Goal: Information Seeking & Learning: Compare options

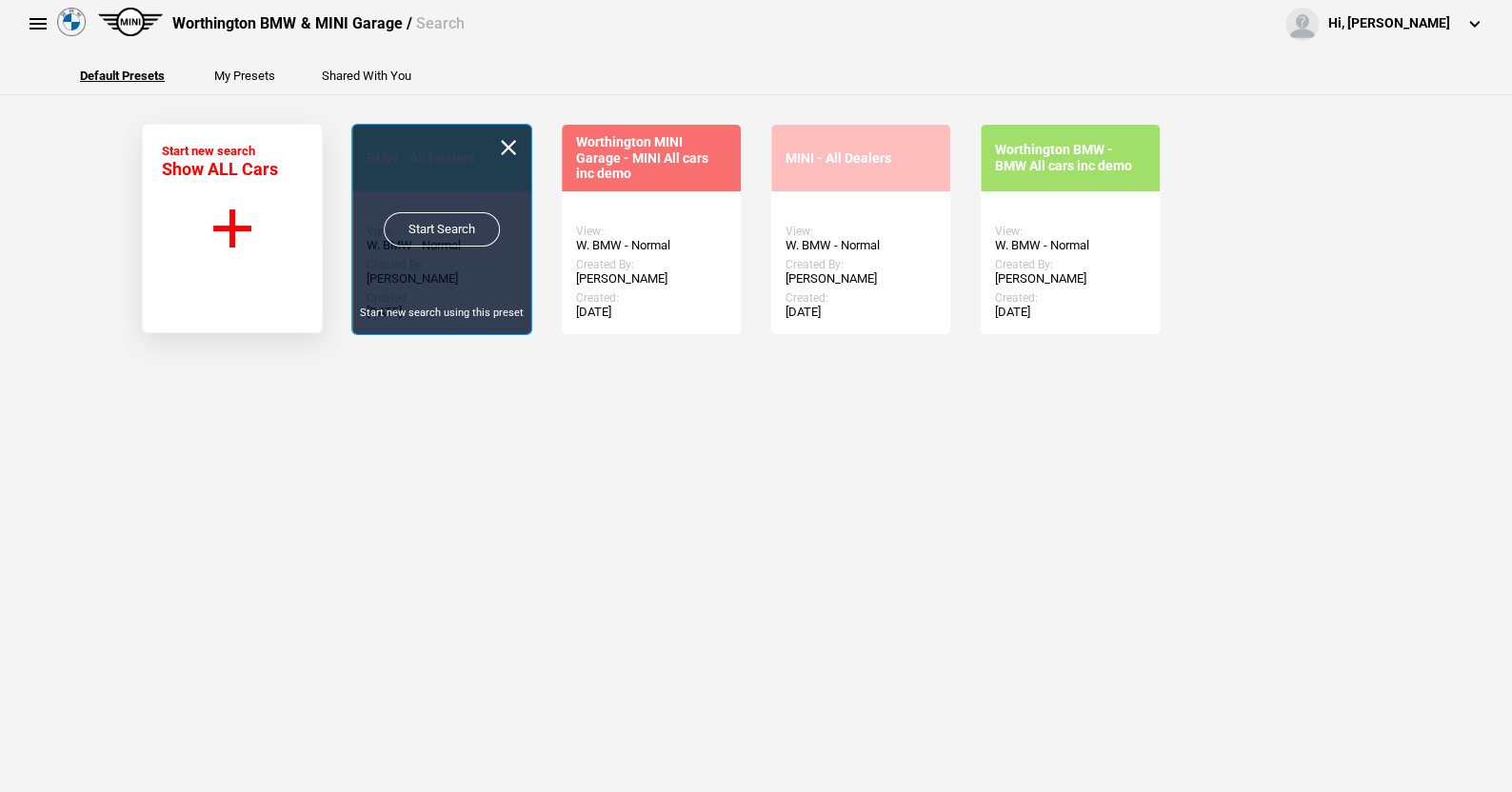
click at [435, 219] on link "Start Search" at bounding box center [442, 229] width 117 height 34
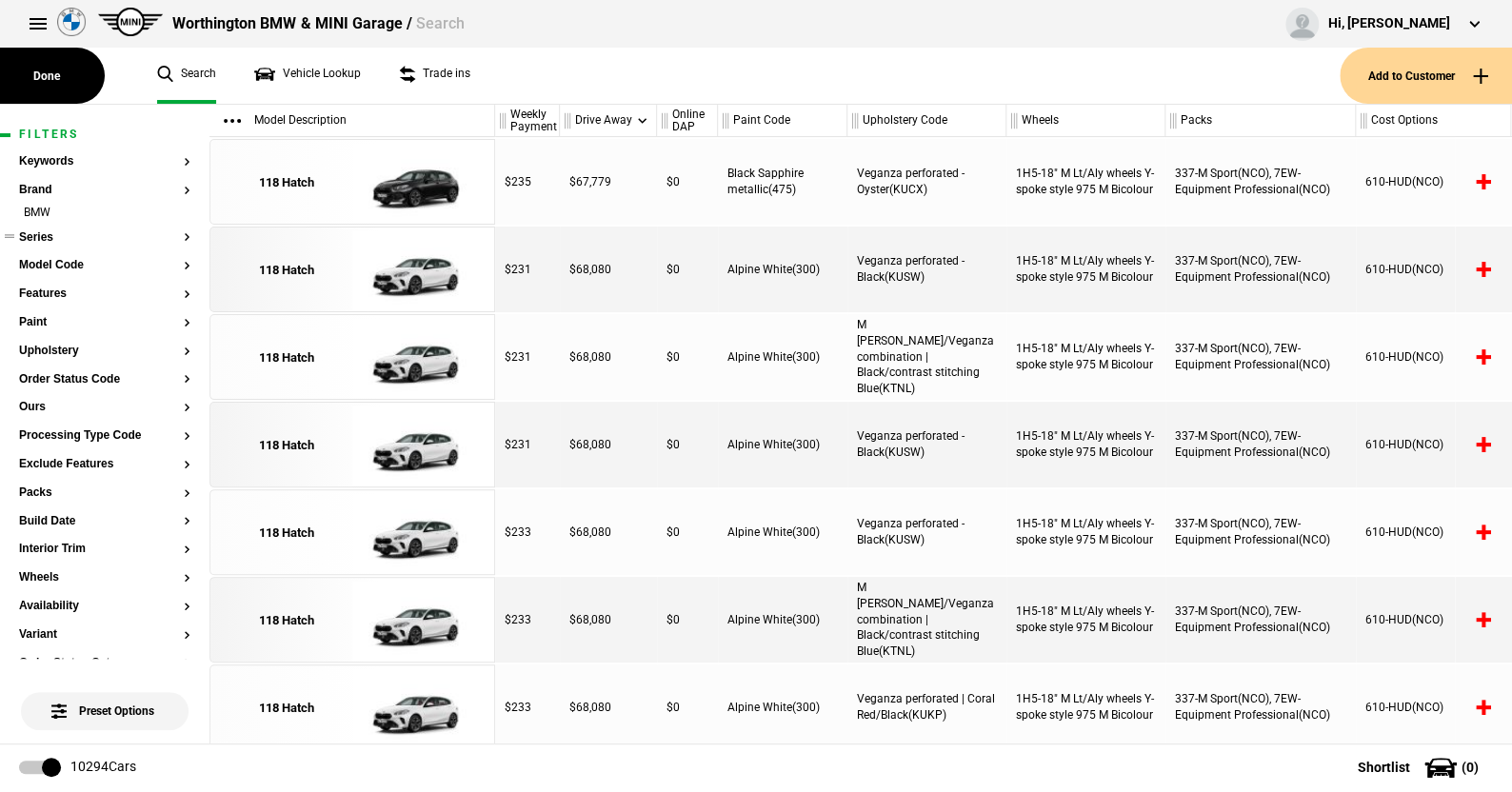
click at [42, 237] on button "Series" at bounding box center [104, 238] width 171 height 14
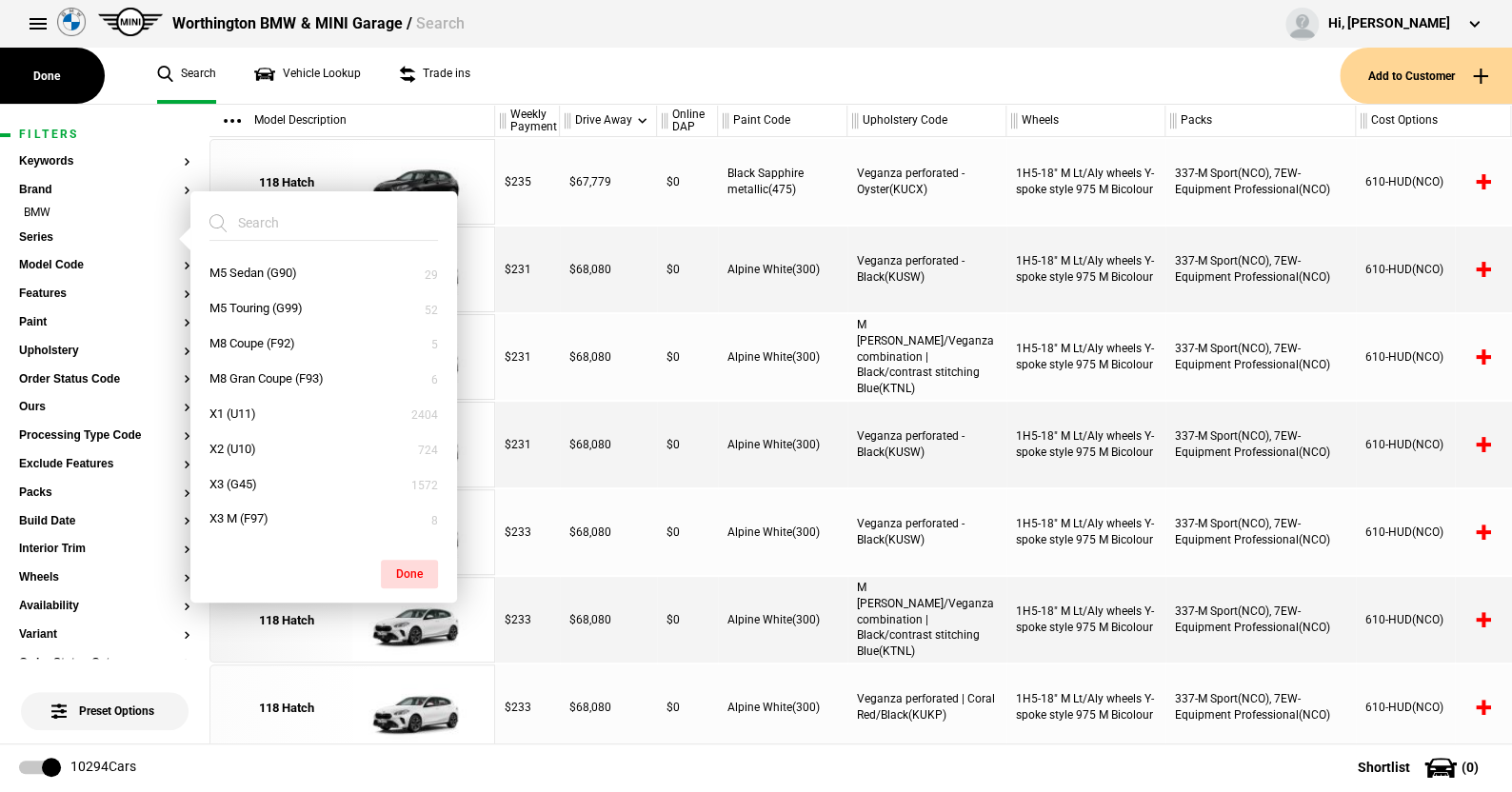
scroll to position [762, 0]
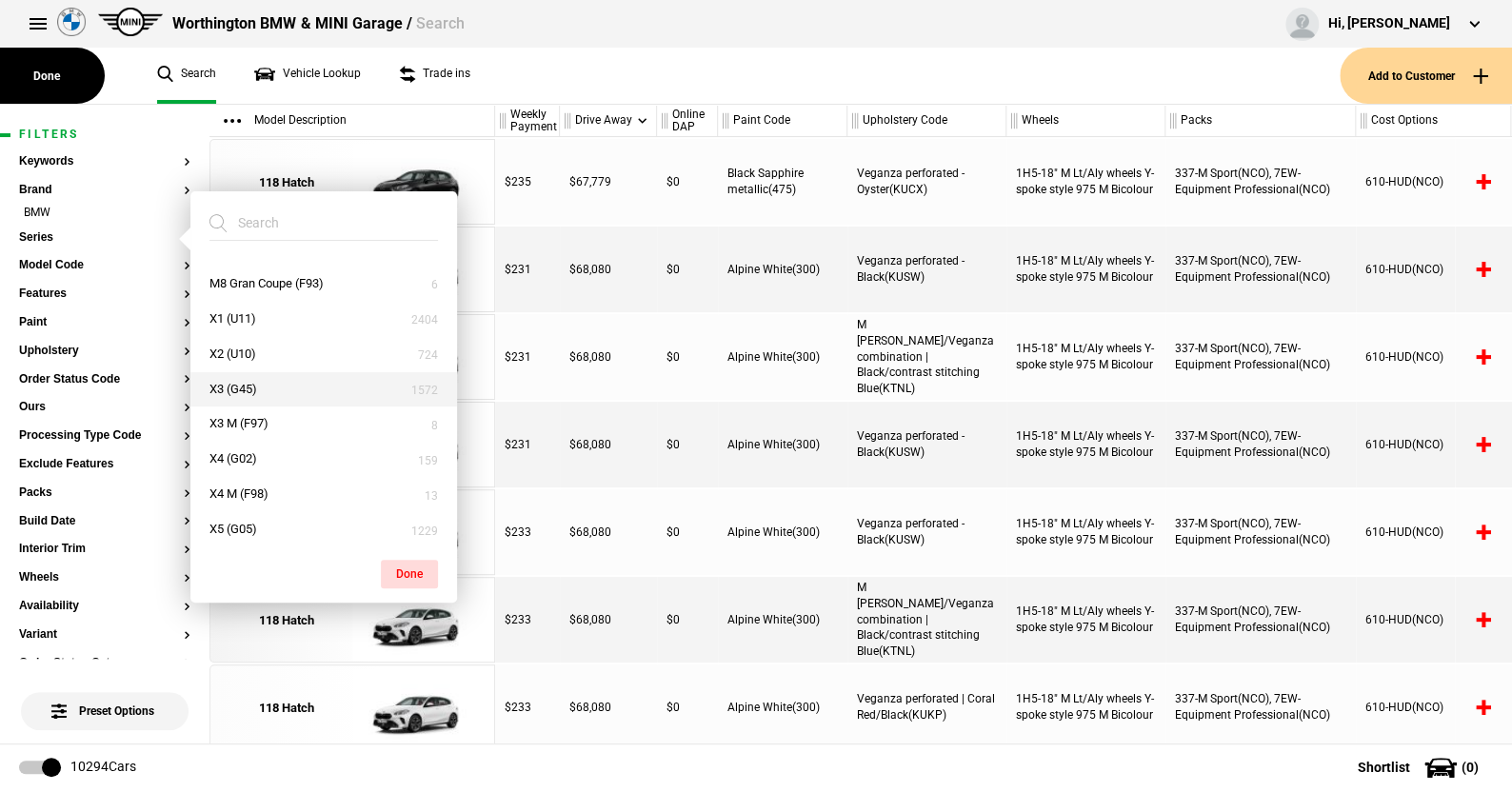
click at [246, 383] on button "X3 (G45)" at bounding box center [323, 390] width 267 height 35
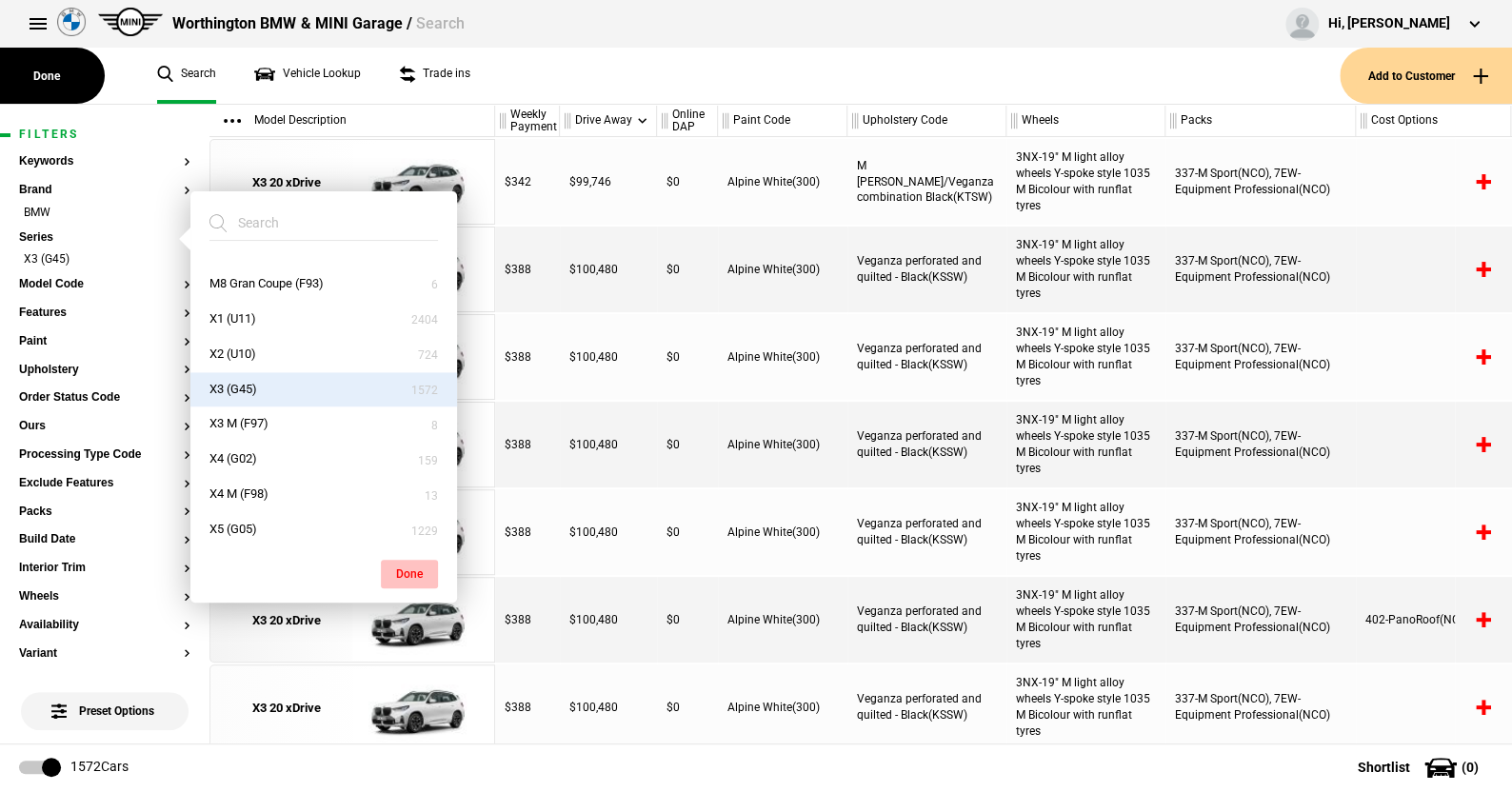
click at [413, 560] on button "Done" at bounding box center [410, 573] width 57 height 28
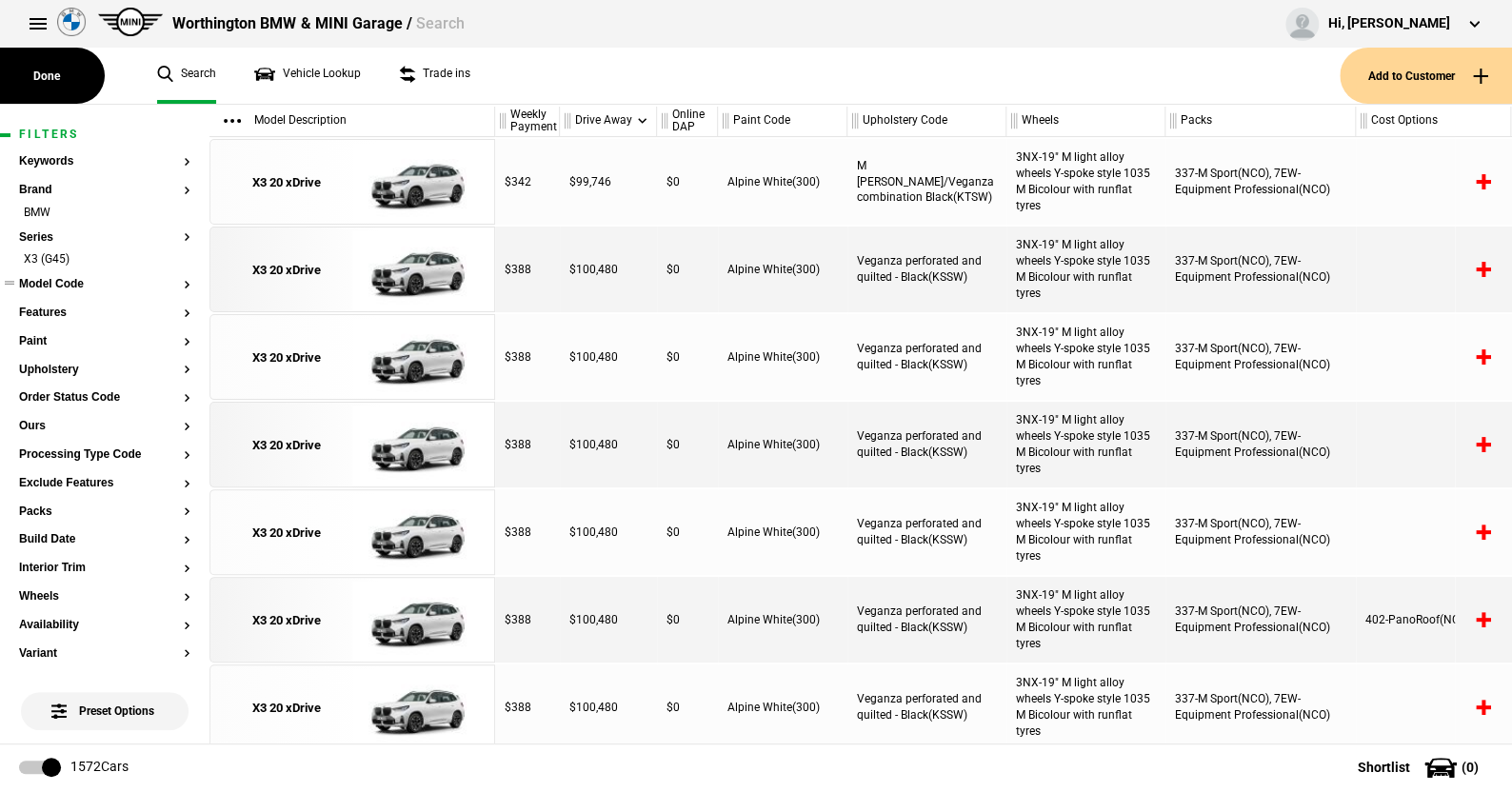
click at [52, 278] on button "Model Code" at bounding box center [104, 285] width 171 height 14
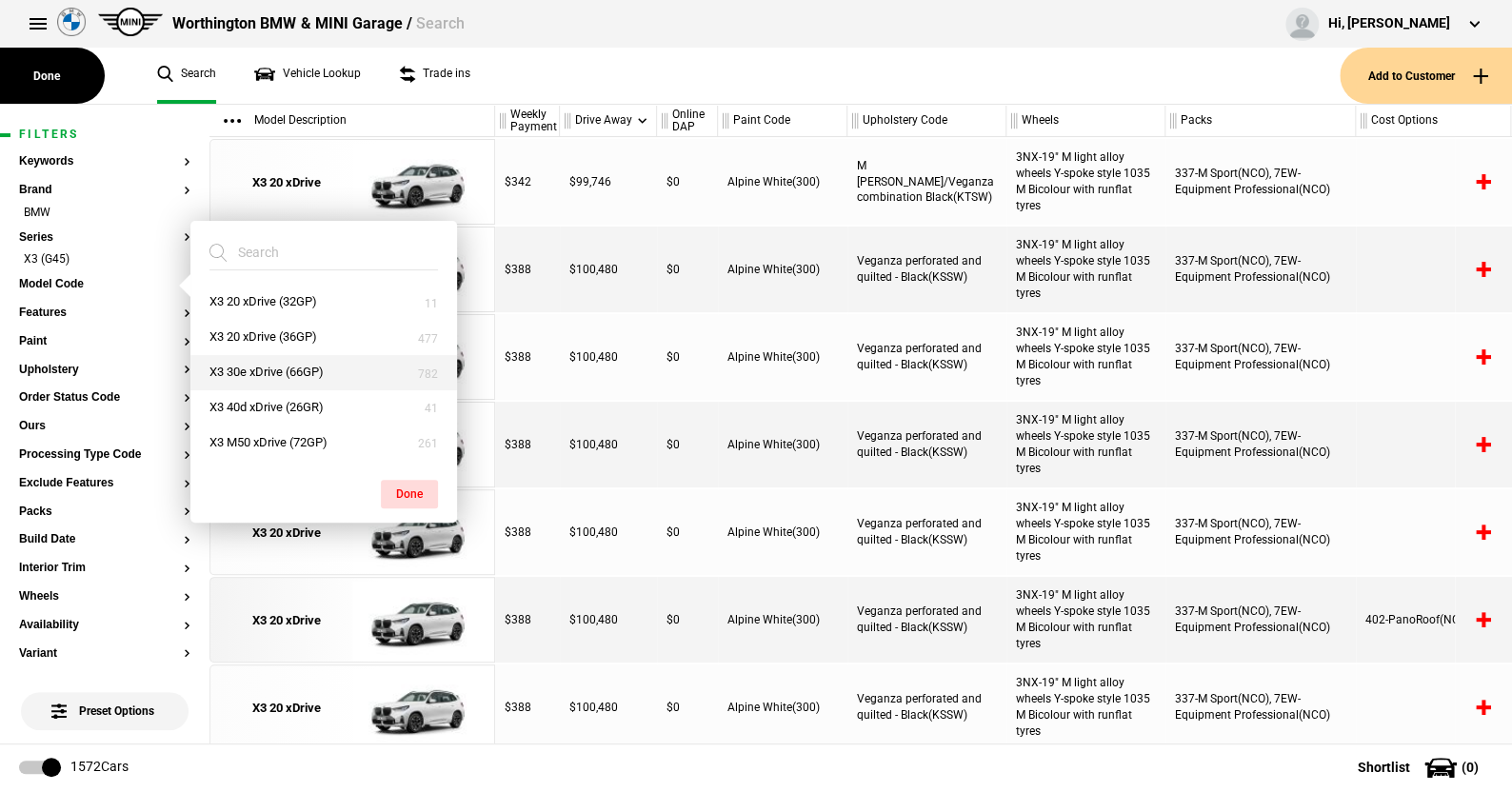
click at [249, 360] on button "X3 30e xDrive (66GP)" at bounding box center [323, 372] width 267 height 35
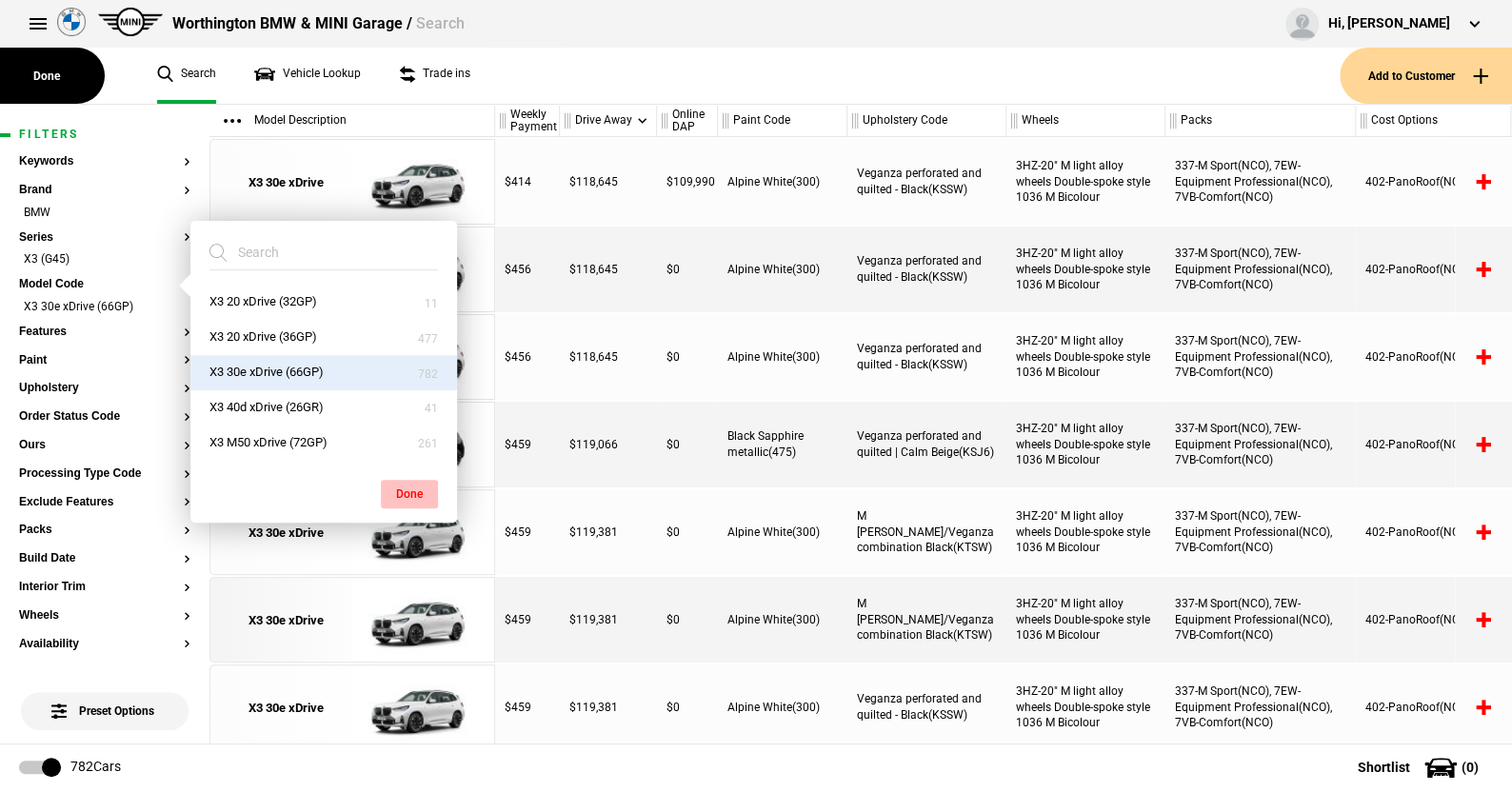
click at [418, 489] on button "Done" at bounding box center [410, 494] width 57 height 28
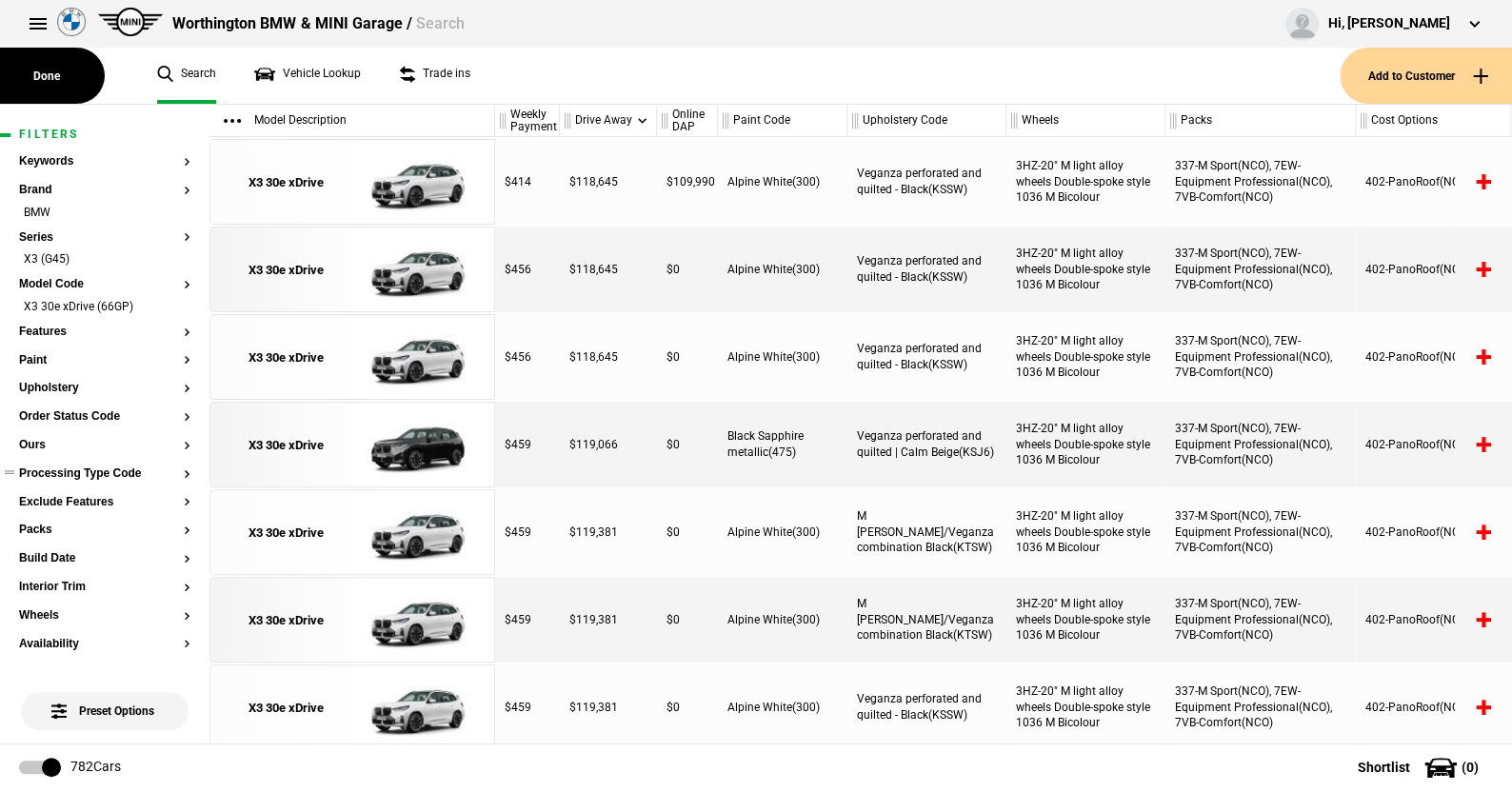
click at [51, 470] on button "Processing Type Code" at bounding box center [104, 474] width 171 height 14
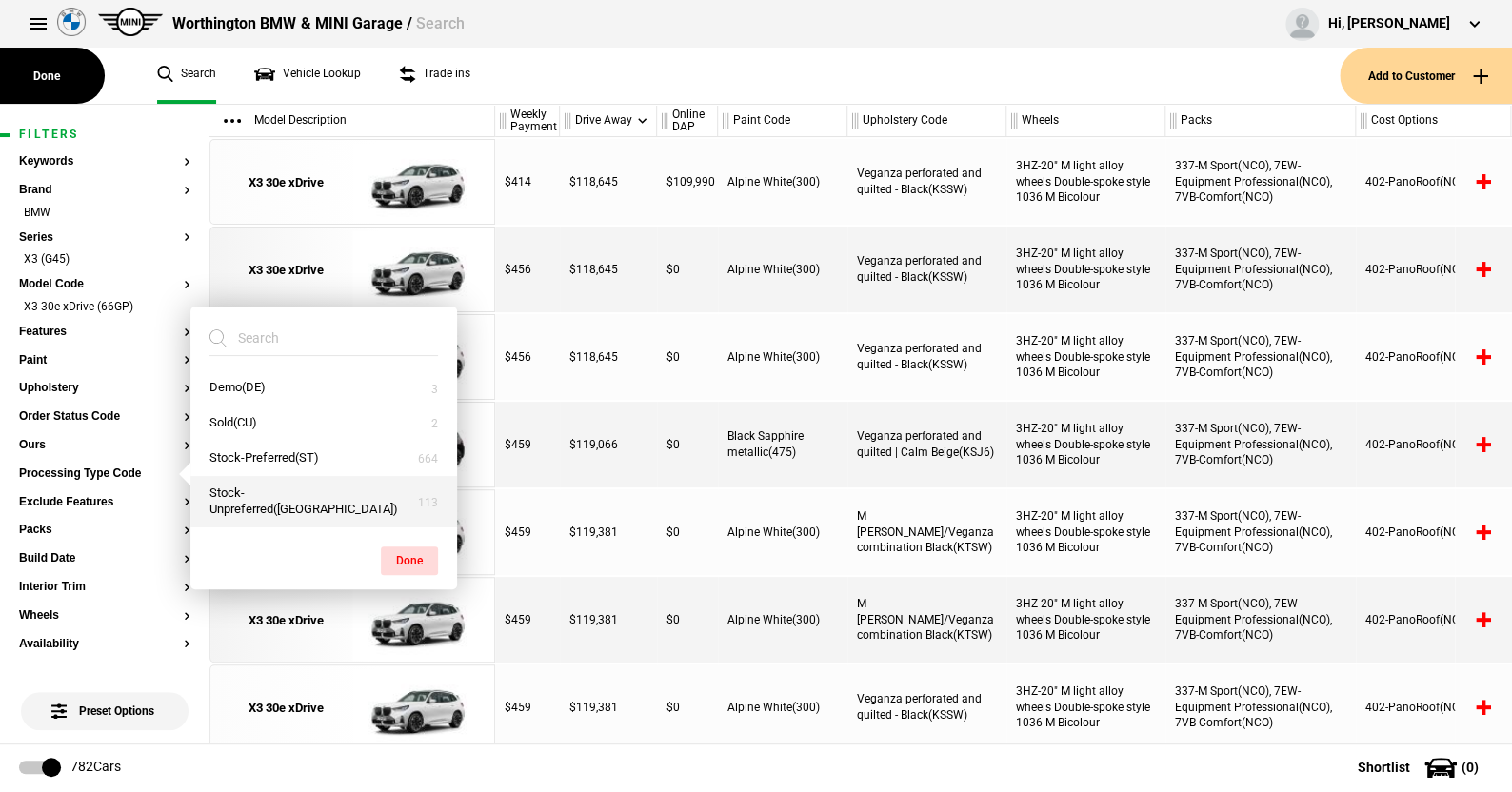
click at [255, 503] on button "Stock-Unpreferred(US)" at bounding box center [323, 502] width 267 height 51
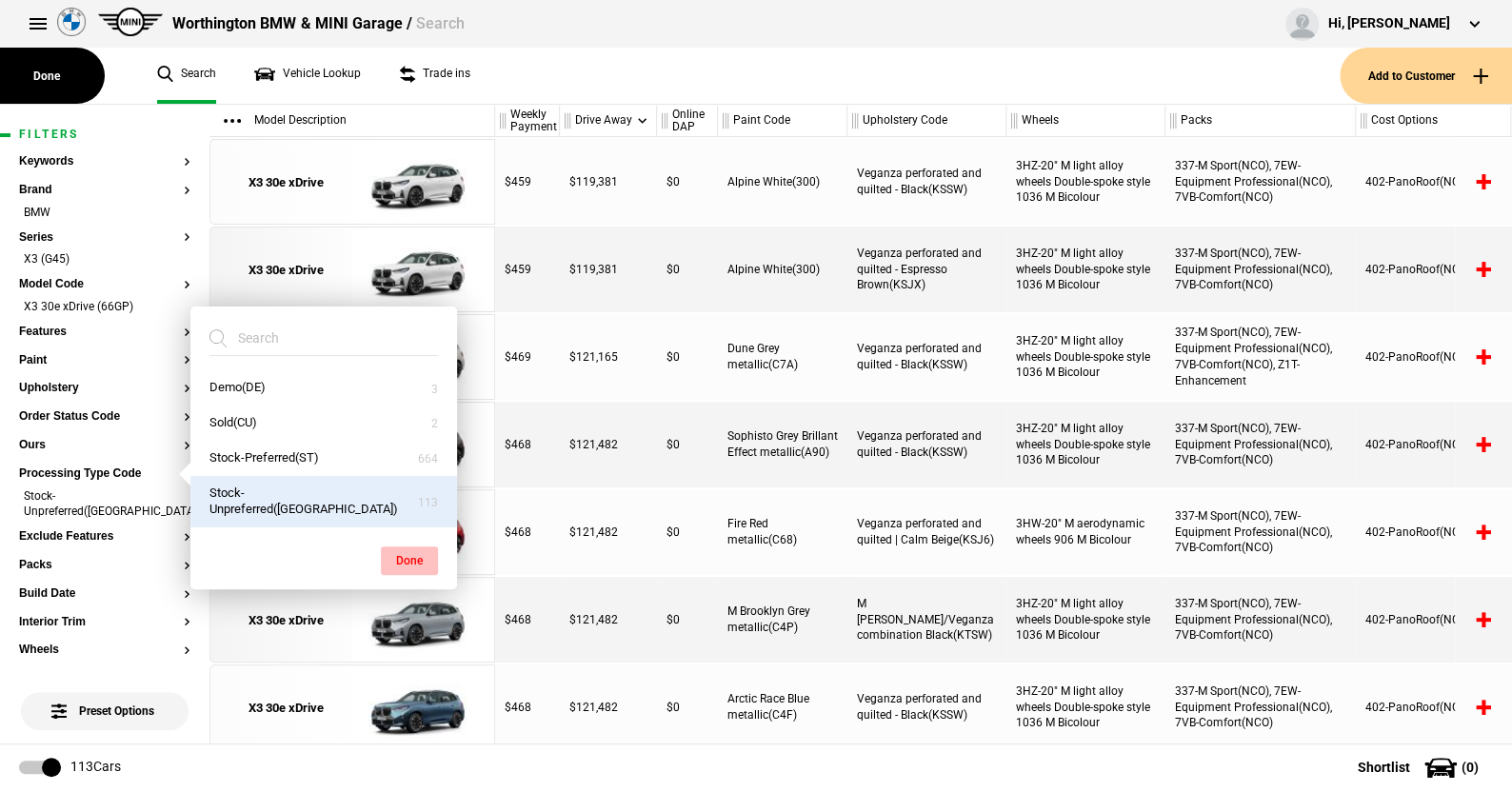
click at [403, 554] on button "Done" at bounding box center [410, 561] width 57 height 28
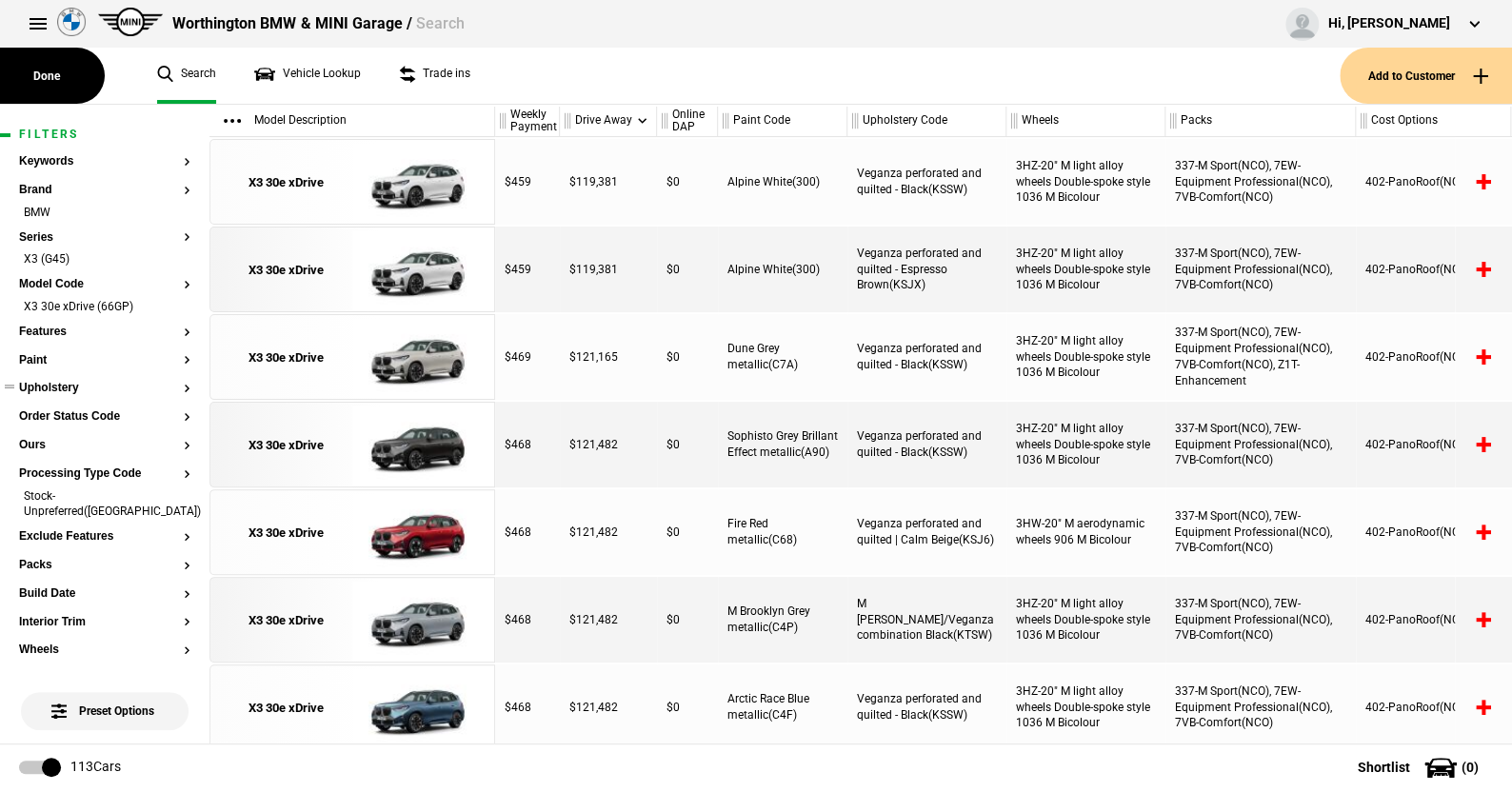
click at [60, 385] on button "Upholstery" at bounding box center [104, 389] width 171 height 14
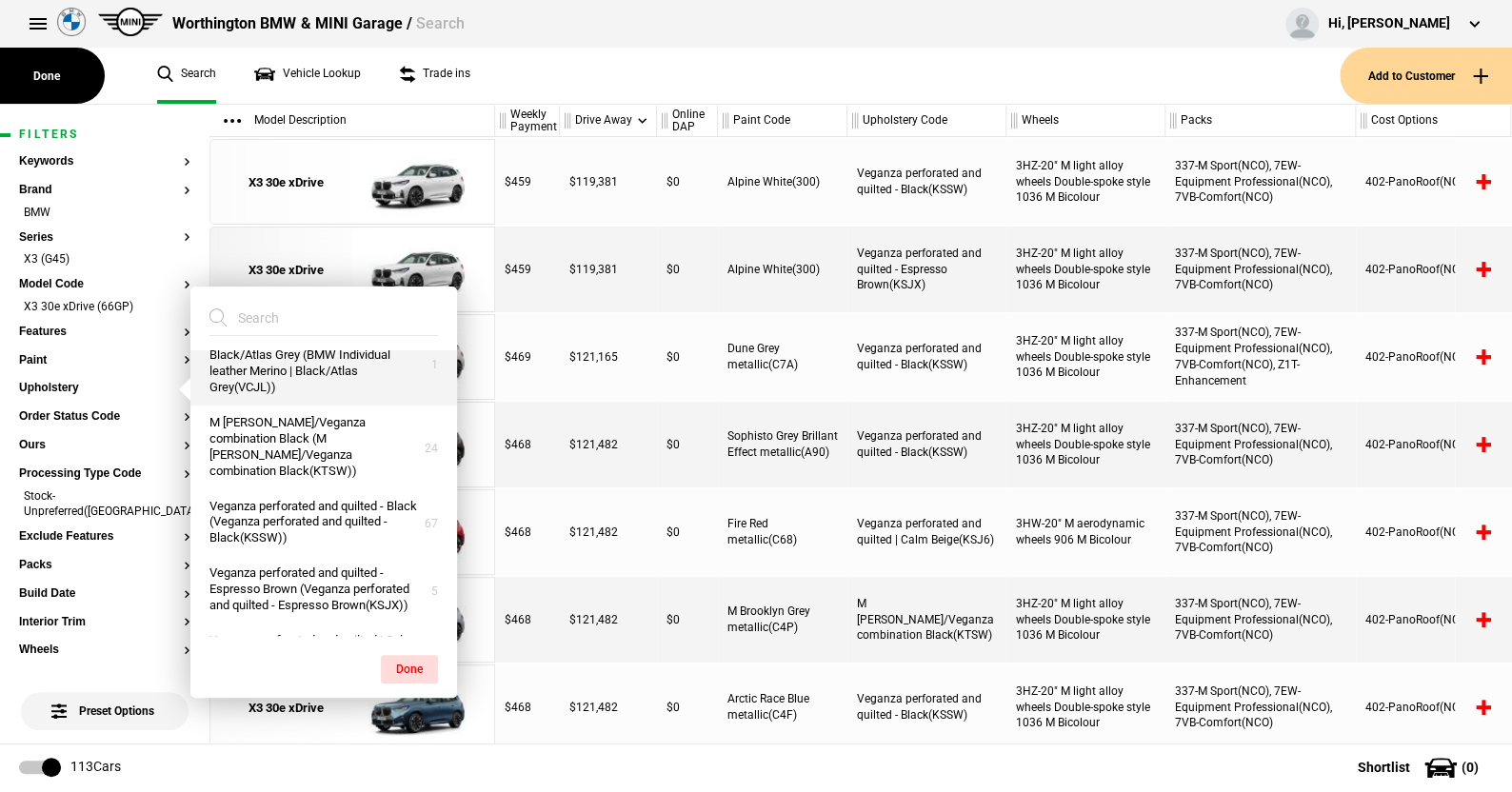
scroll to position [166, 0]
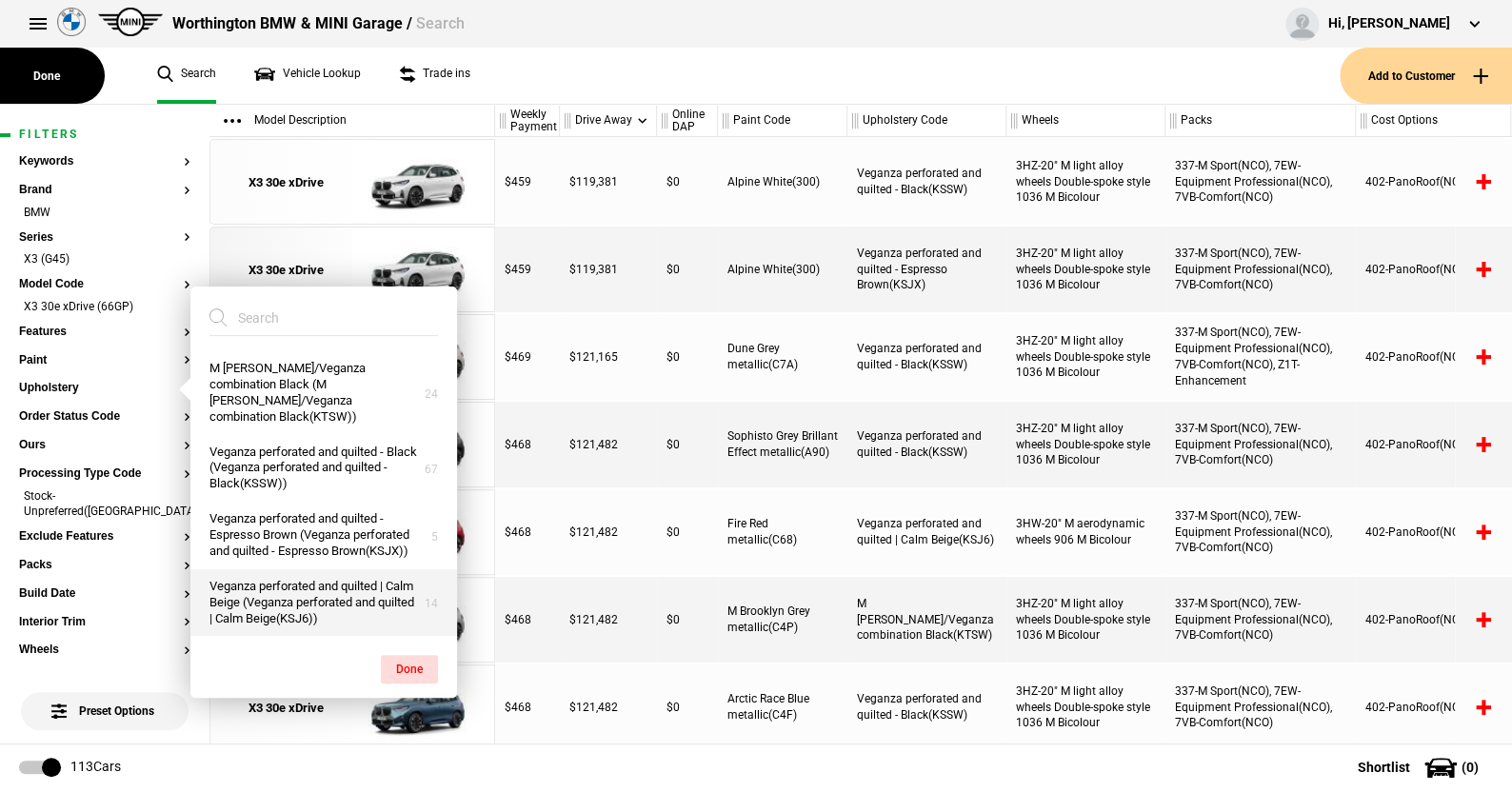
click at [279, 602] on button "Veganza perforated and quilted | Calm Beige (Veganza perforated and quilted | C…" at bounding box center [323, 603] width 267 height 68
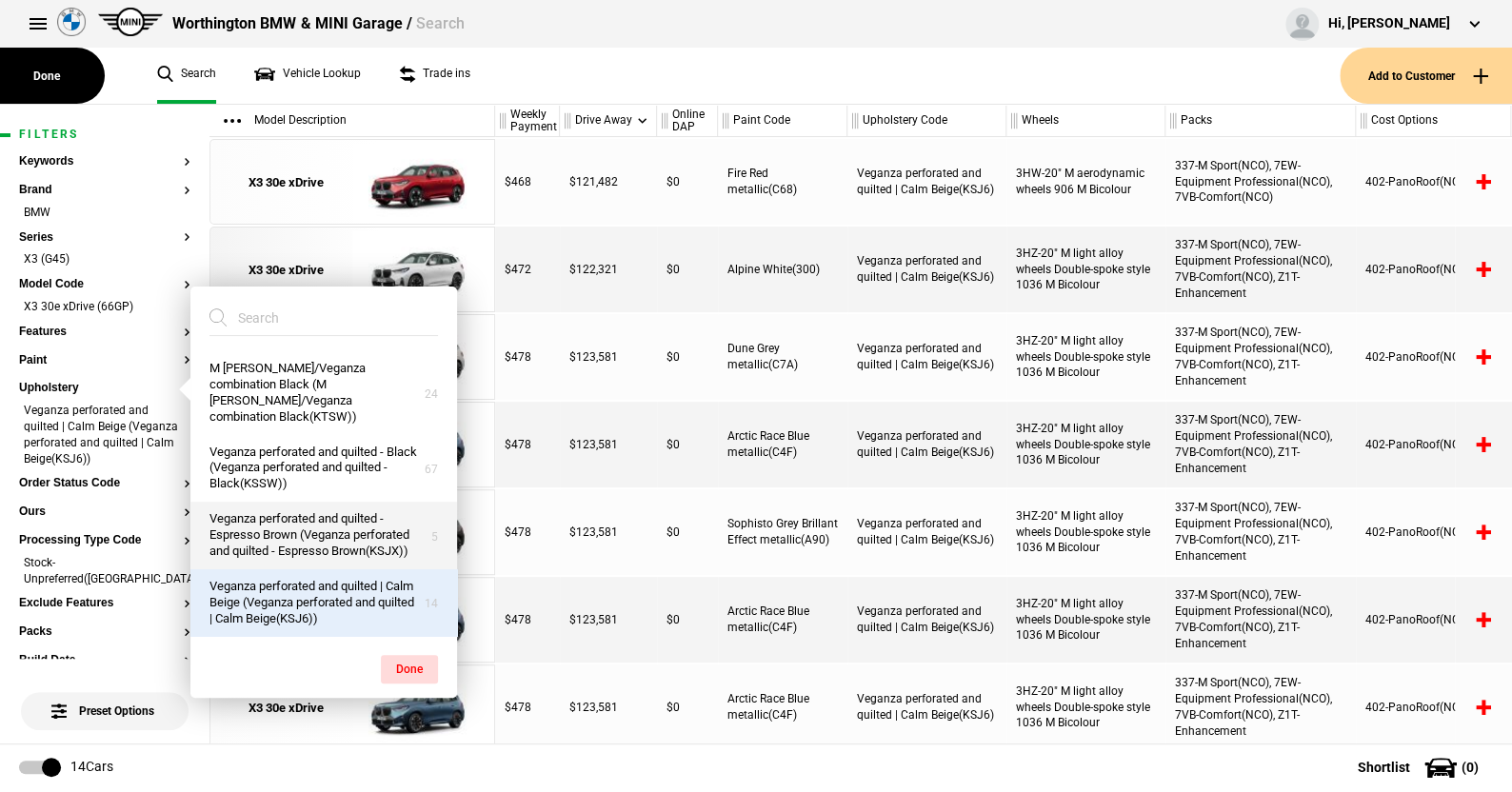
click at [284, 517] on button "Veganza perforated and quilted - Espresso Brown (Veganza perforated and quilted…" at bounding box center [323, 535] width 267 height 68
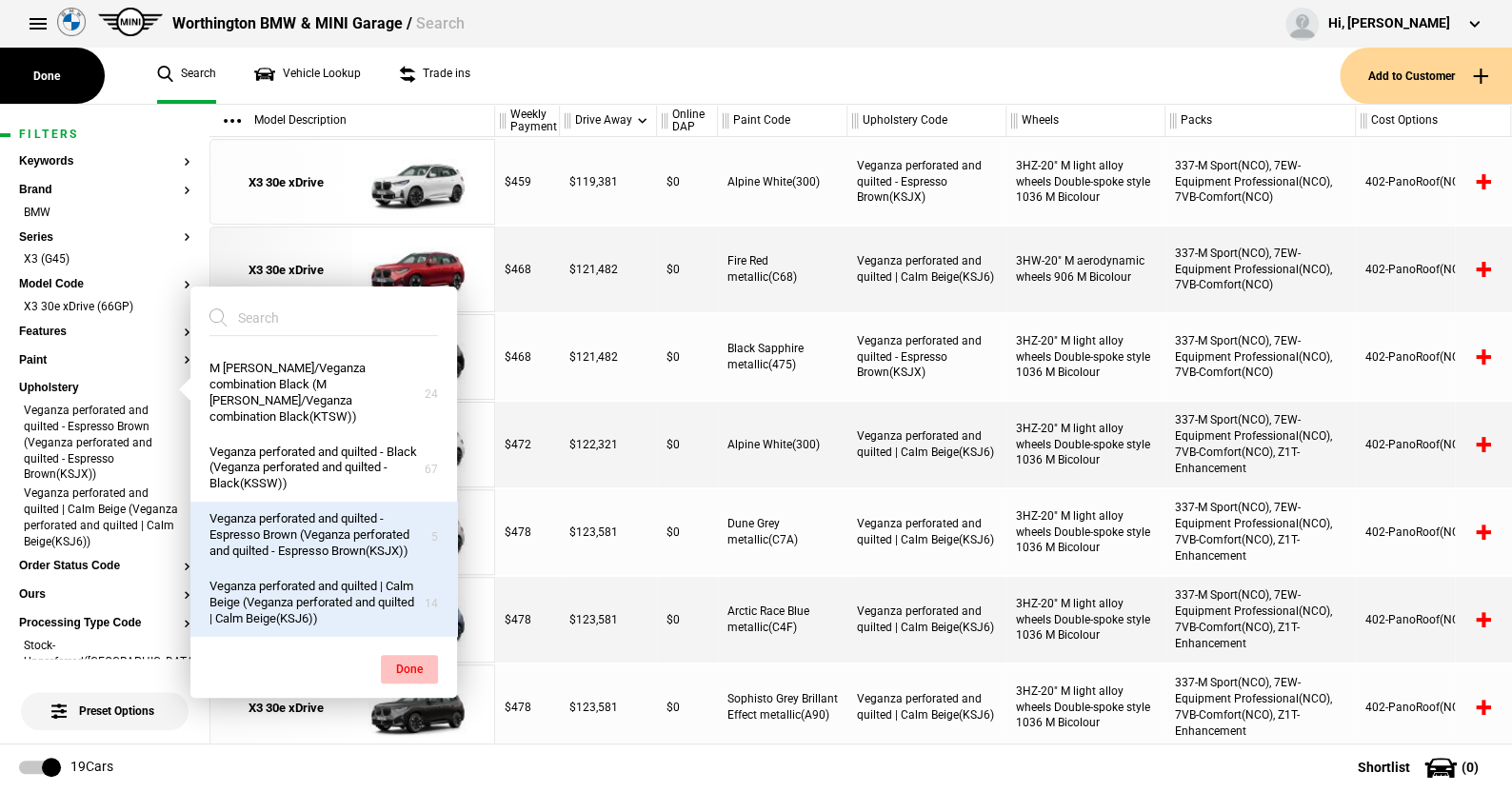
click at [406, 660] on button "Done" at bounding box center [410, 668] width 57 height 28
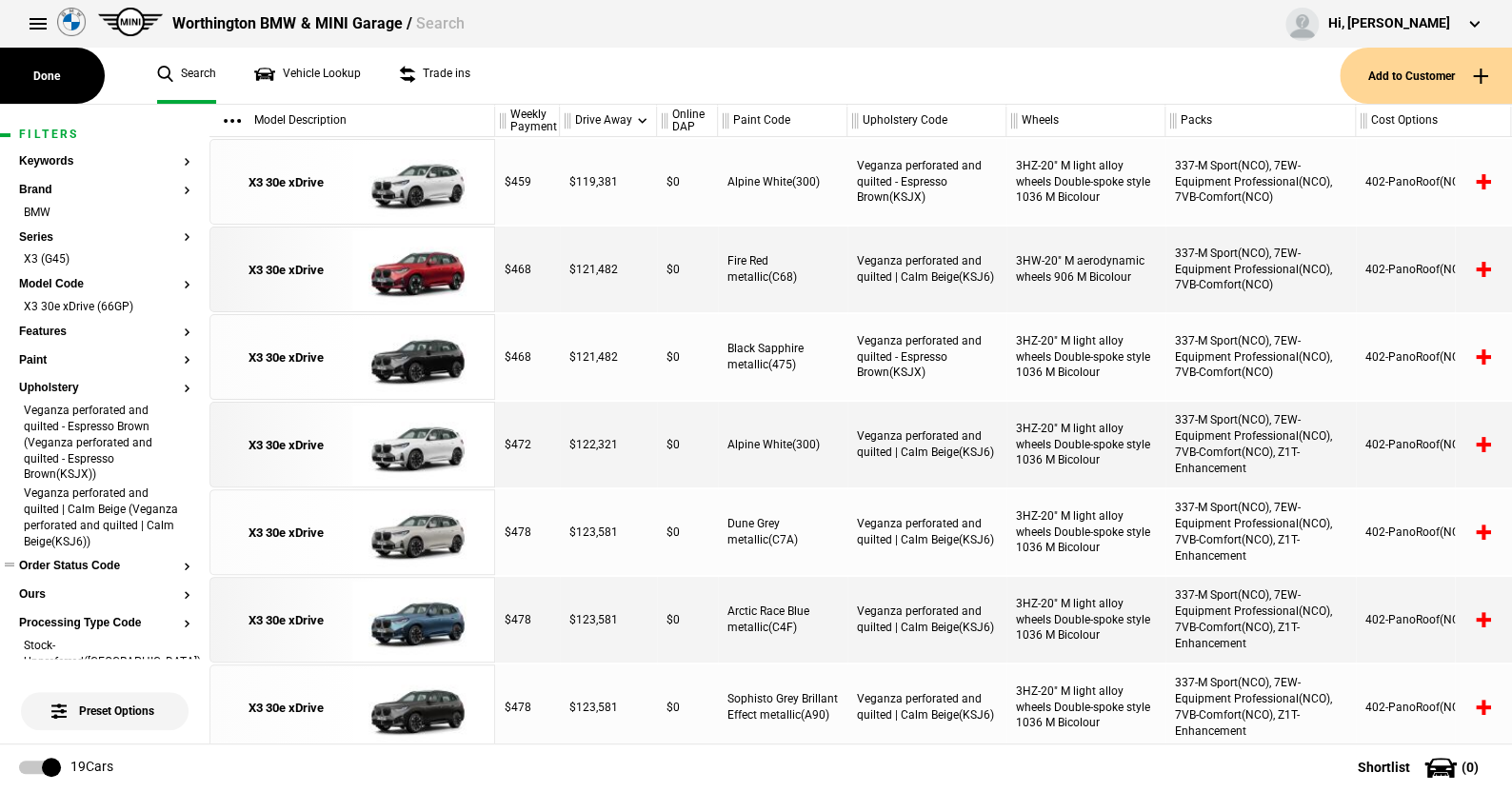
click at [112, 563] on button "Order Status Code" at bounding box center [104, 567] width 171 height 14
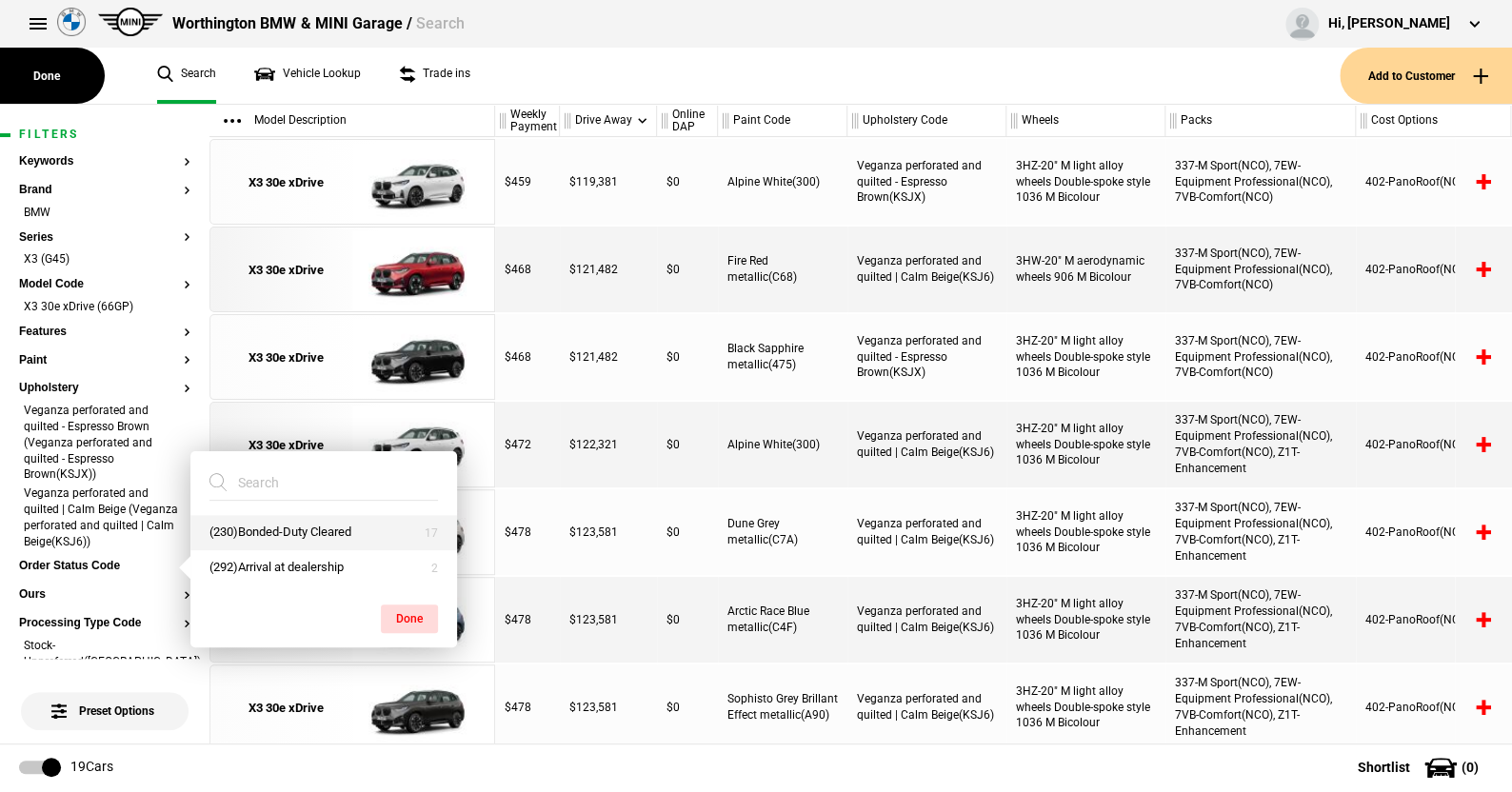
click at [285, 526] on button "(230)Bonded-Duty Cleared" at bounding box center [323, 533] width 267 height 35
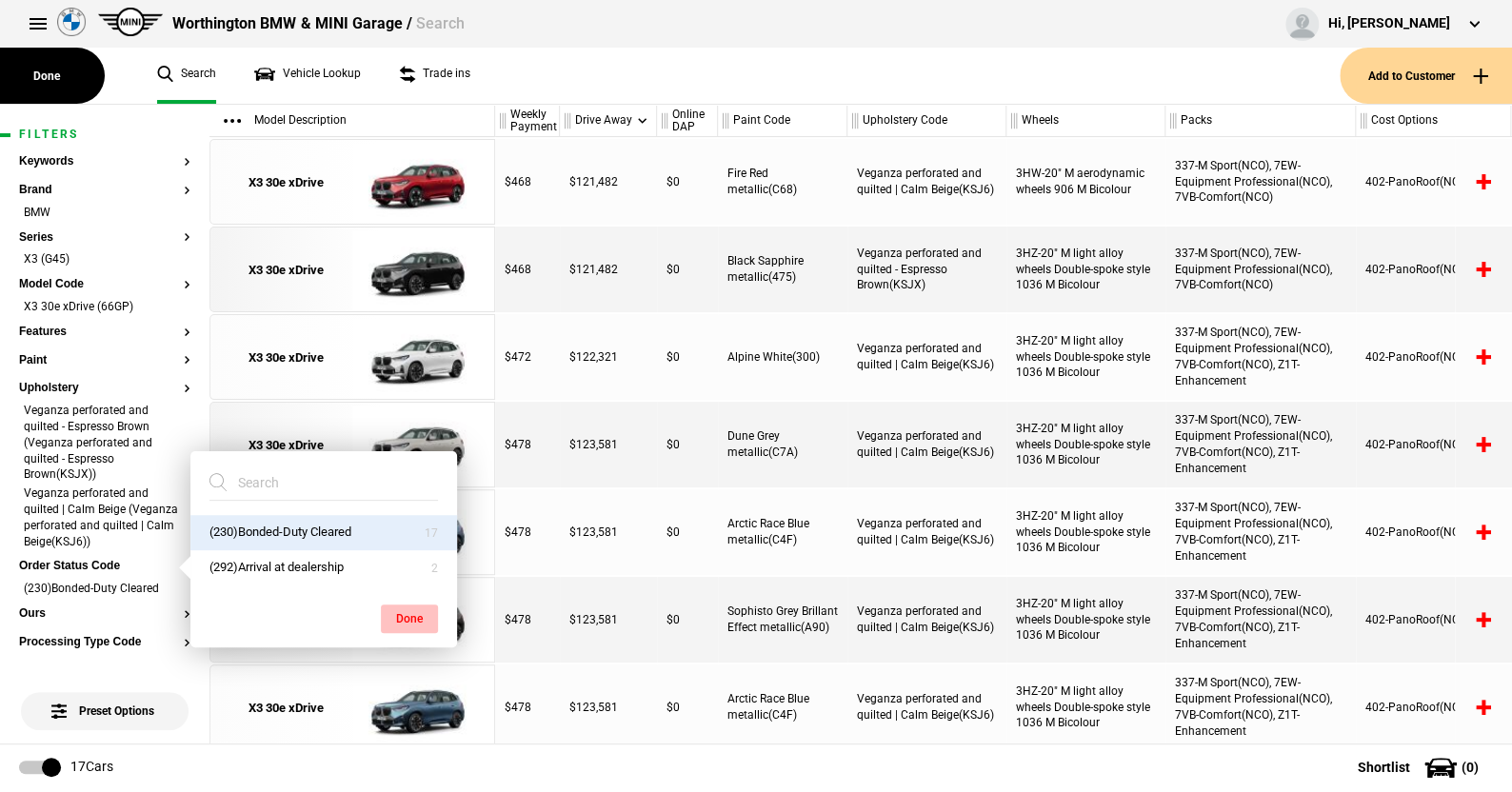
click at [400, 613] on button "Done" at bounding box center [410, 619] width 57 height 28
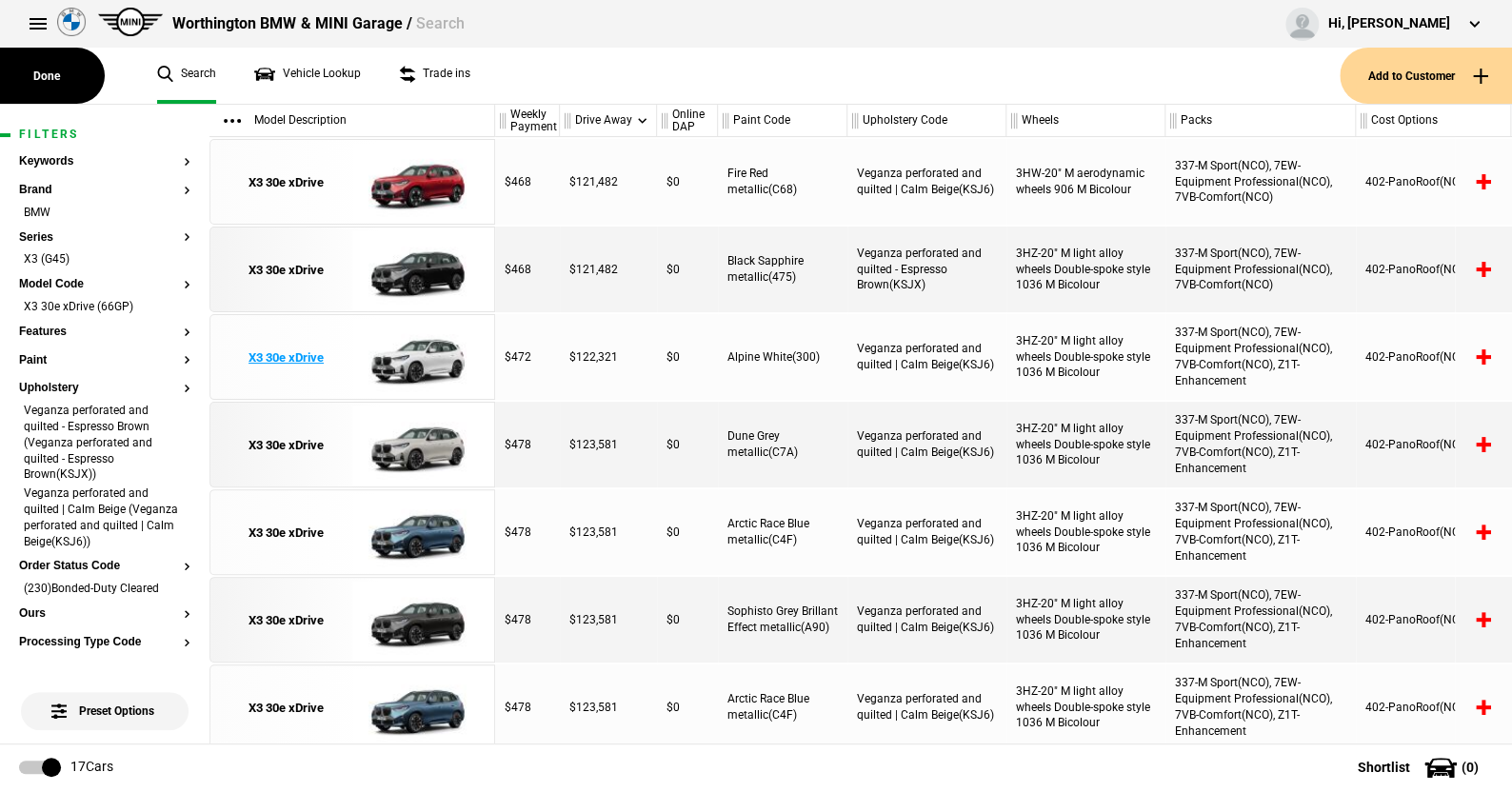
click at [413, 352] on img at bounding box center [417, 358] width 132 height 85
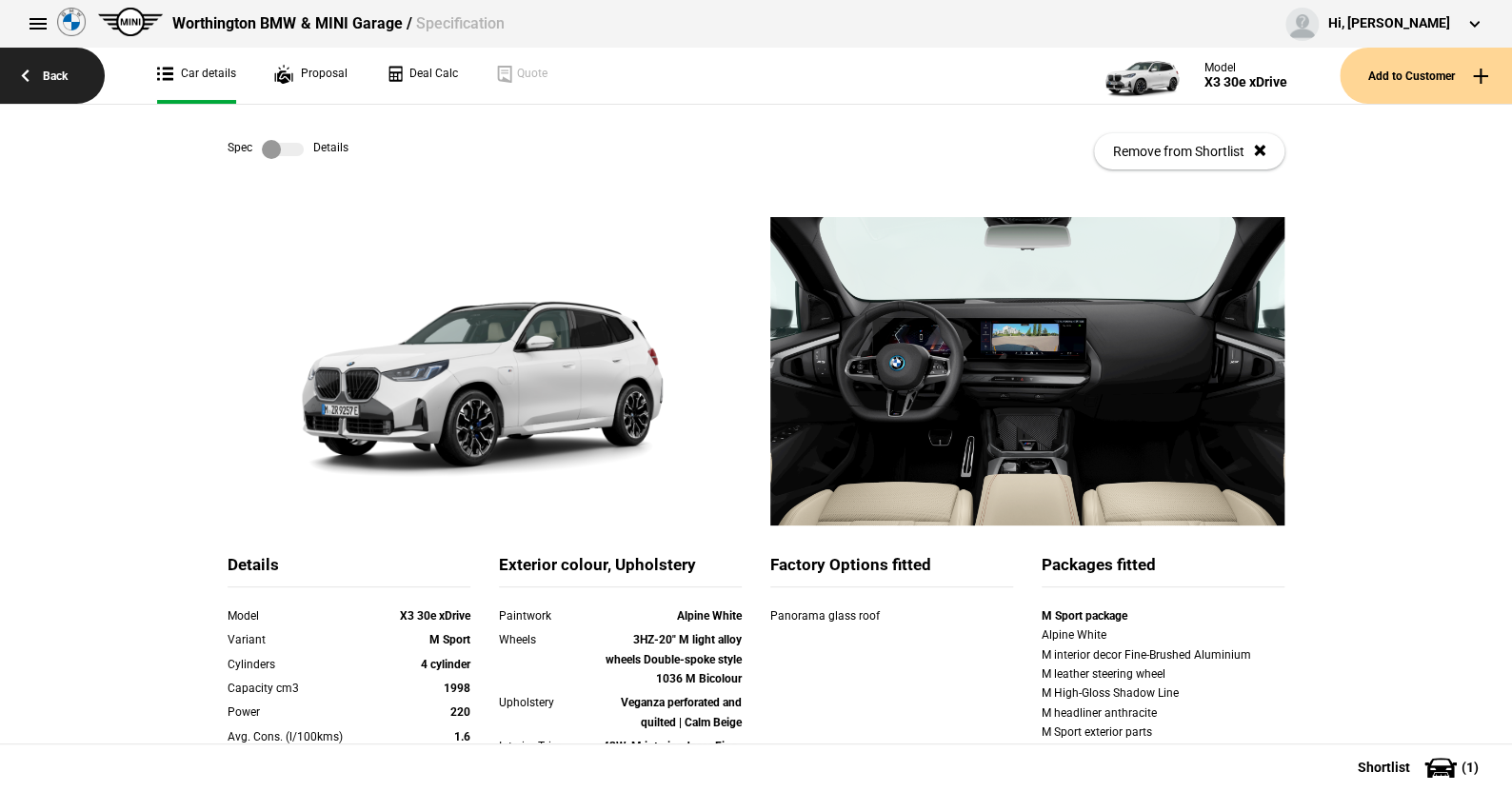
click at [56, 71] on link "Back" at bounding box center [52, 75] width 105 height 56
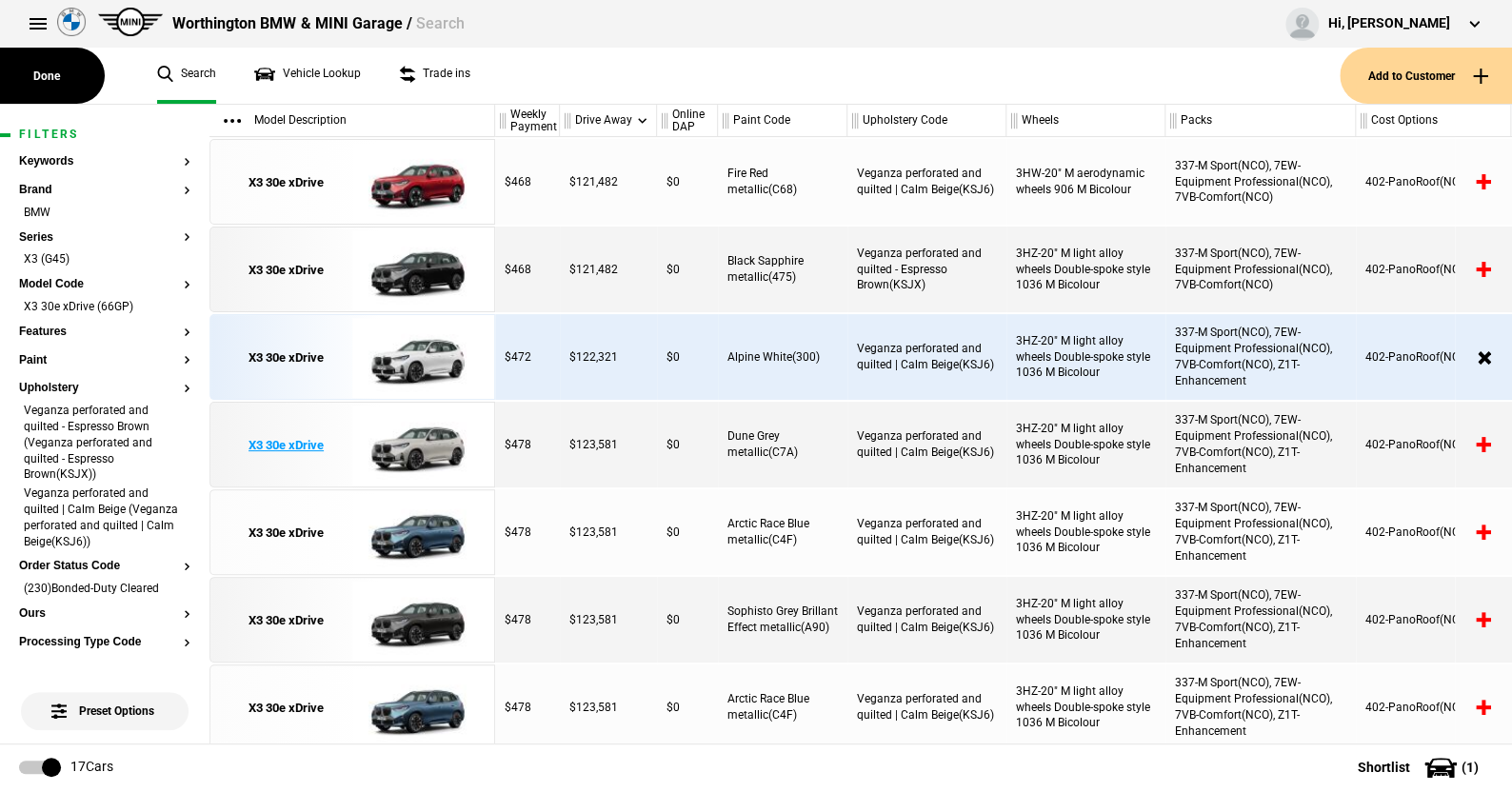
click at [421, 443] on img at bounding box center [417, 445] width 132 height 85
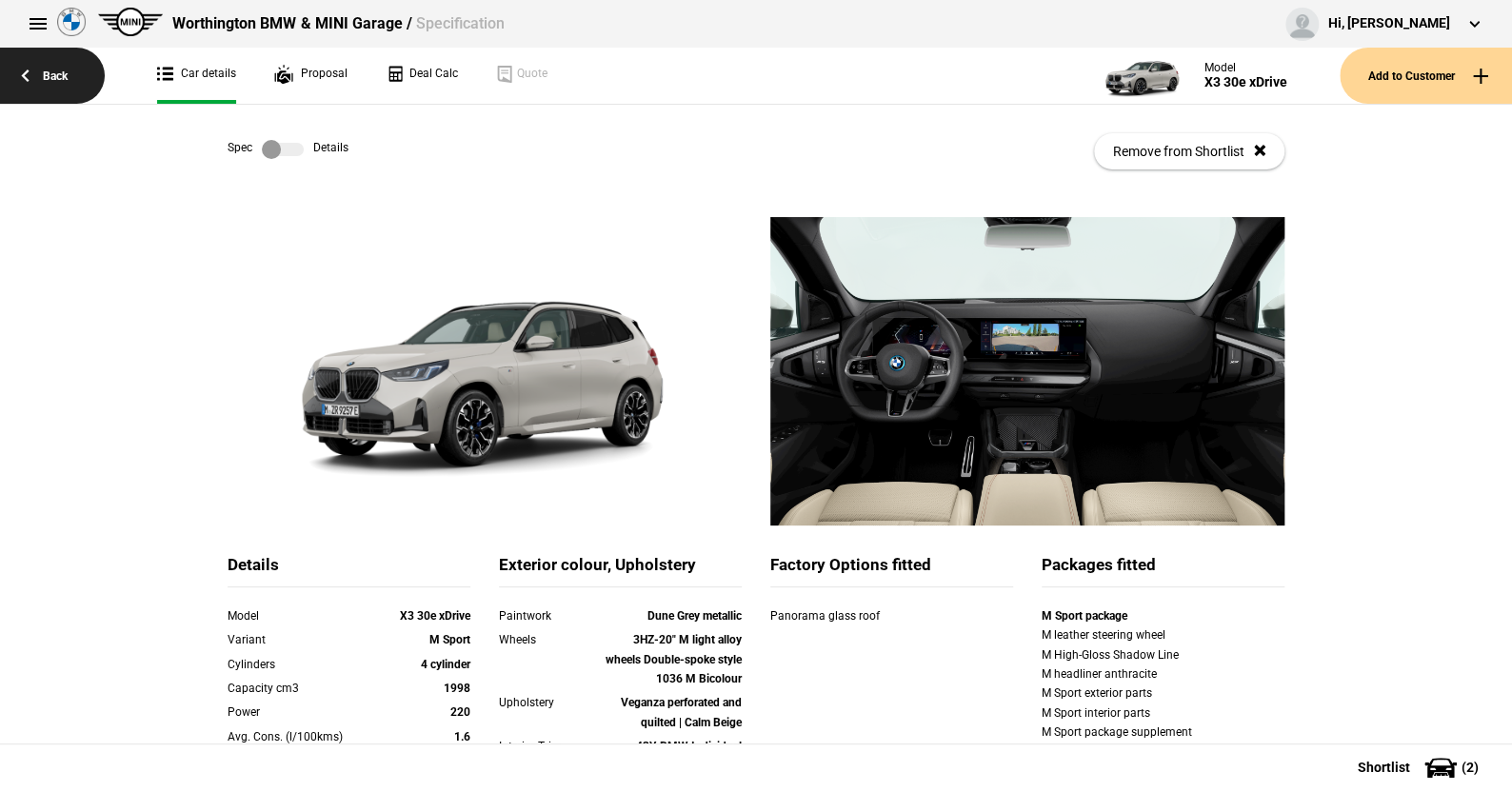
click at [54, 66] on link "Back" at bounding box center [52, 75] width 105 height 56
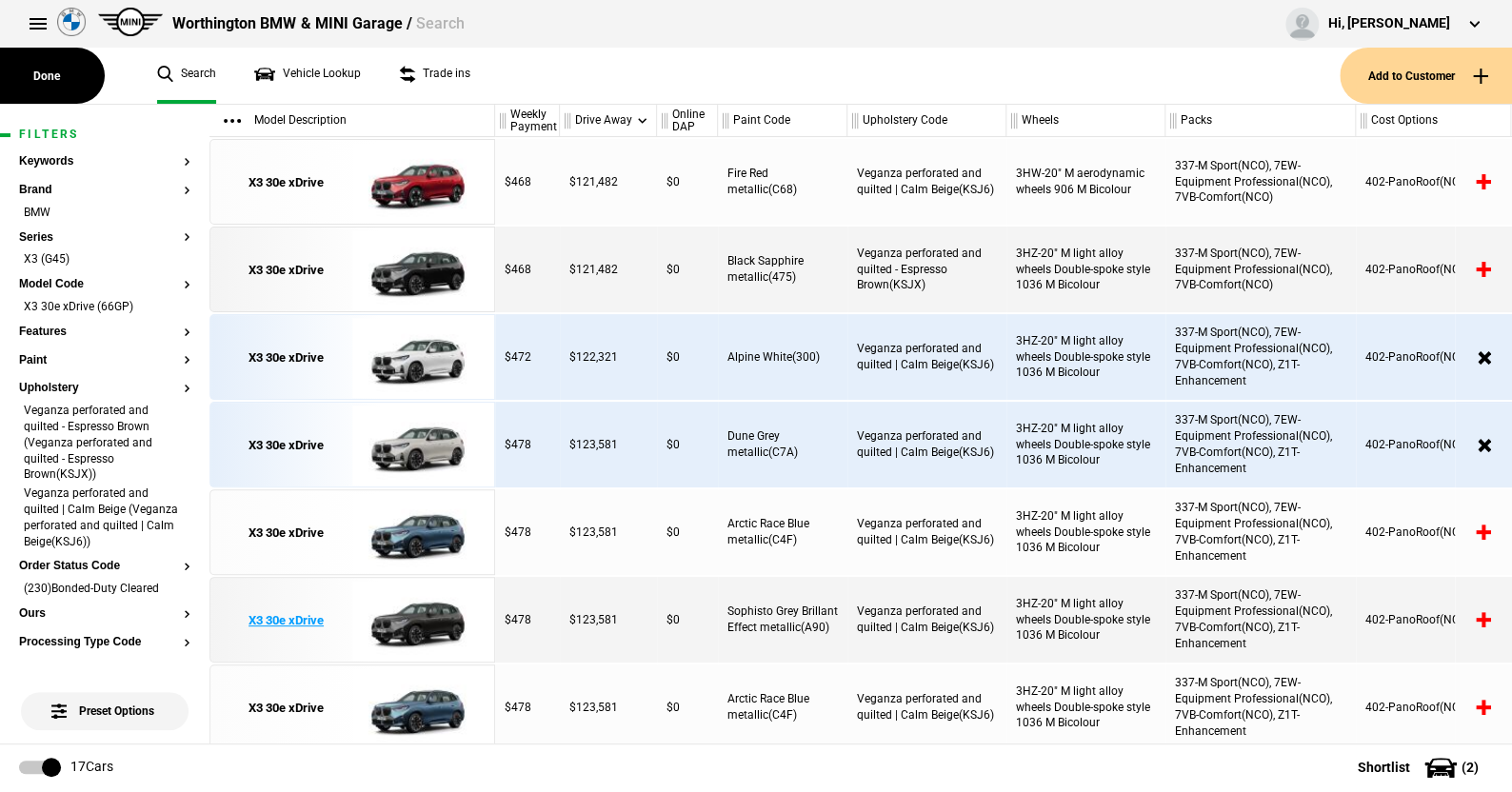
click at [417, 612] on img at bounding box center [417, 620] width 132 height 85
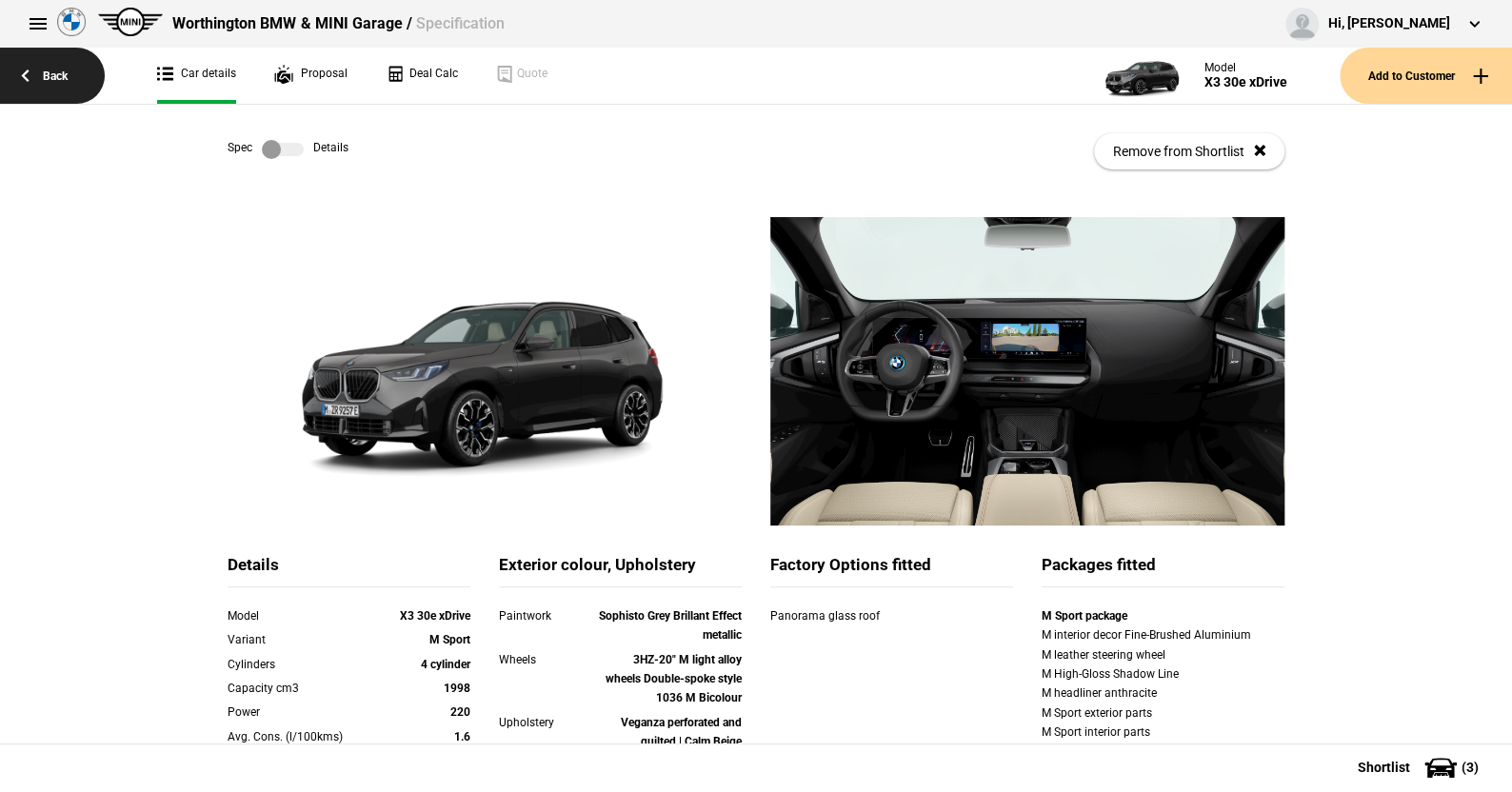
click at [64, 74] on link "Back" at bounding box center [52, 75] width 105 height 56
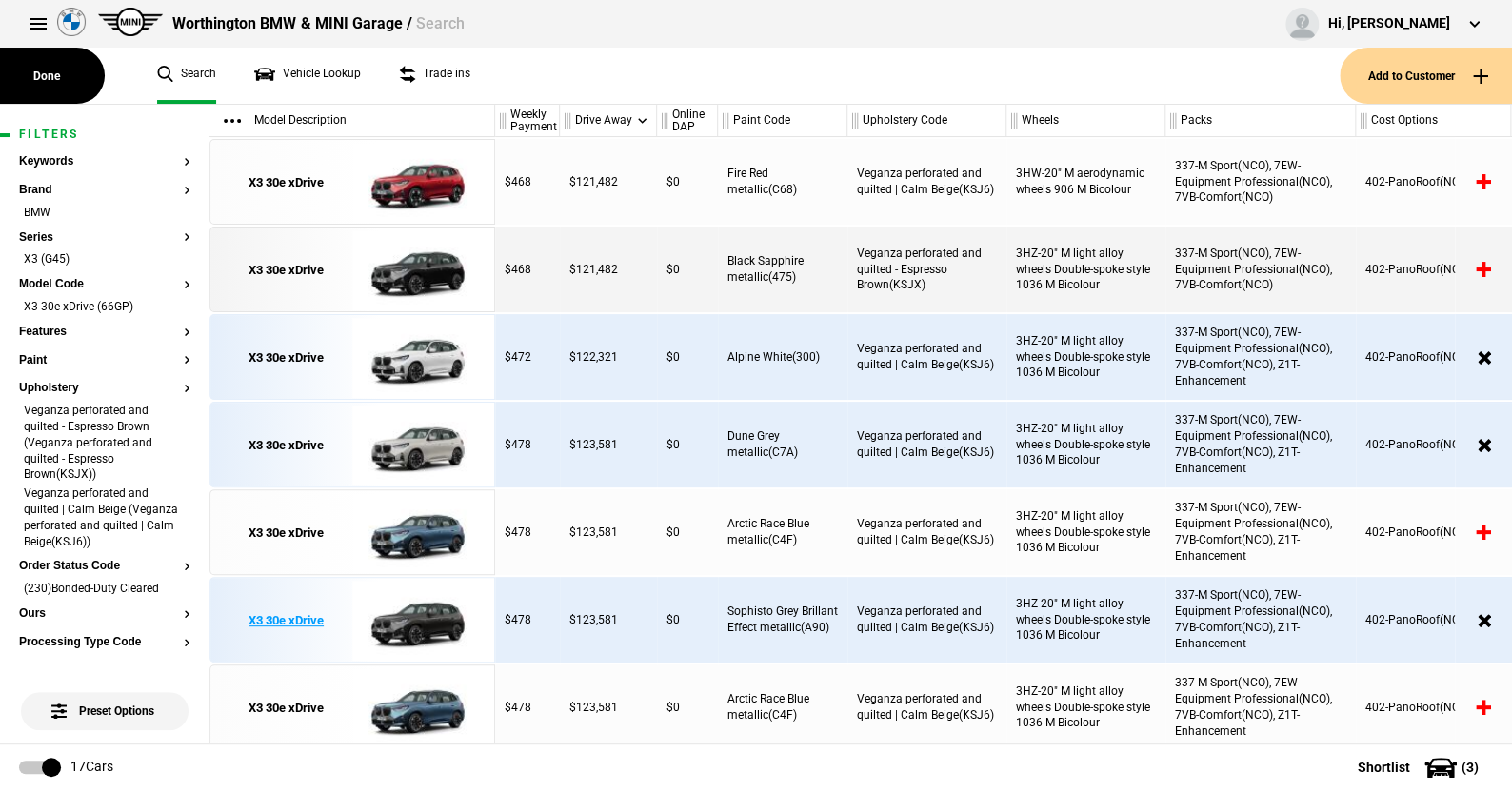
click at [432, 615] on img at bounding box center [417, 620] width 132 height 85
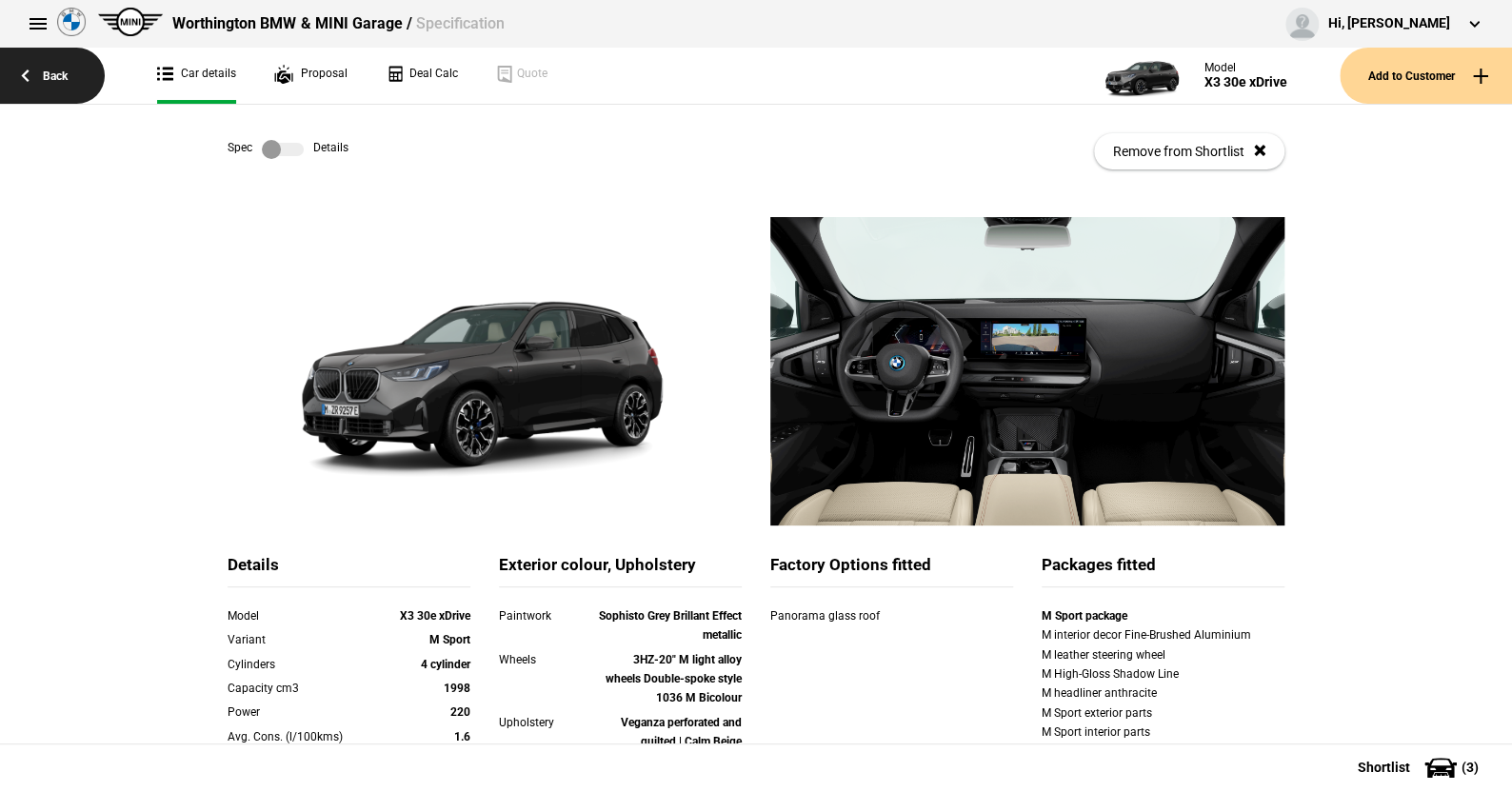
click at [62, 74] on link "Back" at bounding box center [52, 75] width 105 height 56
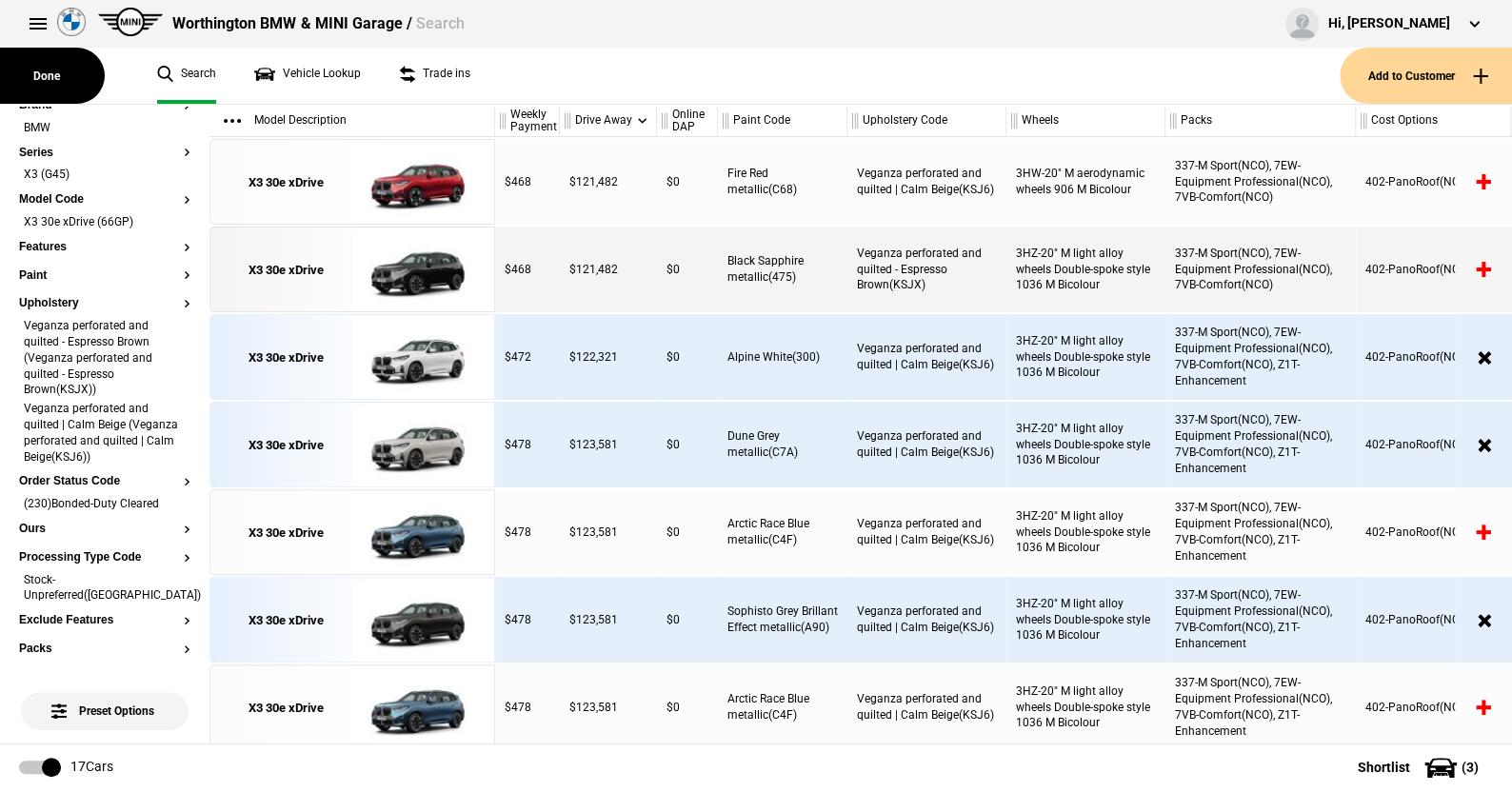
scroll to position [285, 0]
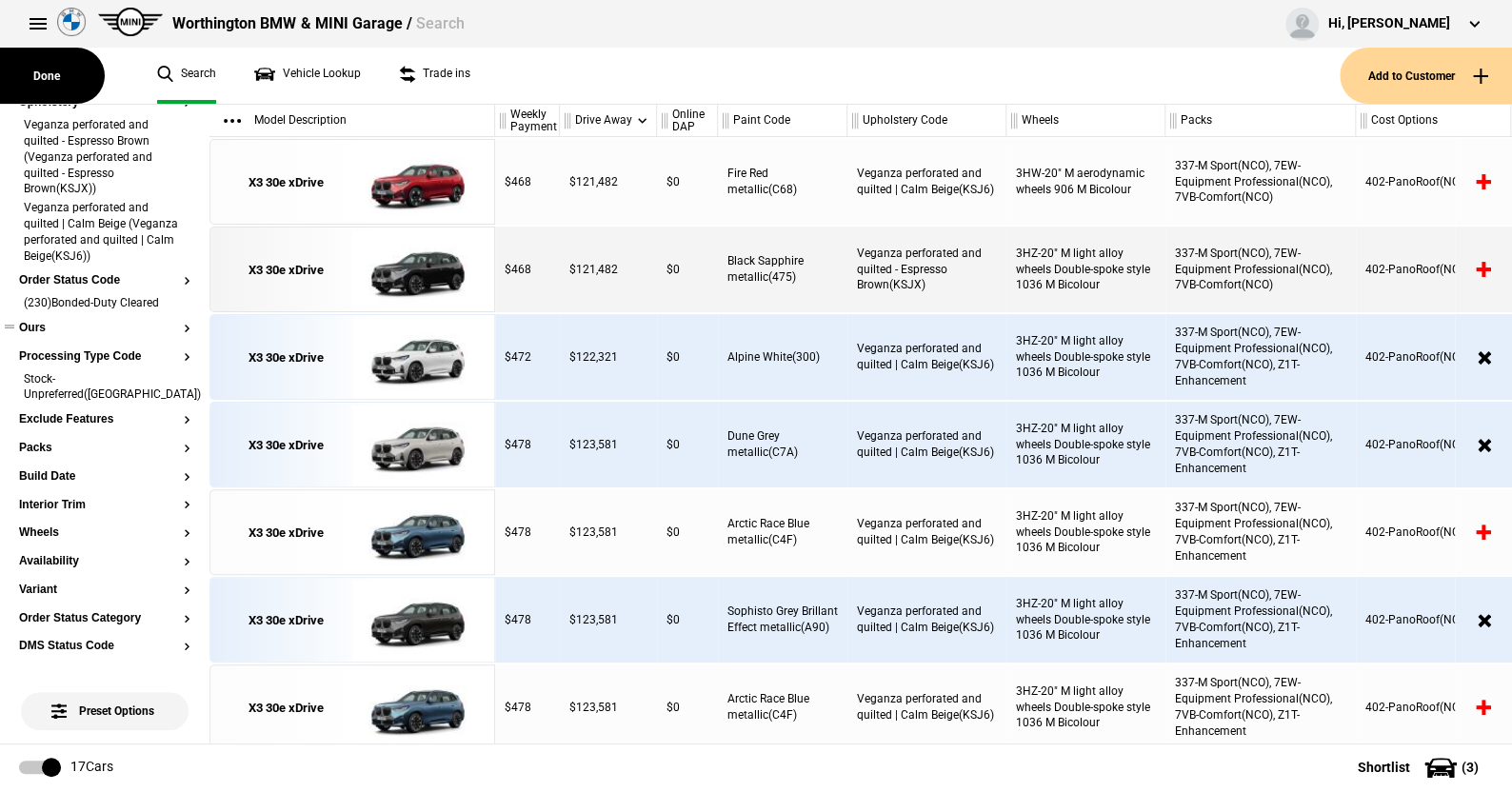
click at [36, 328] on button "Ours" at bounding box center [104, 328] width 171 height 14
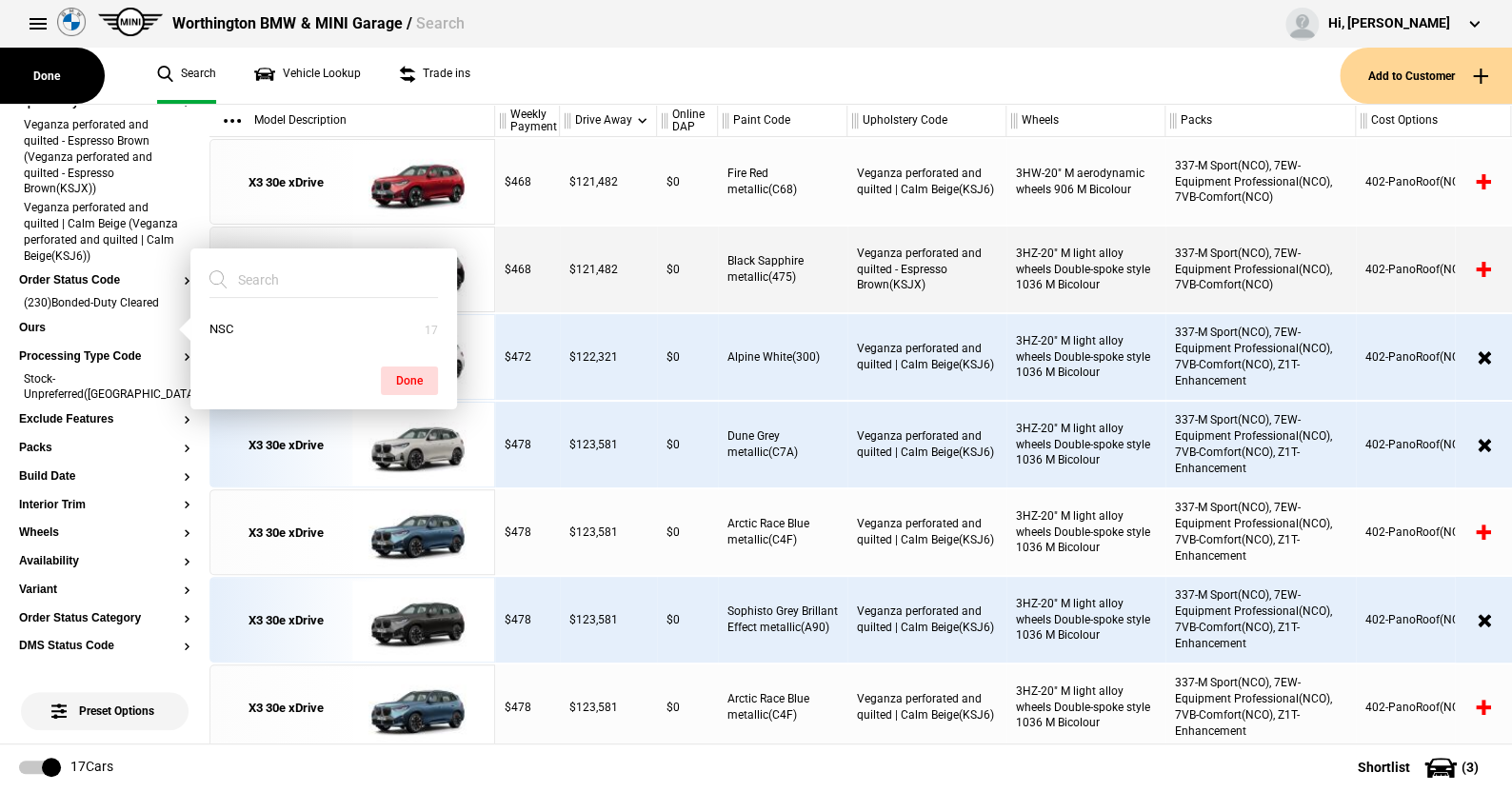
click at [801, 72] on ul "Search Vehicle Lookup Trade ins" at bounding box center [739, 75] width 1201 height 56
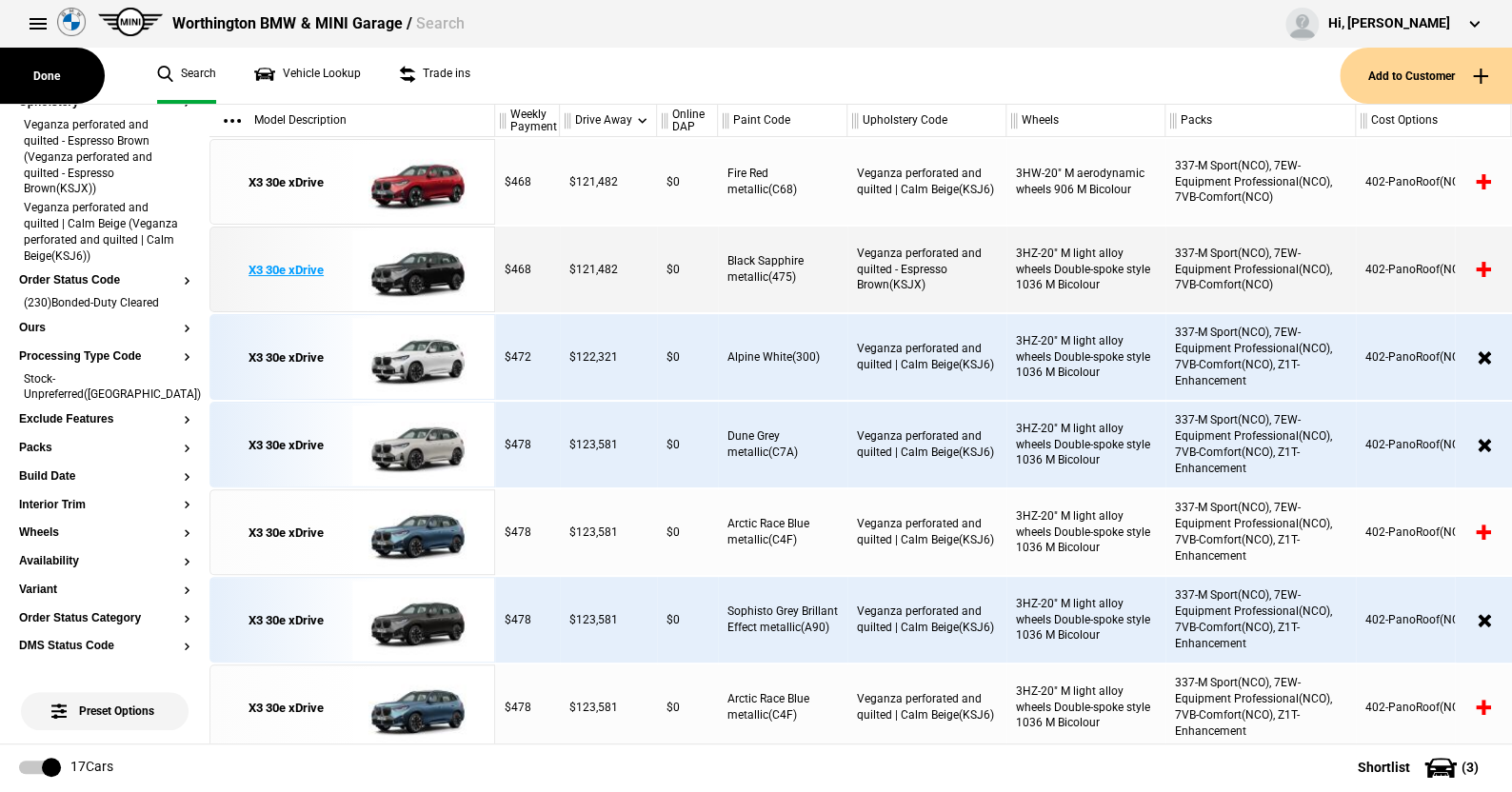
click at [425, 265] on img at bounding box center [417, 270] width 132 height 85
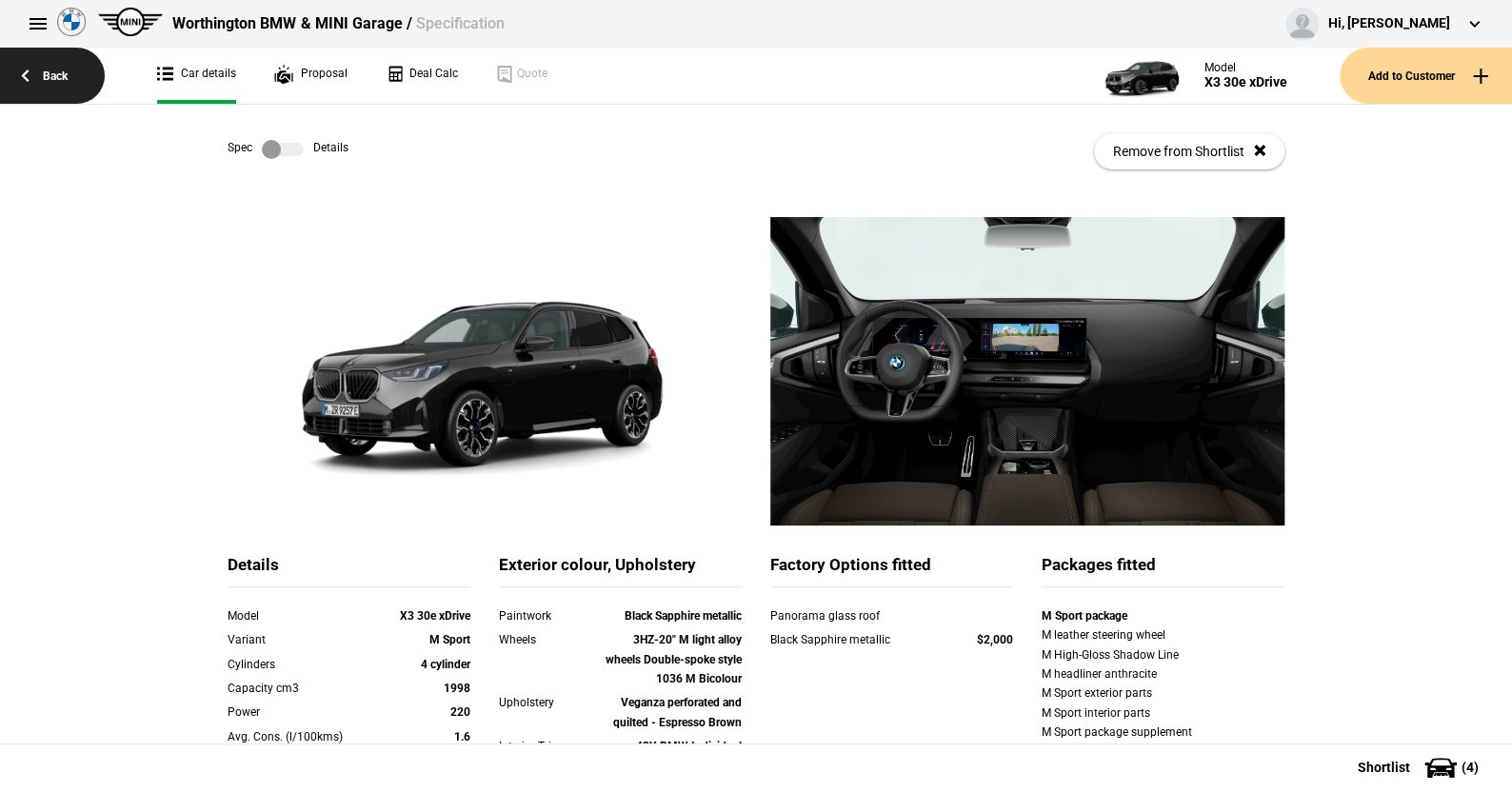
click at [66, 66] on link "Back" at bounding box center [52, 75] width 105 height 56
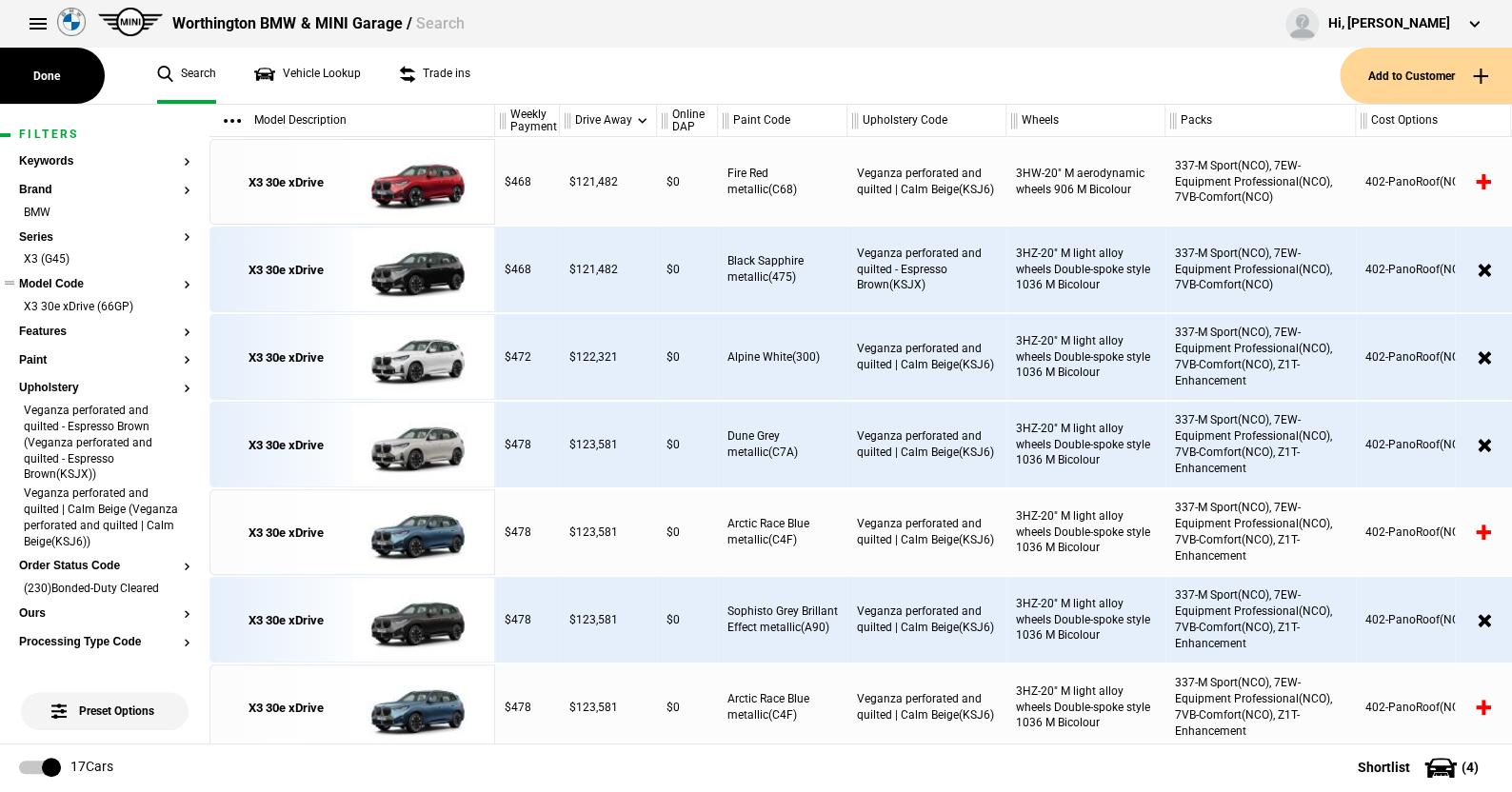
click at [68, 284] on button "Model Code" at bounding box center [104, 285] width 171 height 14
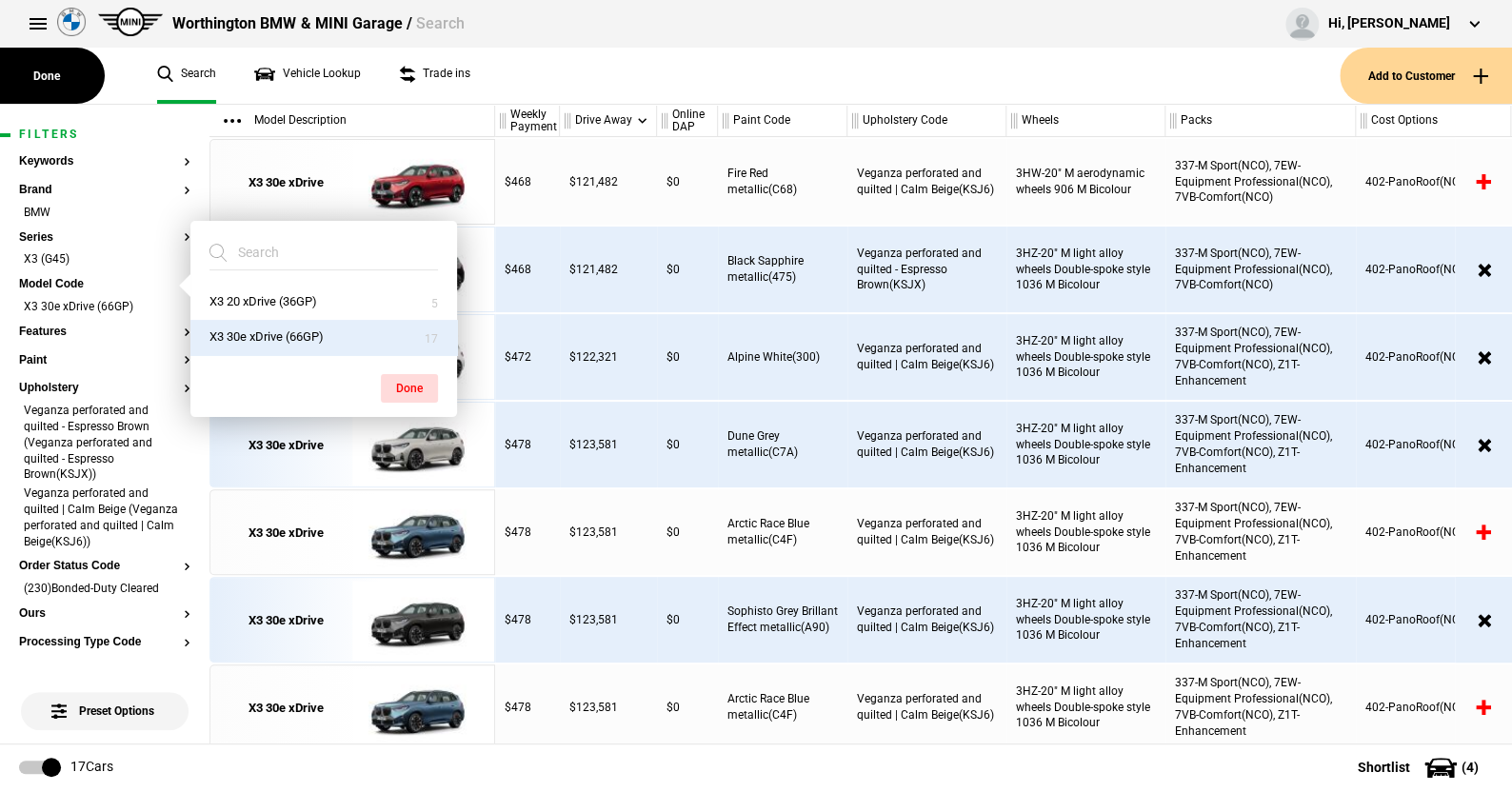
click at [561, 74] on ul "Search Vehicle Lookup Trade ins" at bounding box center [739, 75] width 1201 height 56
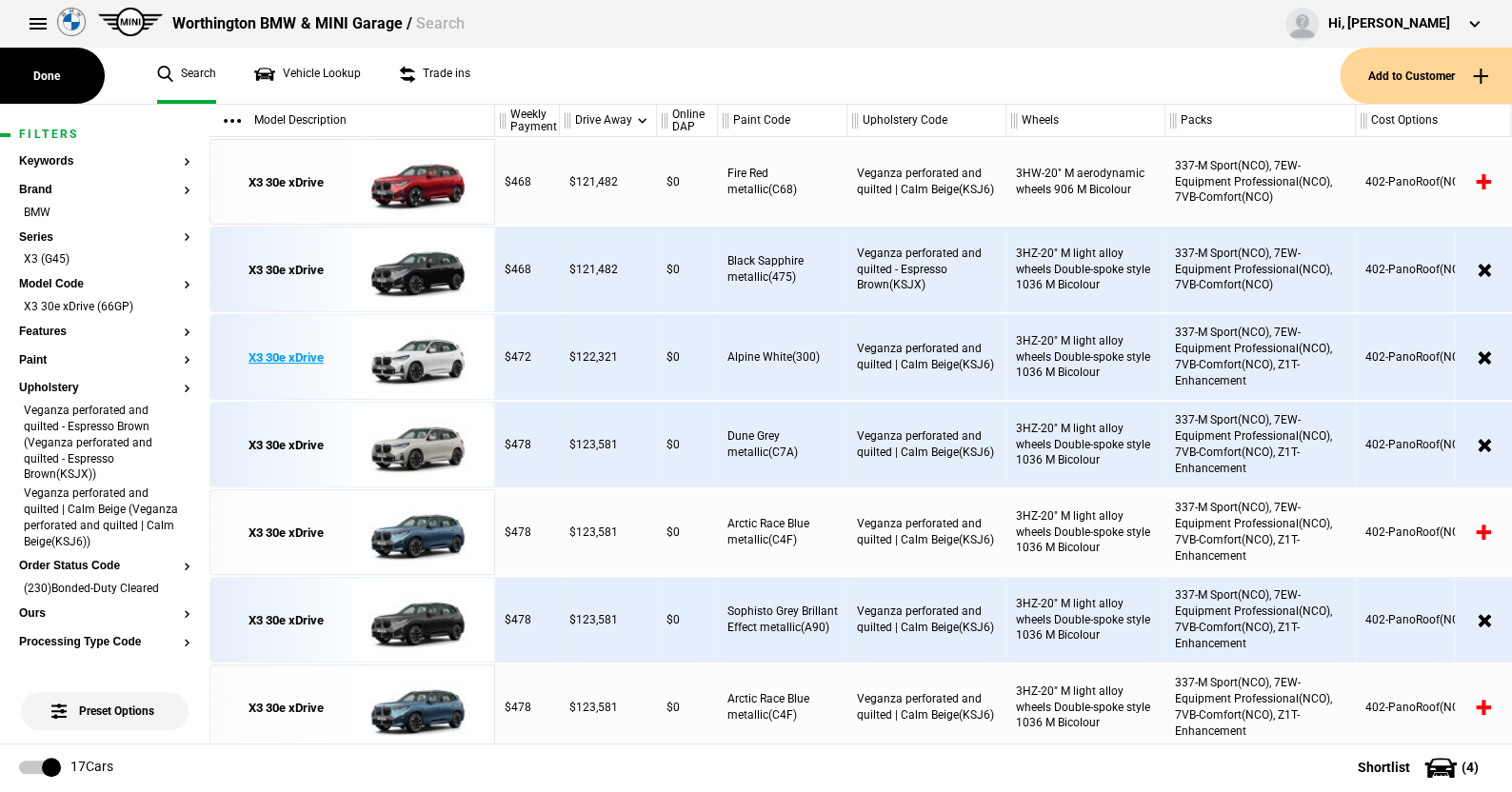
click at [441, 354] on img at bounding box center [417, 358] width 132 height 85
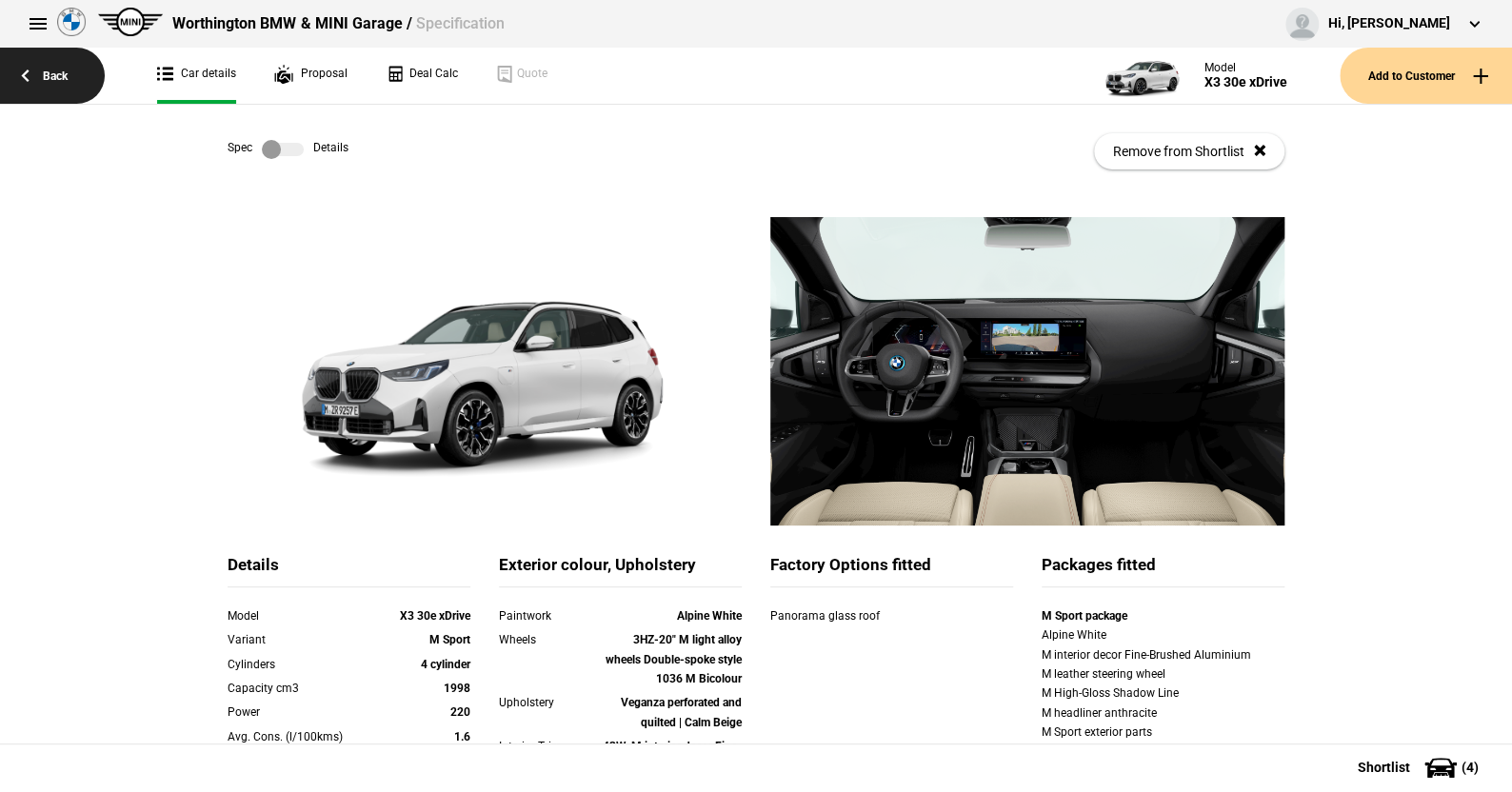
click at [55, 67] on link "Back" at bounding box center [52, 75] width 105 height 56
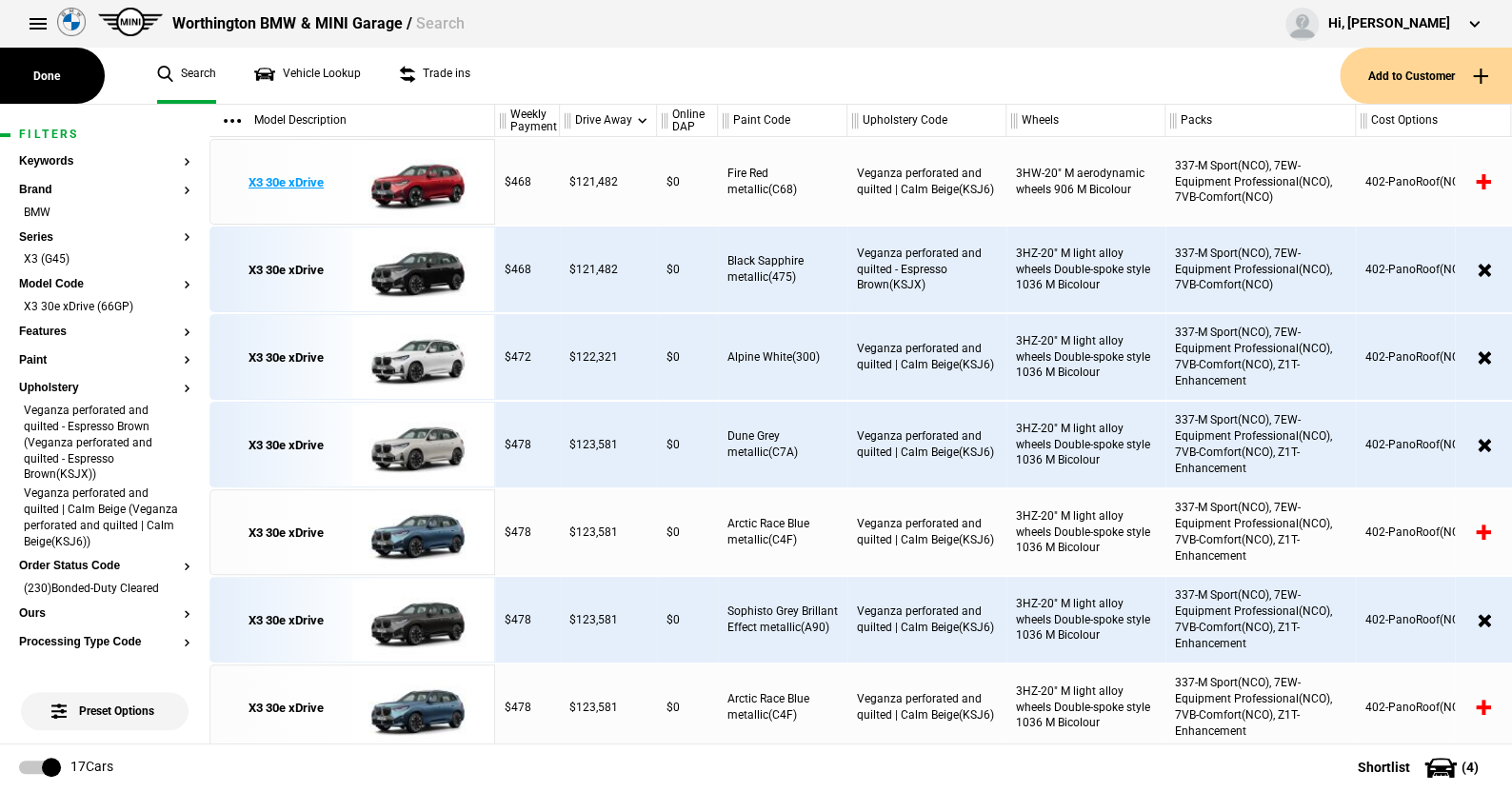
click at [419, 180] on img at bounding box center [417, 182] width 132 height 85
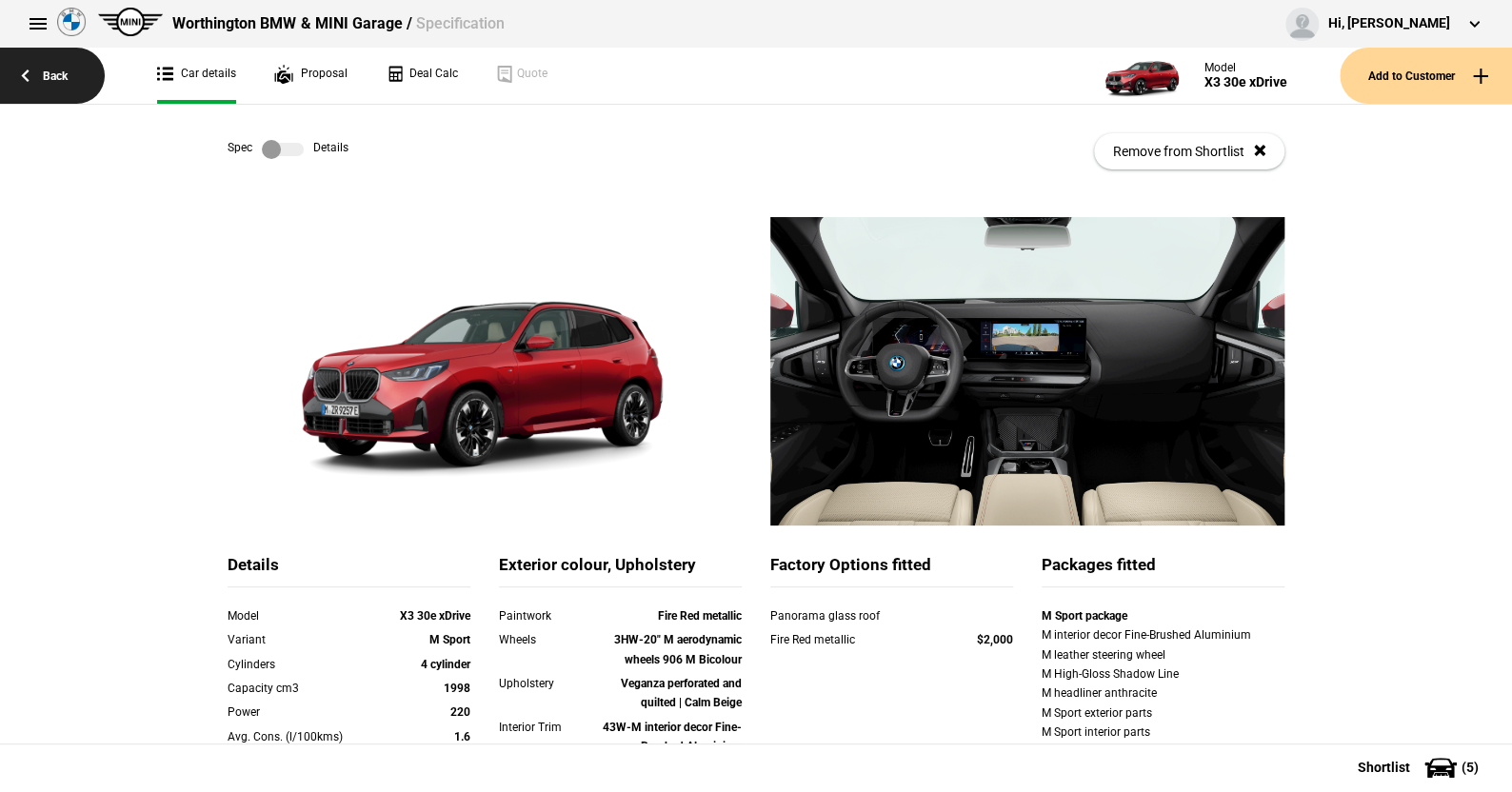
click at [51, 71] on link "Back" at bounding box center [52, 75] width 105 height 56
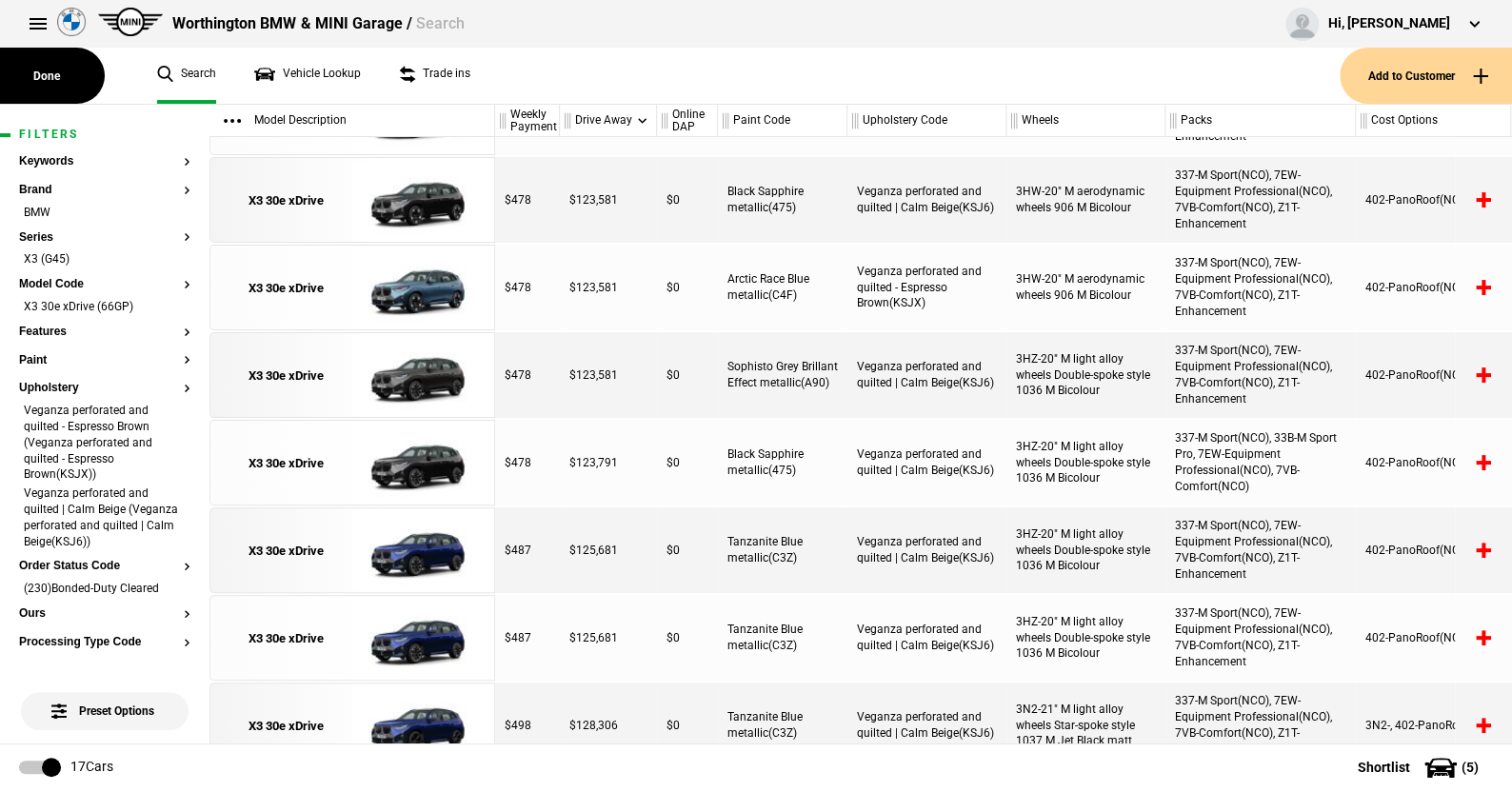
click at [480, 96] on ul "Search Vehicle Lookup Trade ins" at bounding box center [739, 75] width 1201 height 56
click at [639, 90] on ul "Search Vehicle Lookup Trade ins" at bounding box center [739, 75] width 1201 height 56
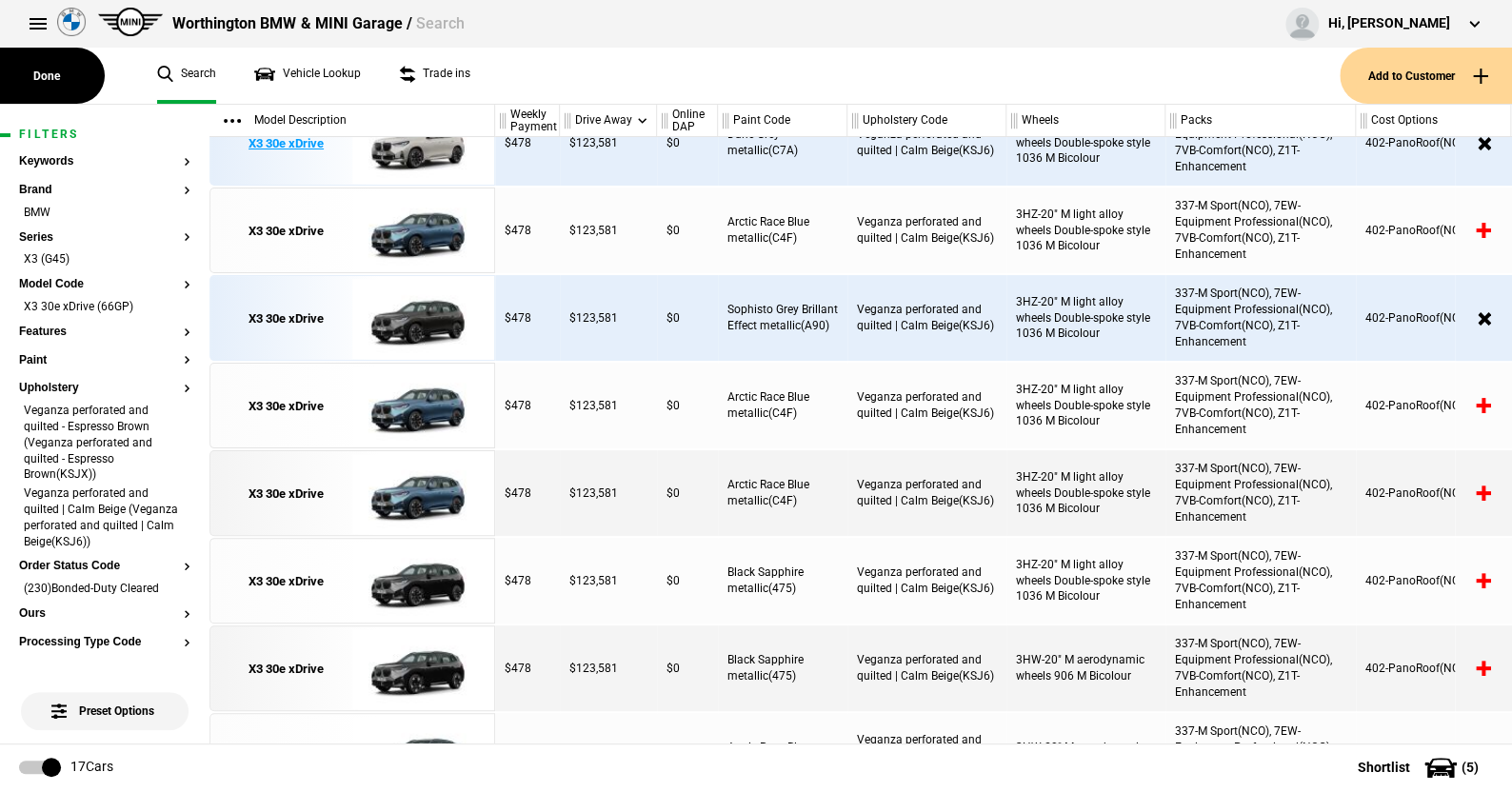
click at [437, 147] on img at bounding box center [417, 143] width 132 height 85
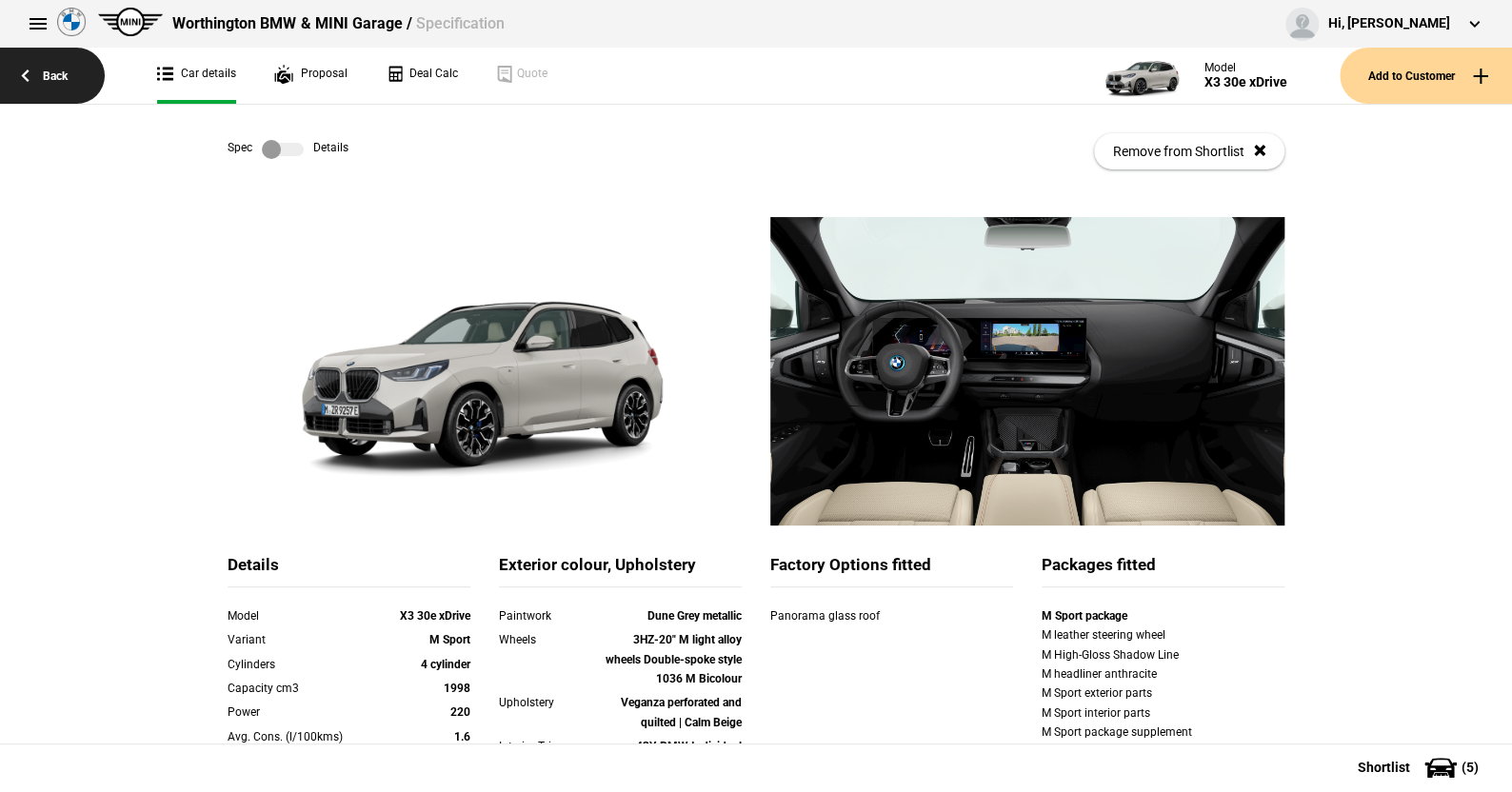
click at [58, 72] on link "Back" at bounding box center [52, 75] width 105 height 56
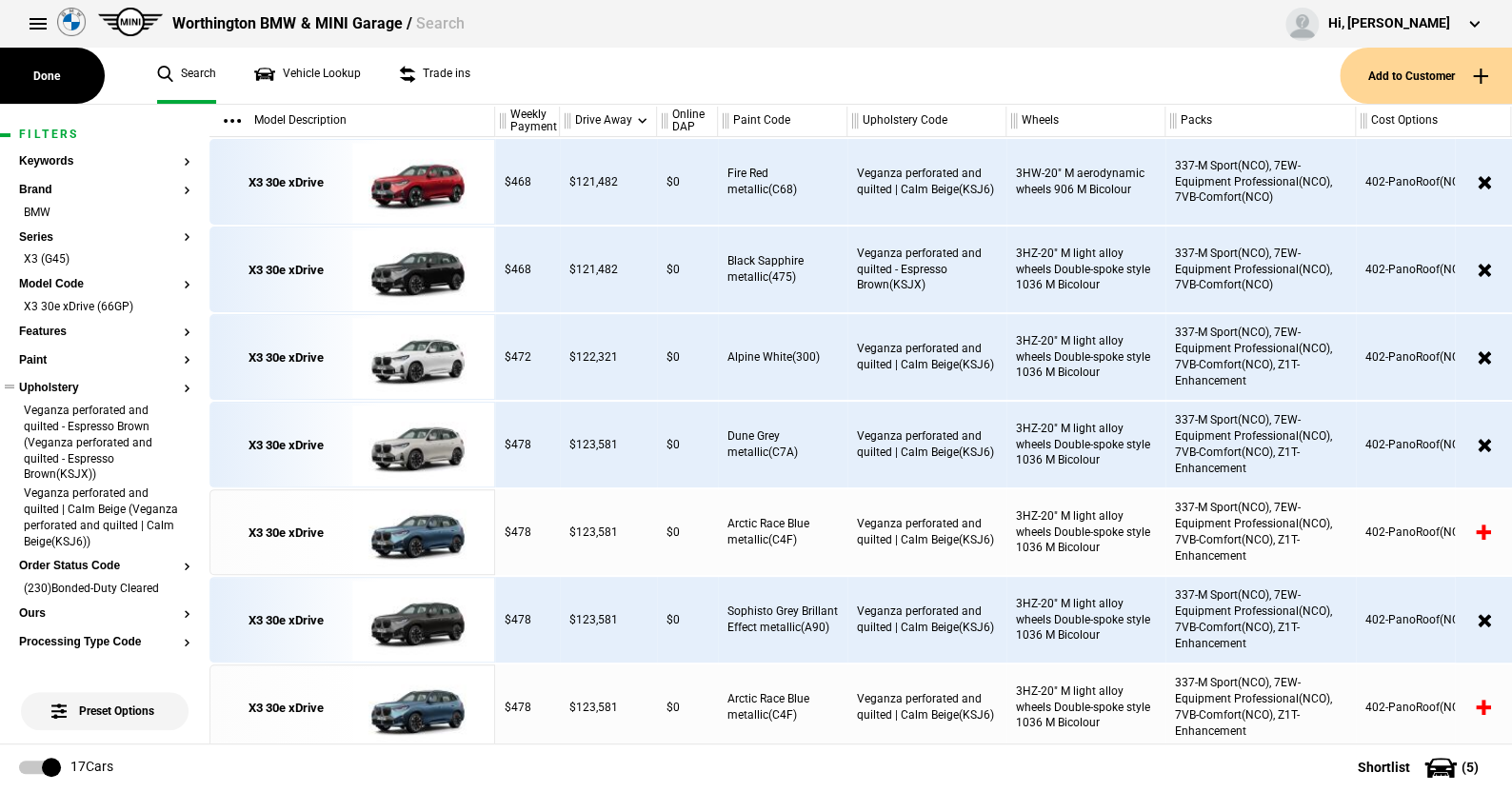
click at [58, 391] on button "Upholstery" at bounding box center [104, 389] width 171 height 14
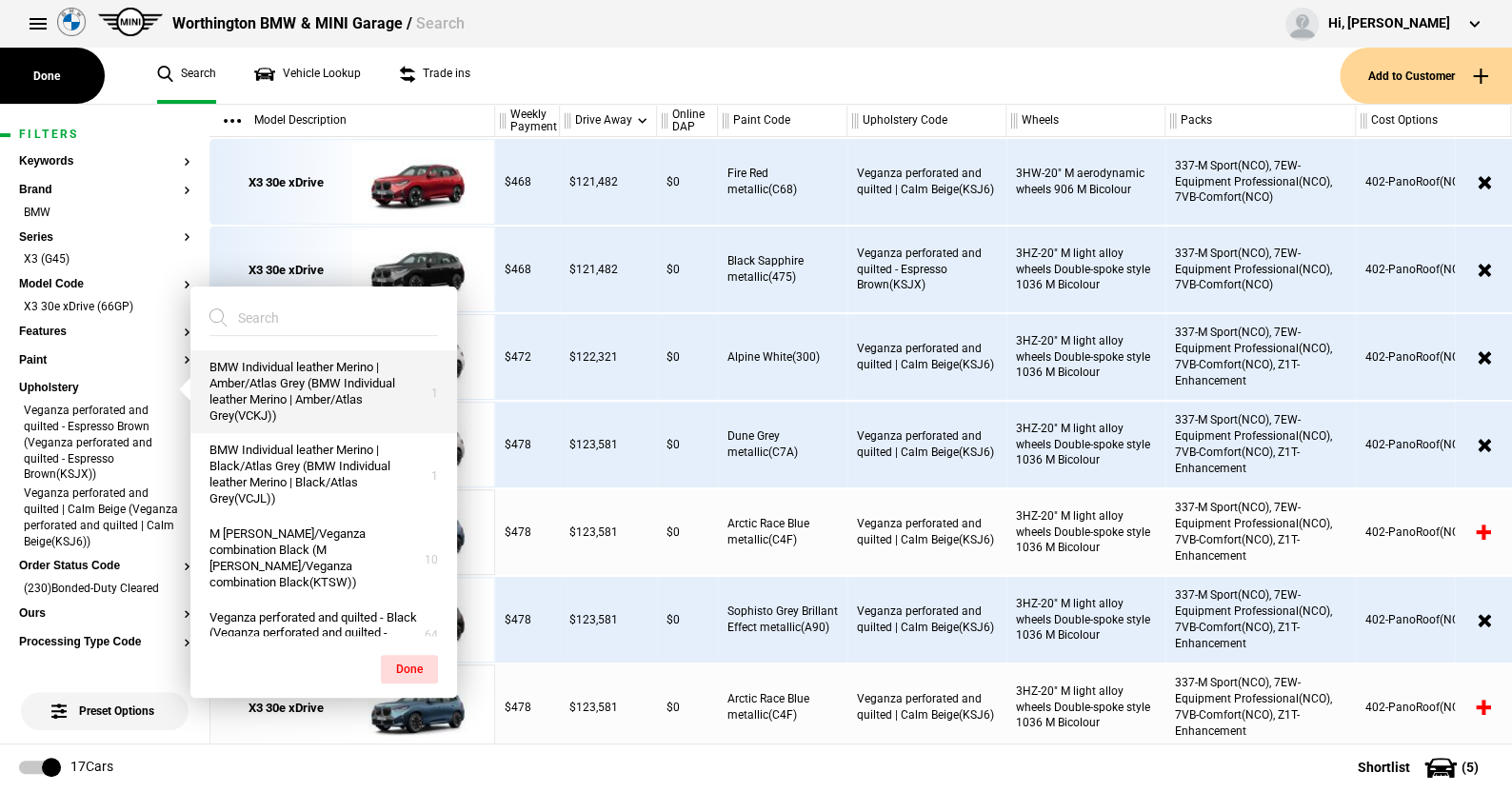
click at [279, 383] on button "BMW Individual leather Merino | Amber/Atlas Grey (BMW Individual leather Merino…" at bounding box center [323, 392] width 267 height 83
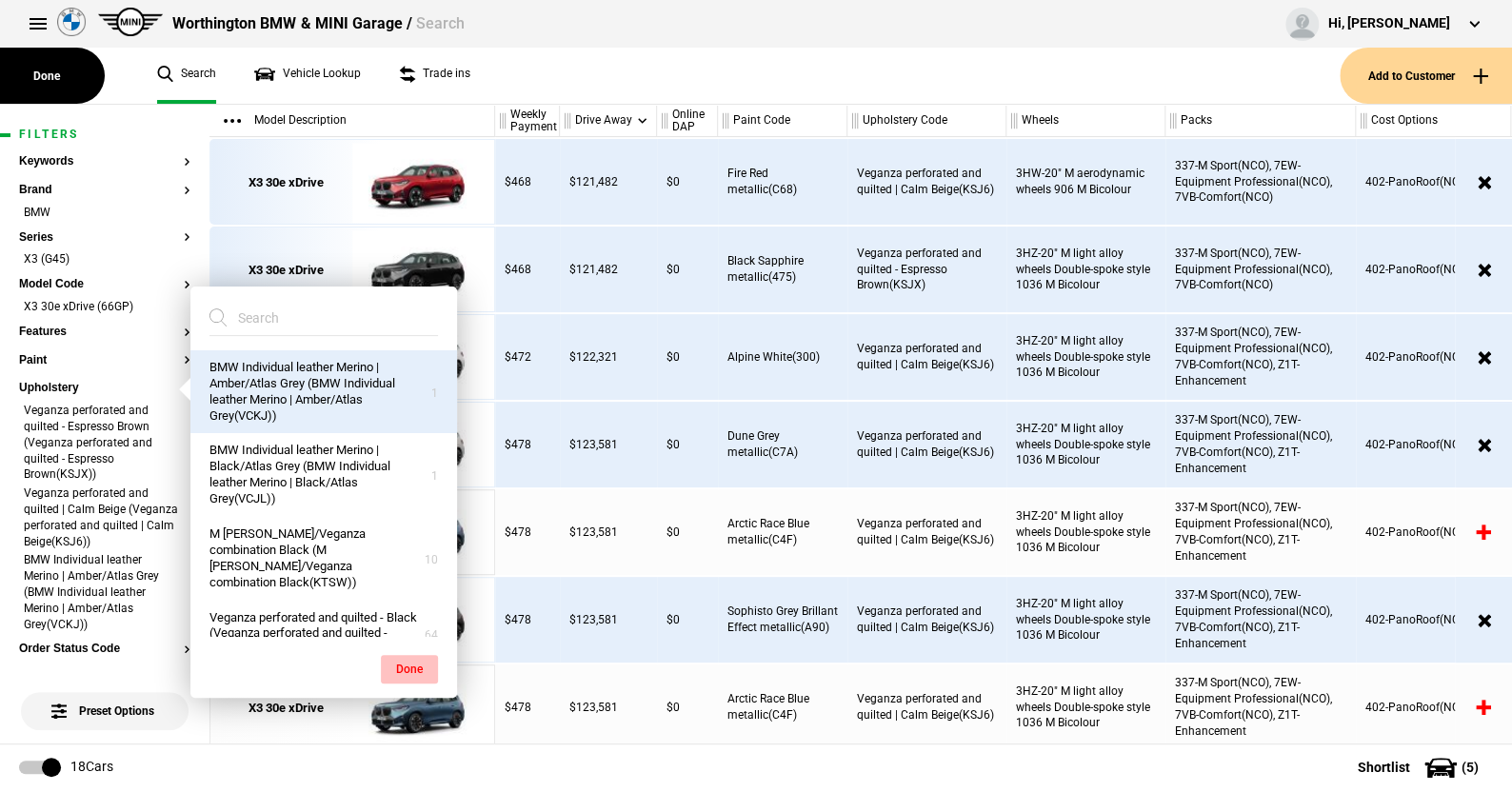
click at [404, 662] on button "Done" at bounding box center [410, 668] width 57 height 28
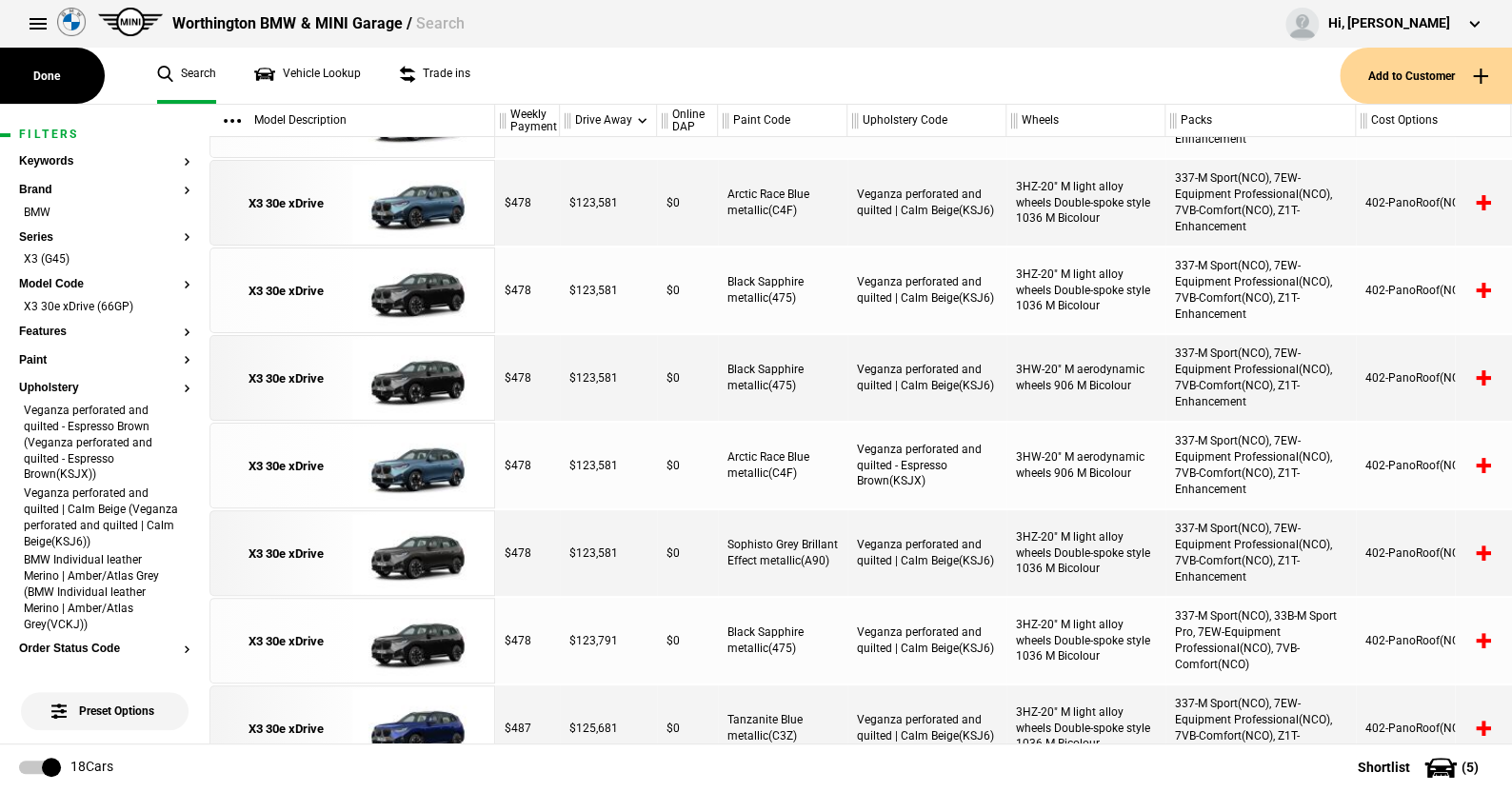
scroll to position [762, 0]
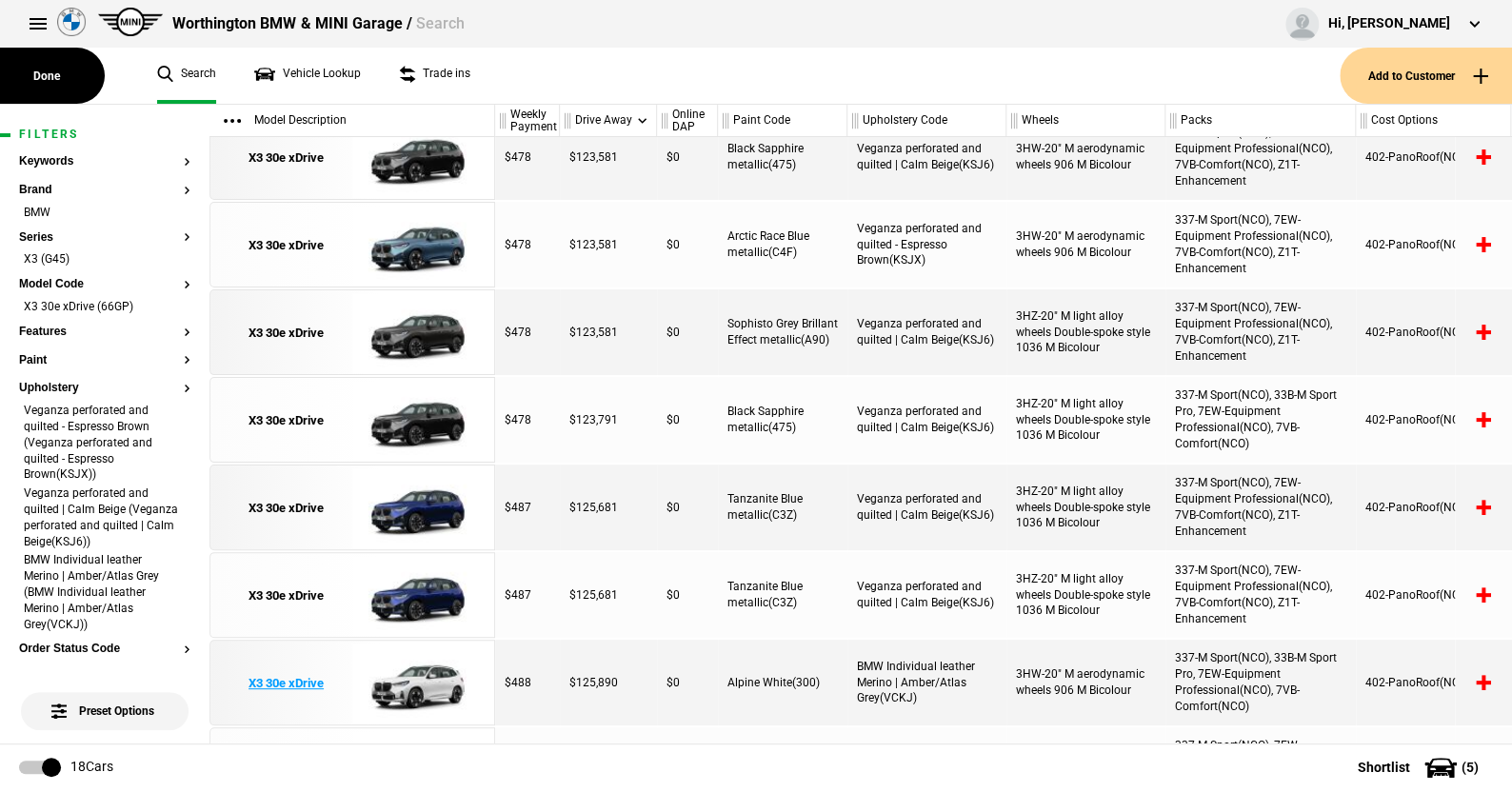
click at [424, 679] on img at bounding box center [417, 683] width 132 height 85
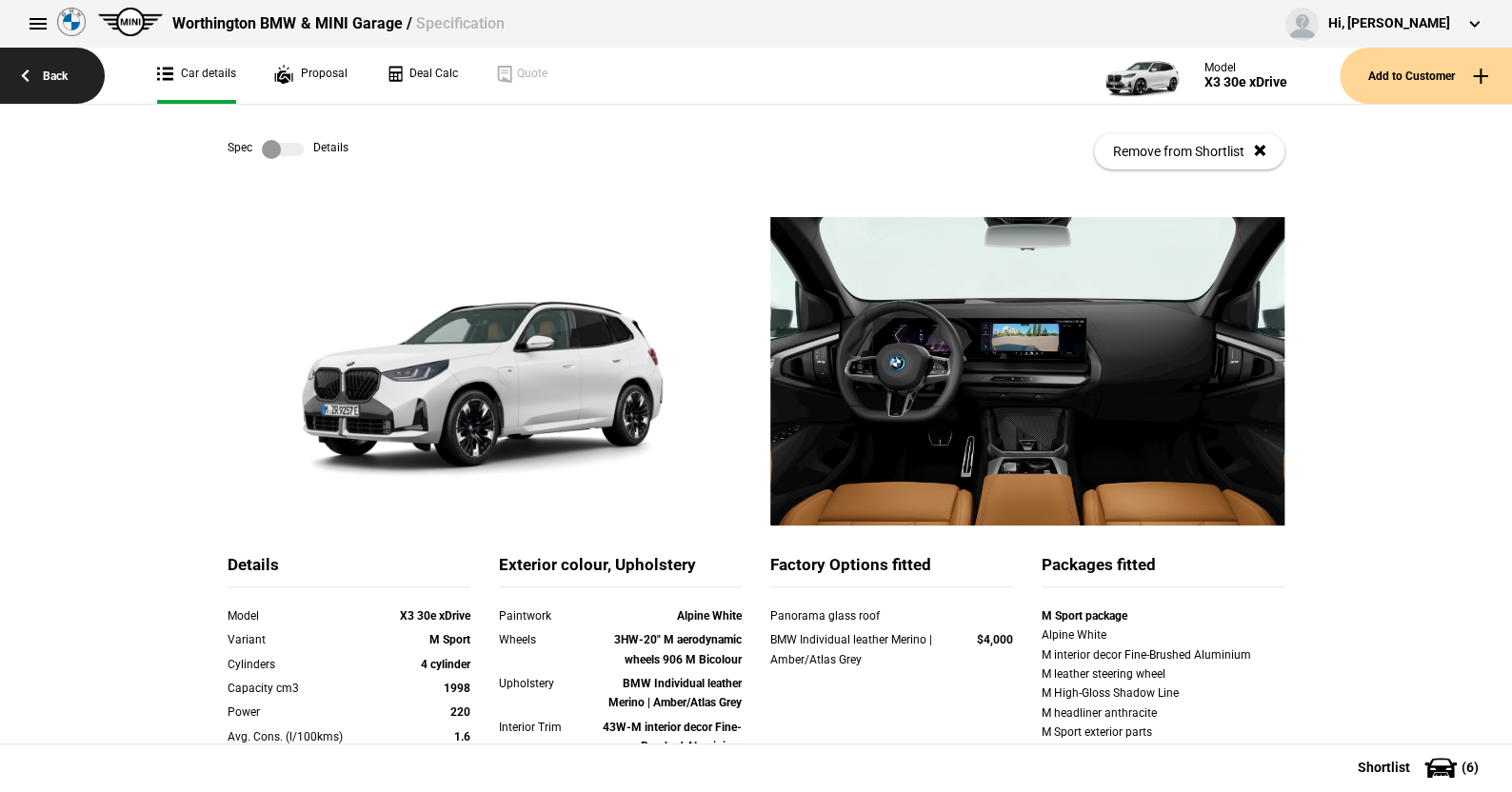
click at [54, 72] on link "Back" at bounding box center [52, 75] width 105 height 56
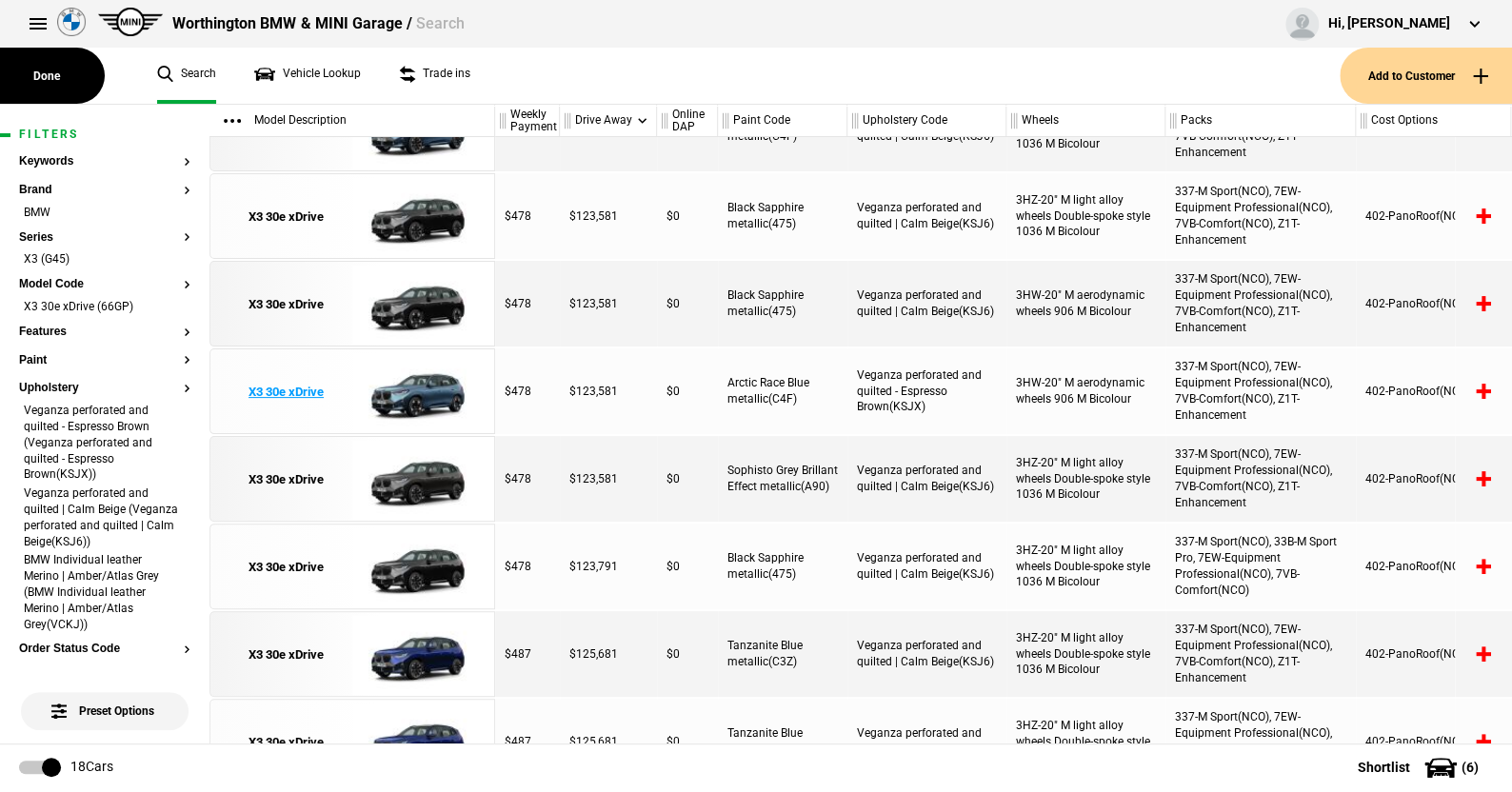
click at [439, 392] on img at bounding box center [417, 392] width 132 height 85
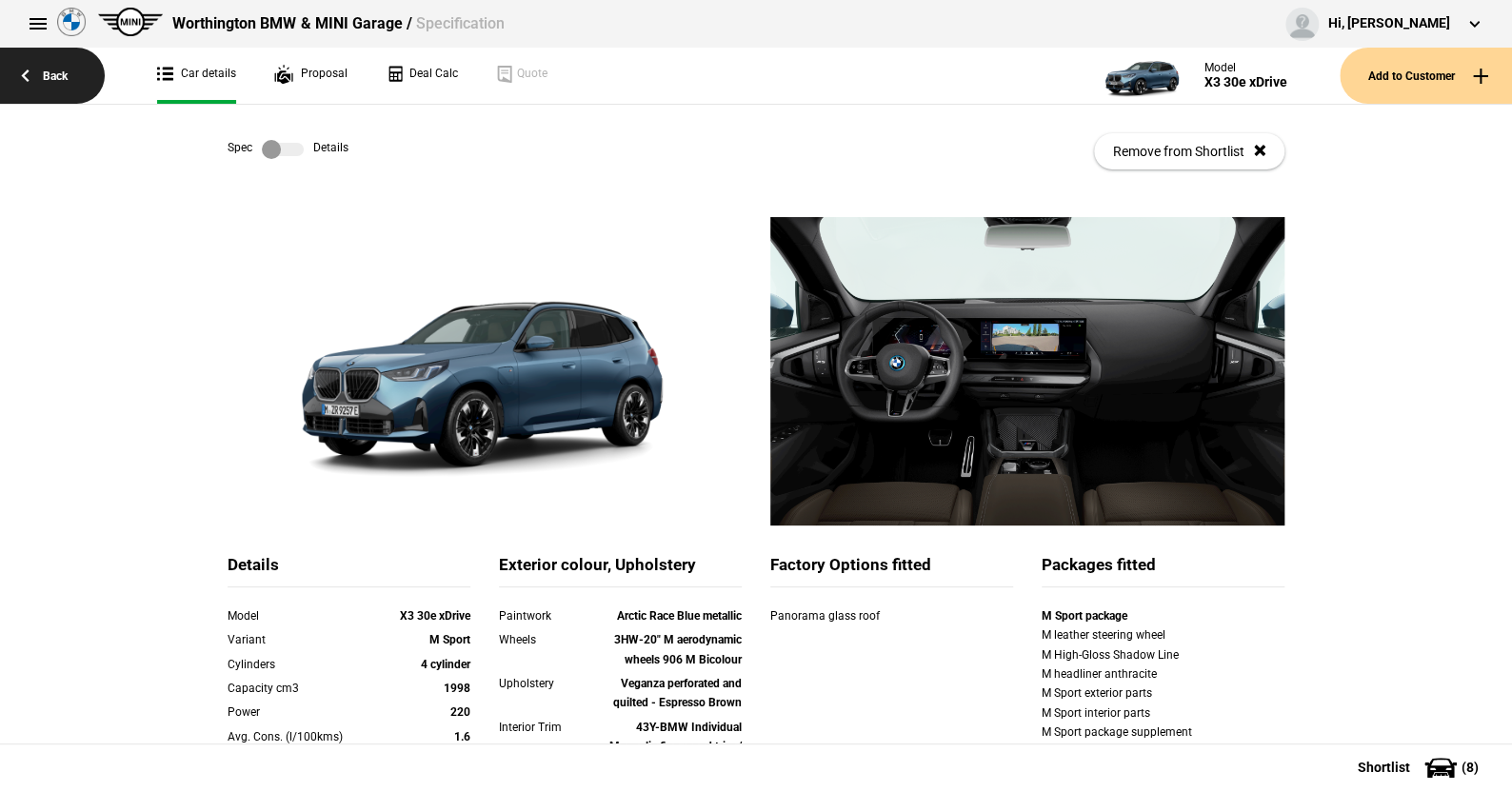
click at [53, 72] on link "Back" at bounding box center [52, 75] width 105 height 56
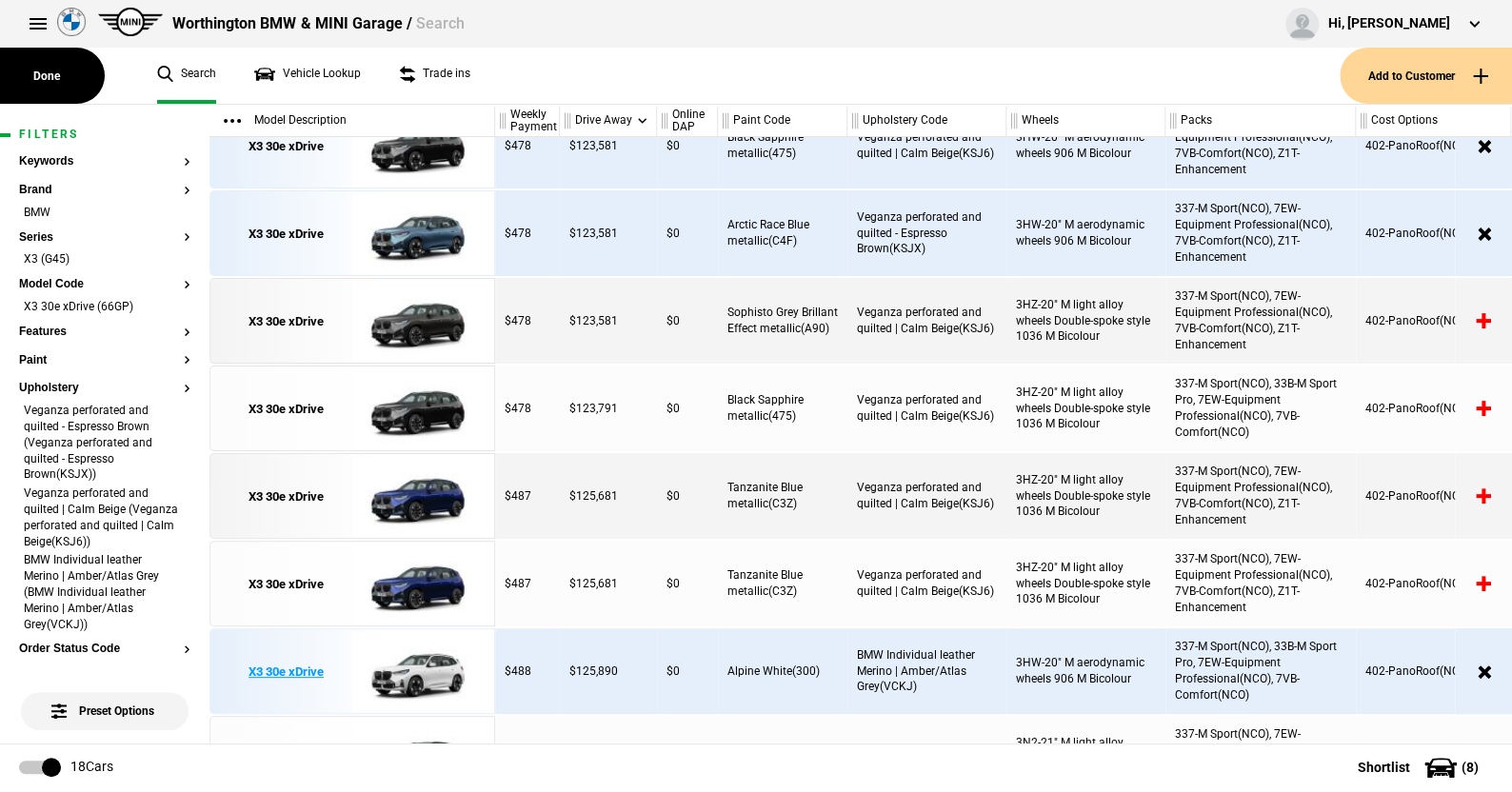
click at [430, 666] on img at bounding box center [417, 671] width 132 height 85
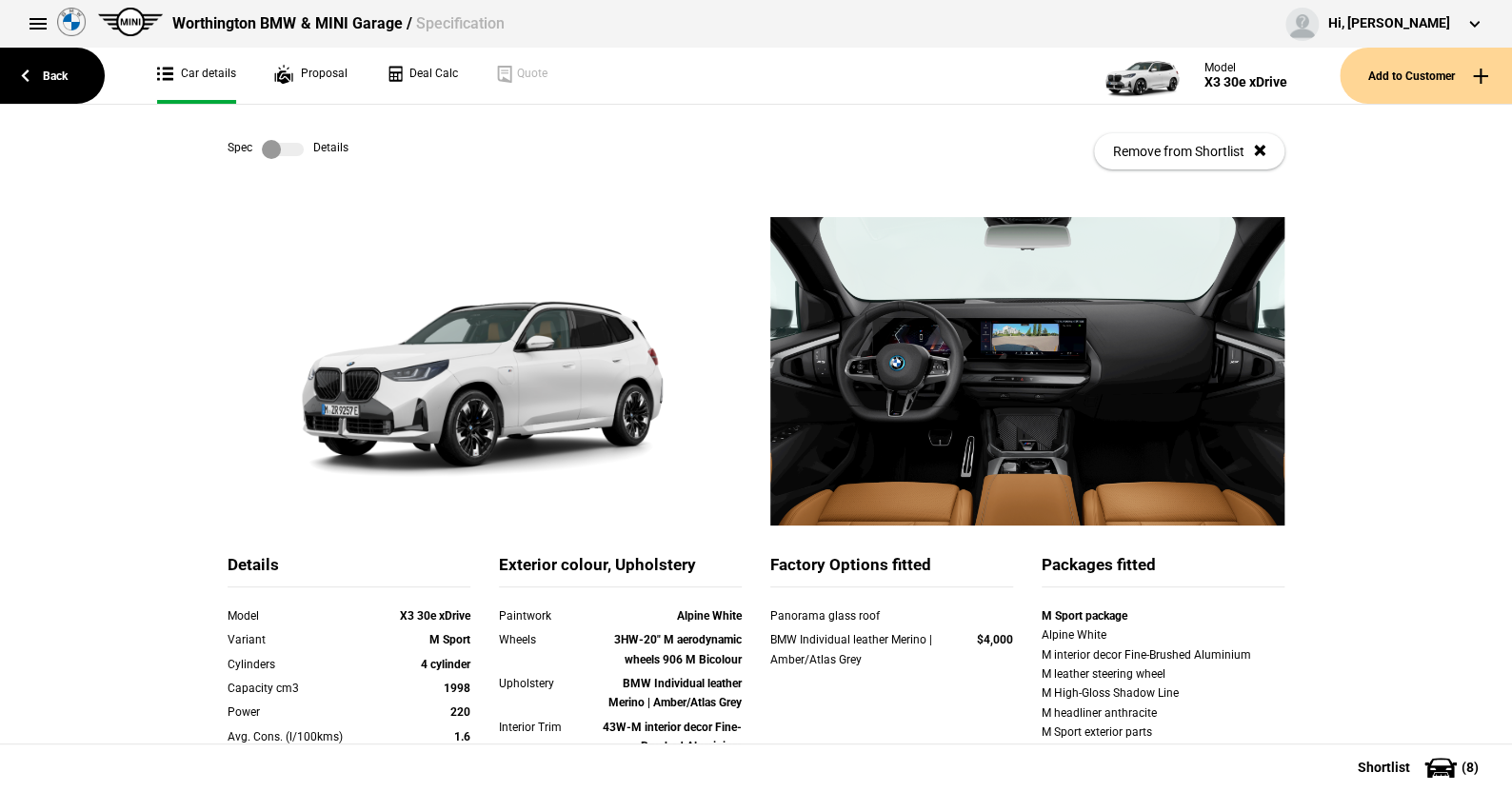
click at [719, 86] on ul "Car details Proposal Deal Calc Quote" at bounding box center [614, 75] width 952 height 56
click at [282, 151] on label at bounding box center [282, 149] width 42 height 19
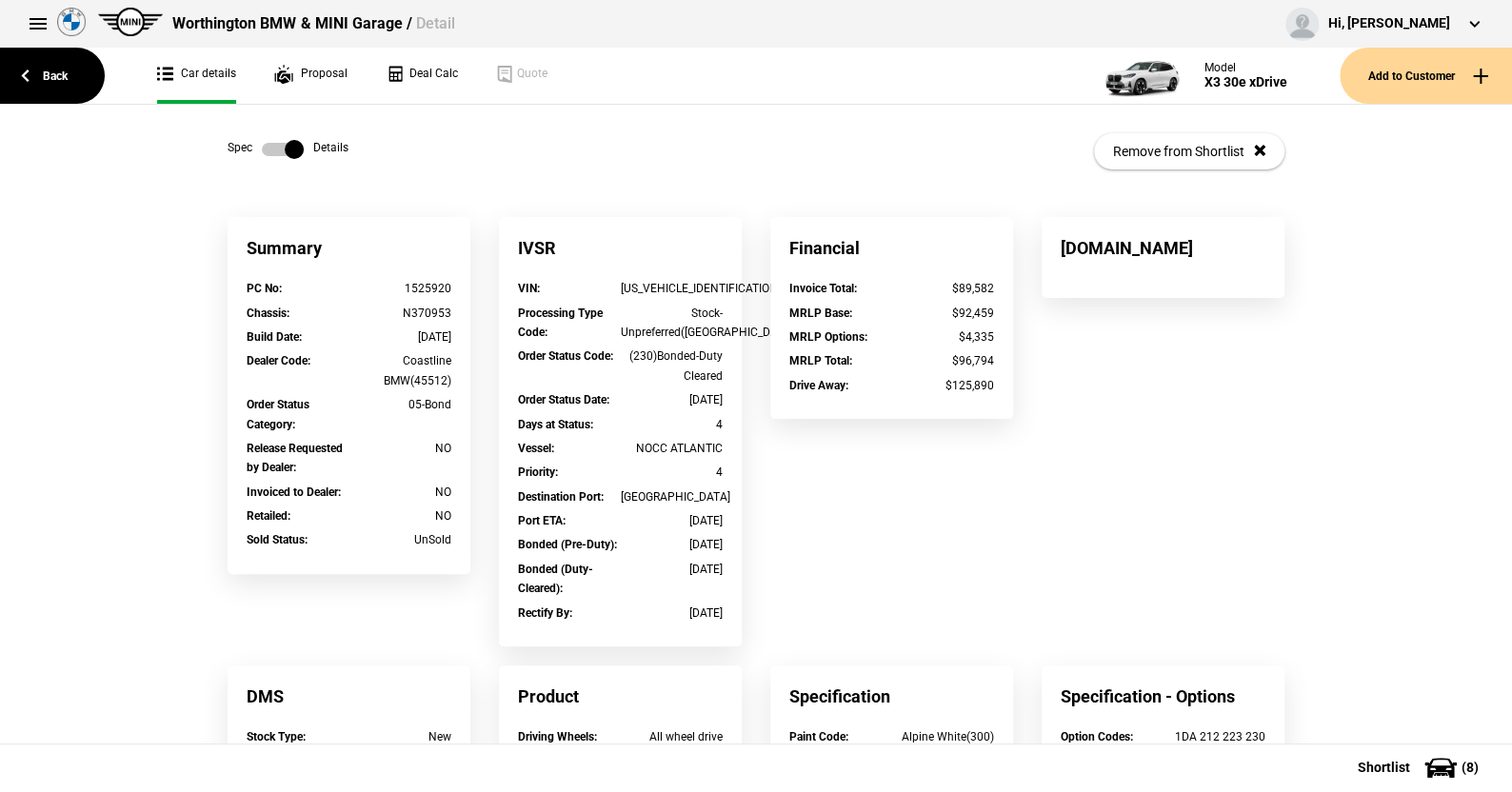
click at [262, 151] on label at bounding box center [282, 149] width 42 height 19
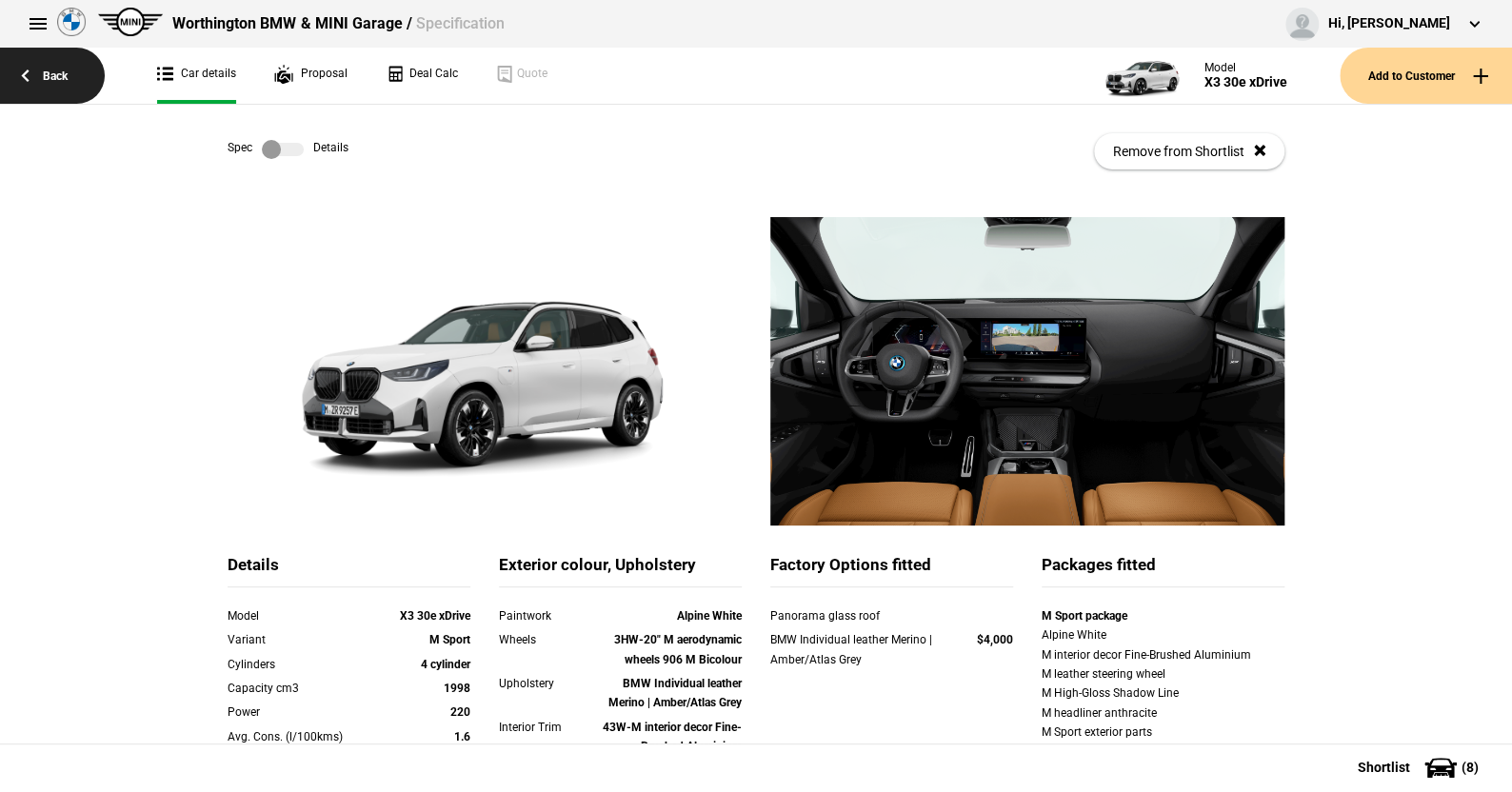
click at [52, 66] on link "Back" at bounding box center [52, 75] width 105 height 56
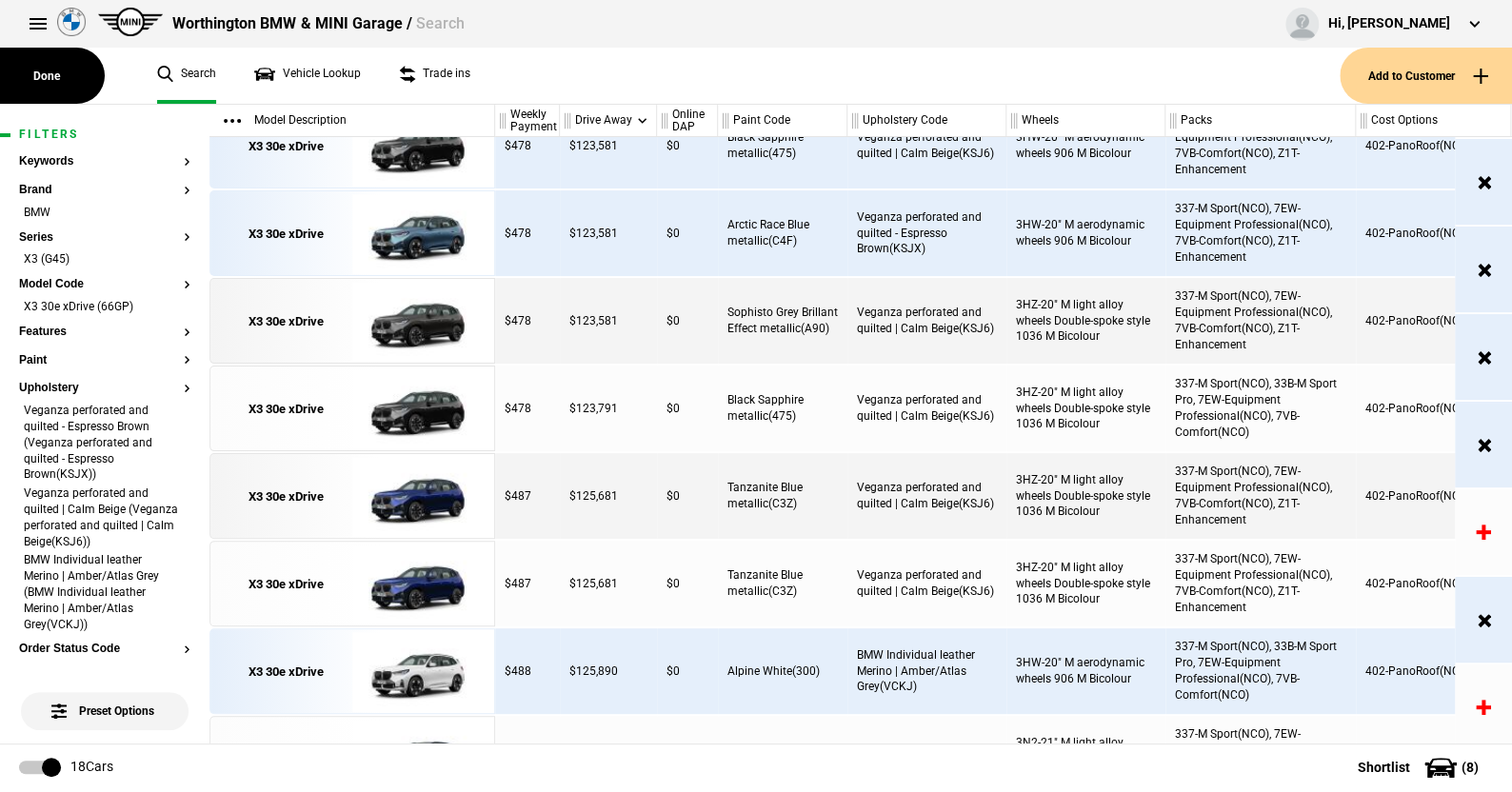
scroll to position [824, 0]
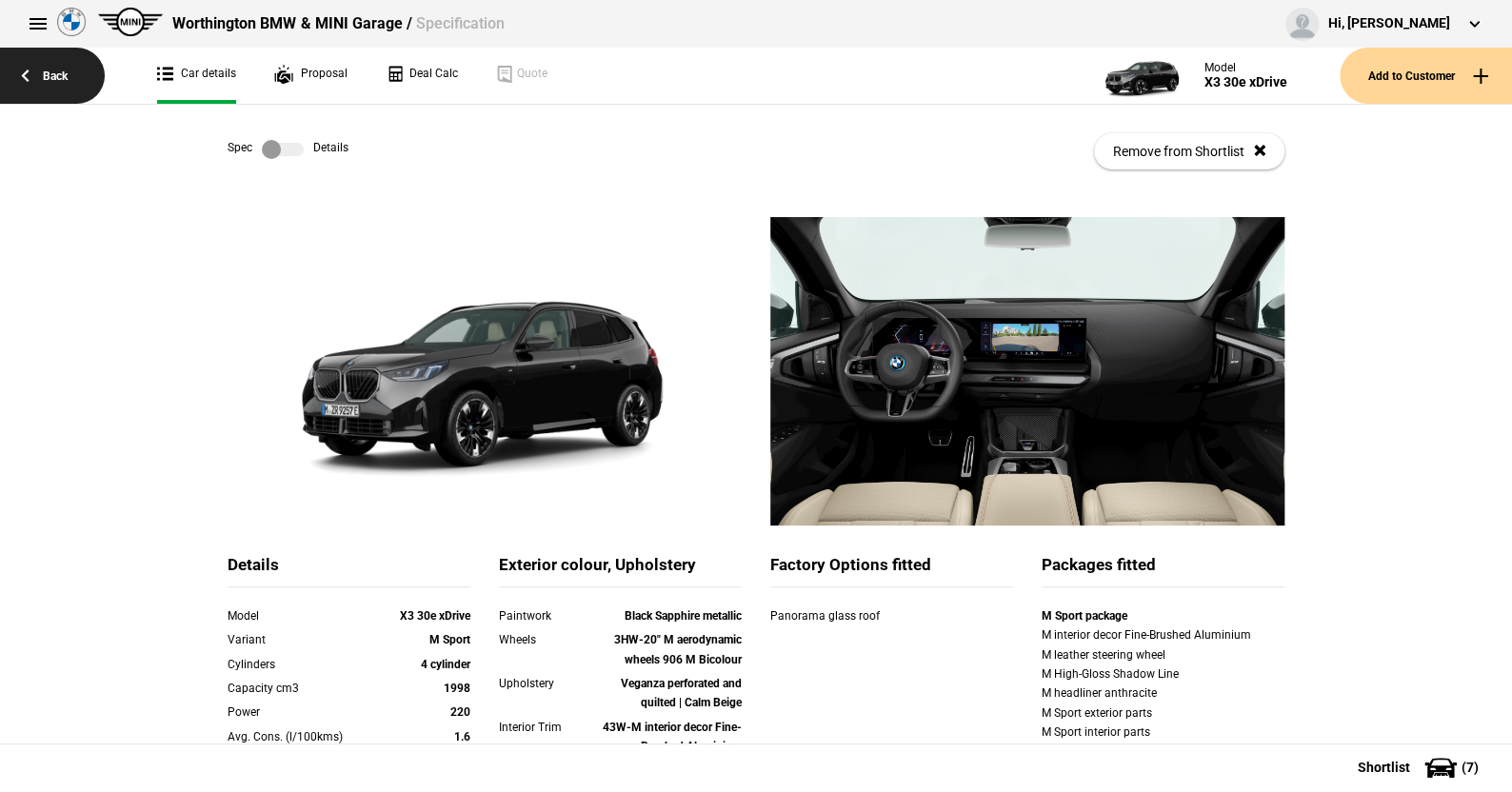
click at [55, 74] on link "Back" at bounding box center [52, 75] width 105 height 56
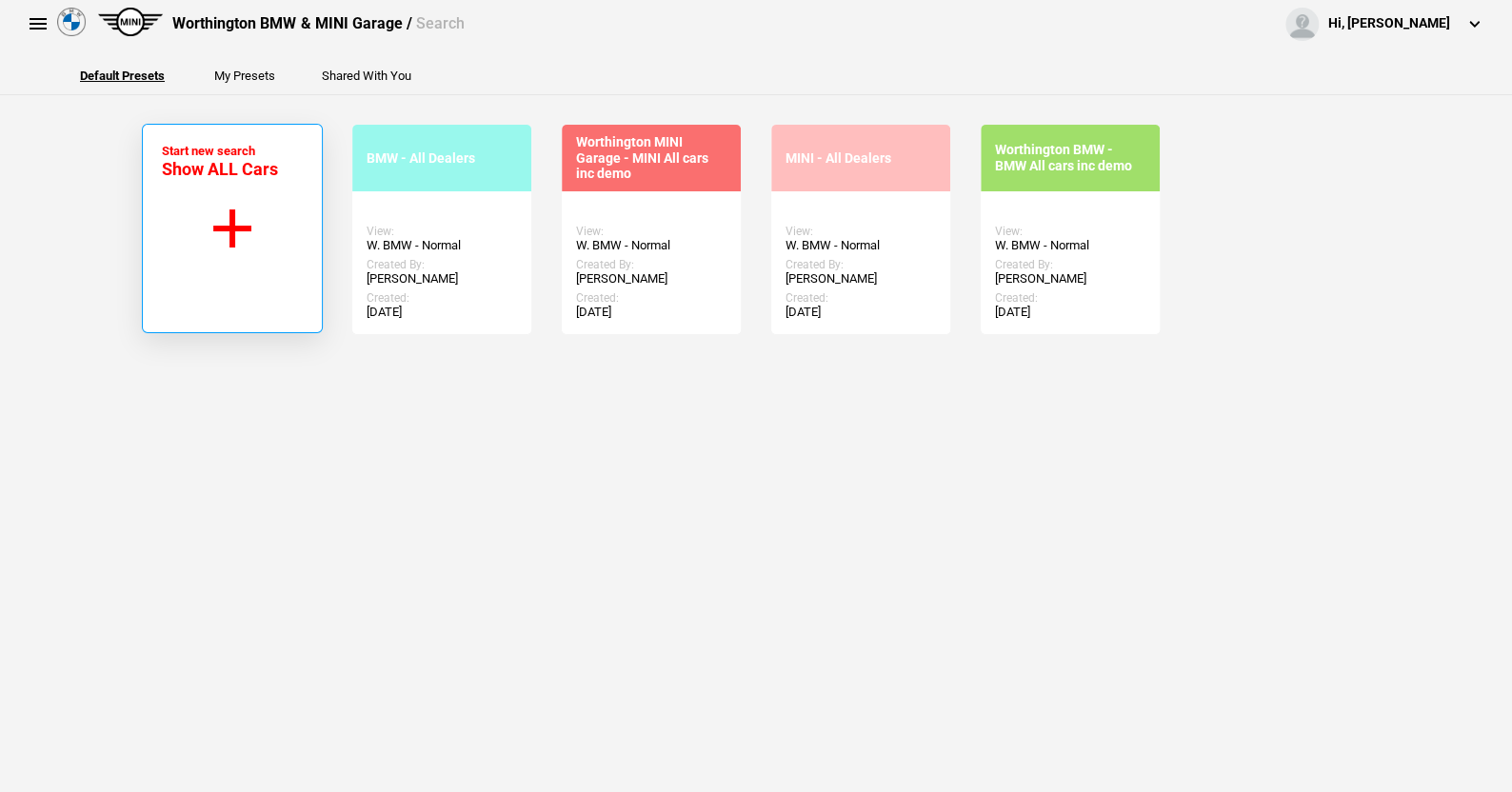
click at [225, 223] on button "Start new search Show ALL Cars" at bounding box center [232, 228] width 181 height 210
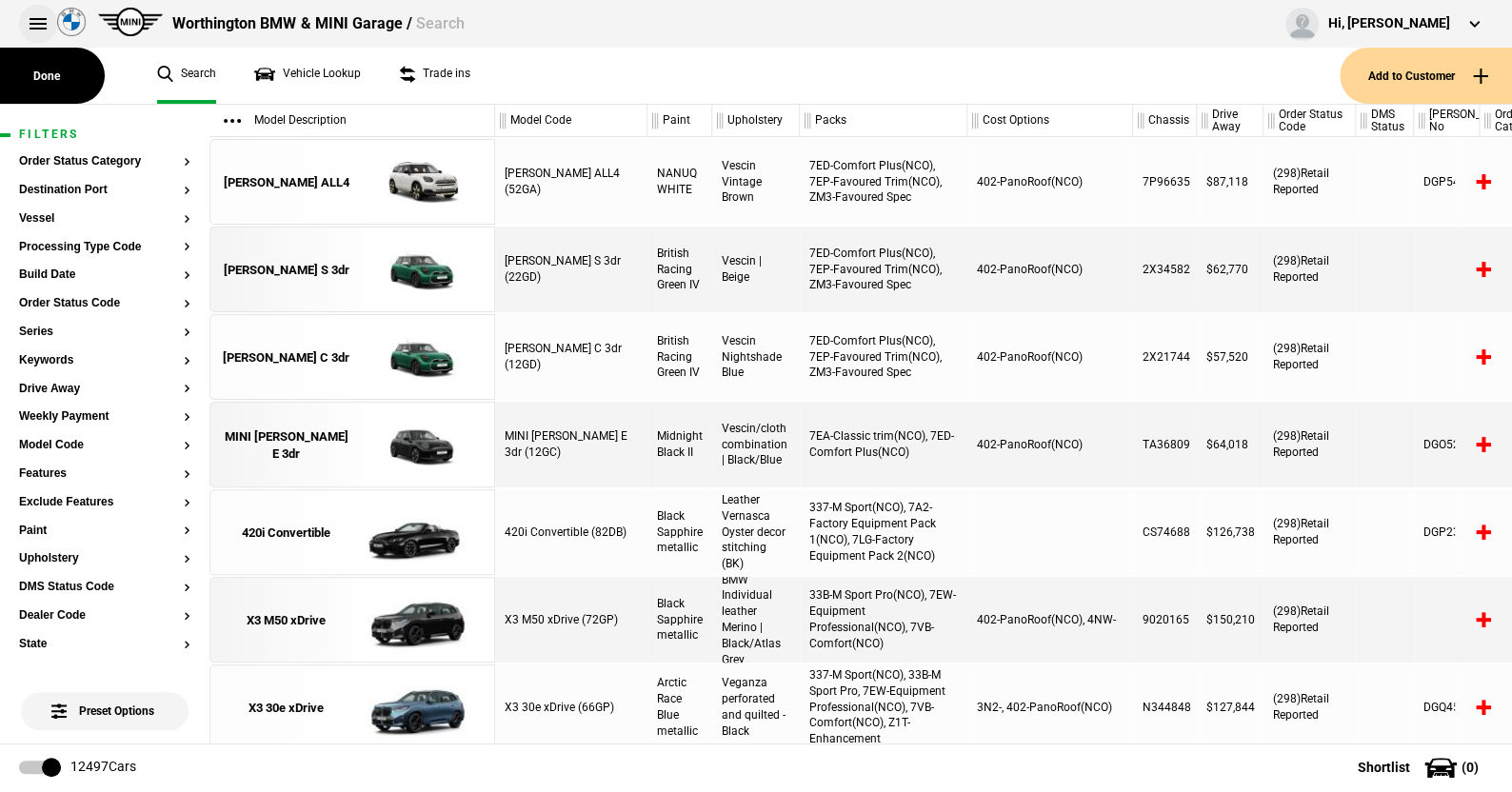
click at [37, 23] on button at bounding box center [37, 24] width 38 height 38
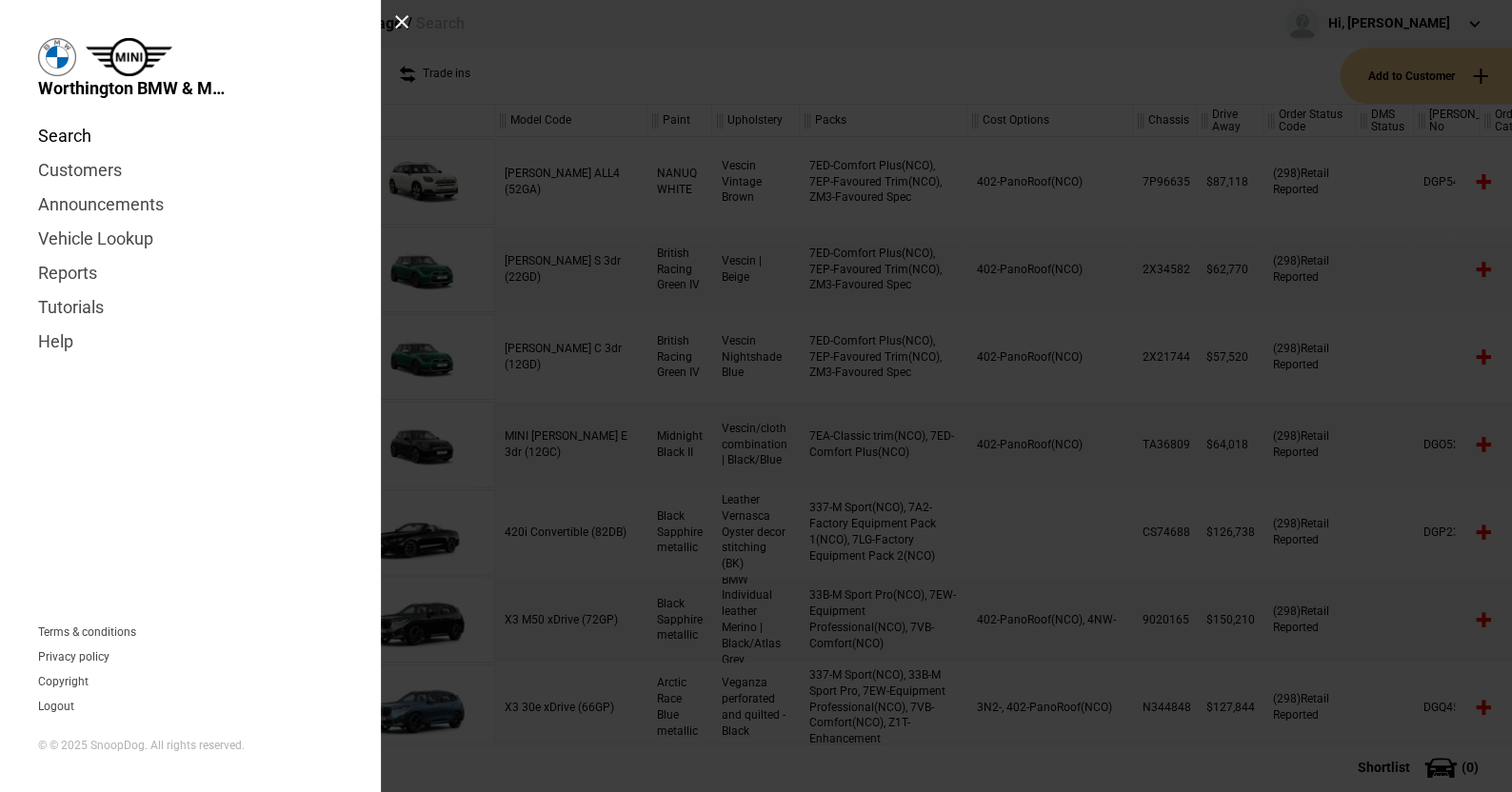
click at [82, 138] on link "Search" at bounding box center [190, 135] width 305 height 34
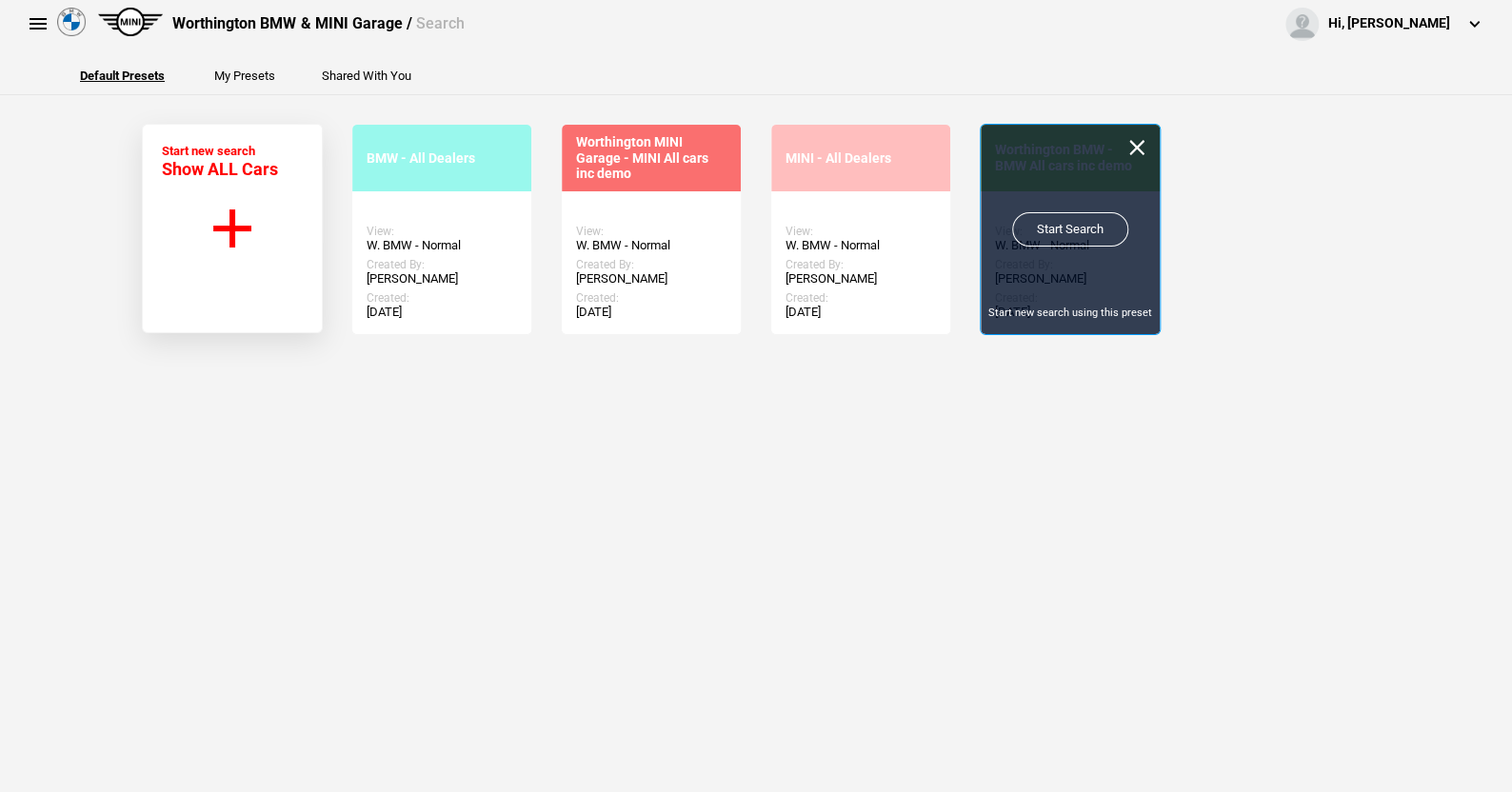
click at [1053, 223] on link "Start Search" at bounding box center [1070, 229] width 117 height 34
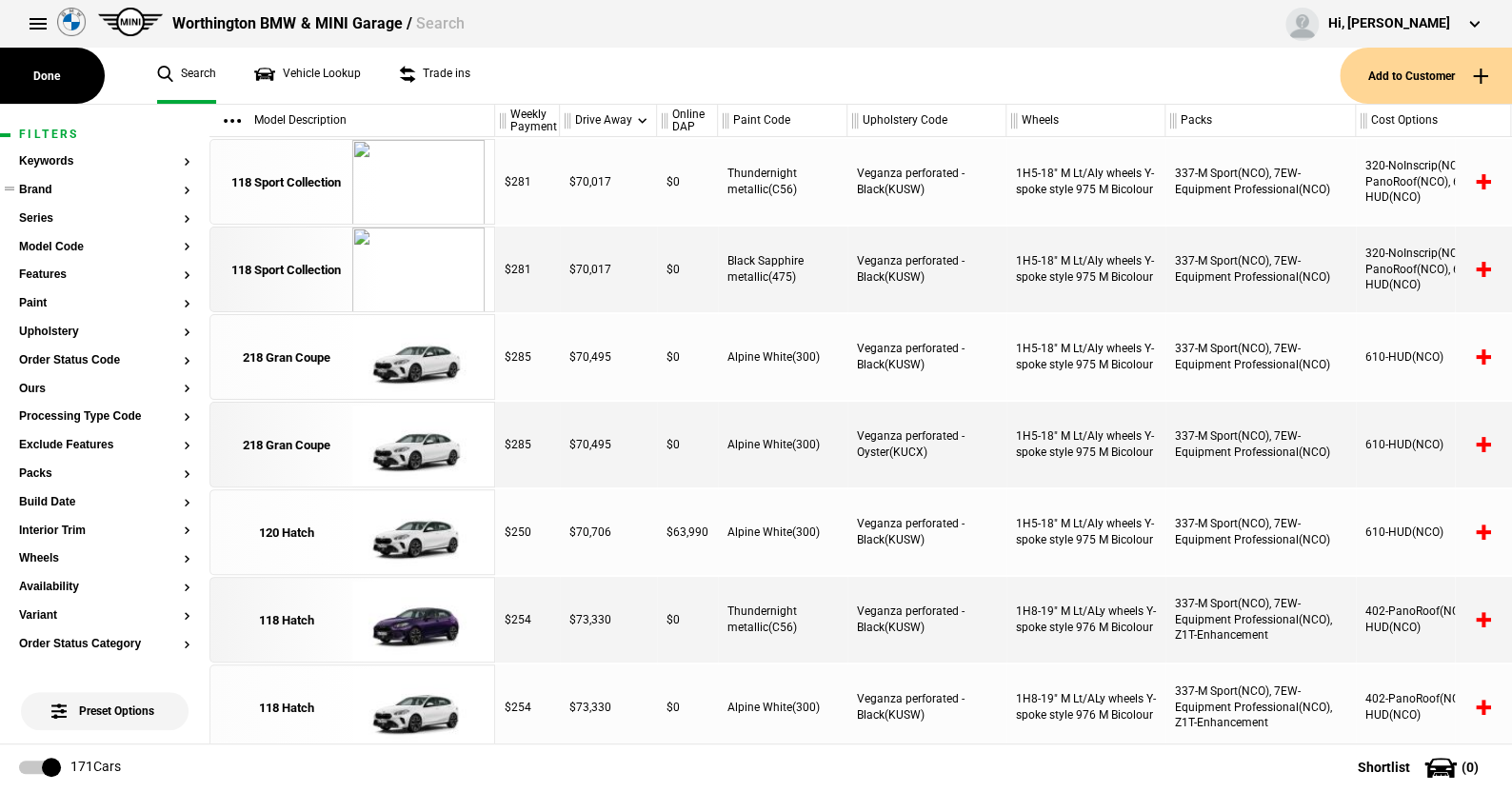
click at [49, 188] on button "Brand" at bounding box center [104, 191] width 171 height 14
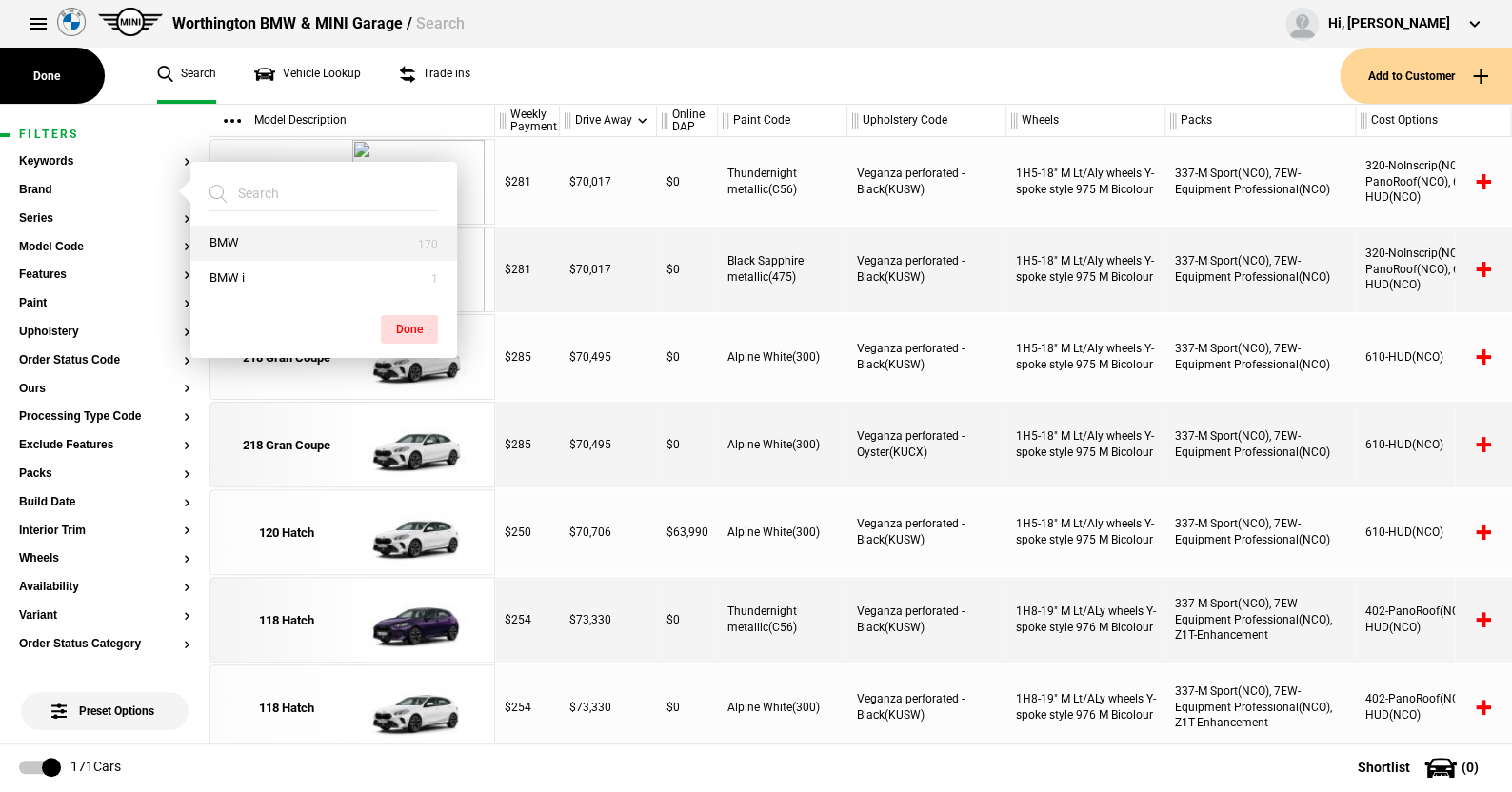
drag, startPoint x: 271, startPoint y: 245, endPoint x: 317, endPoint y: 249, distance: 46.2
click at [271, 244] on button "BMW" at bounding box center [323, 243] width 267 height 35
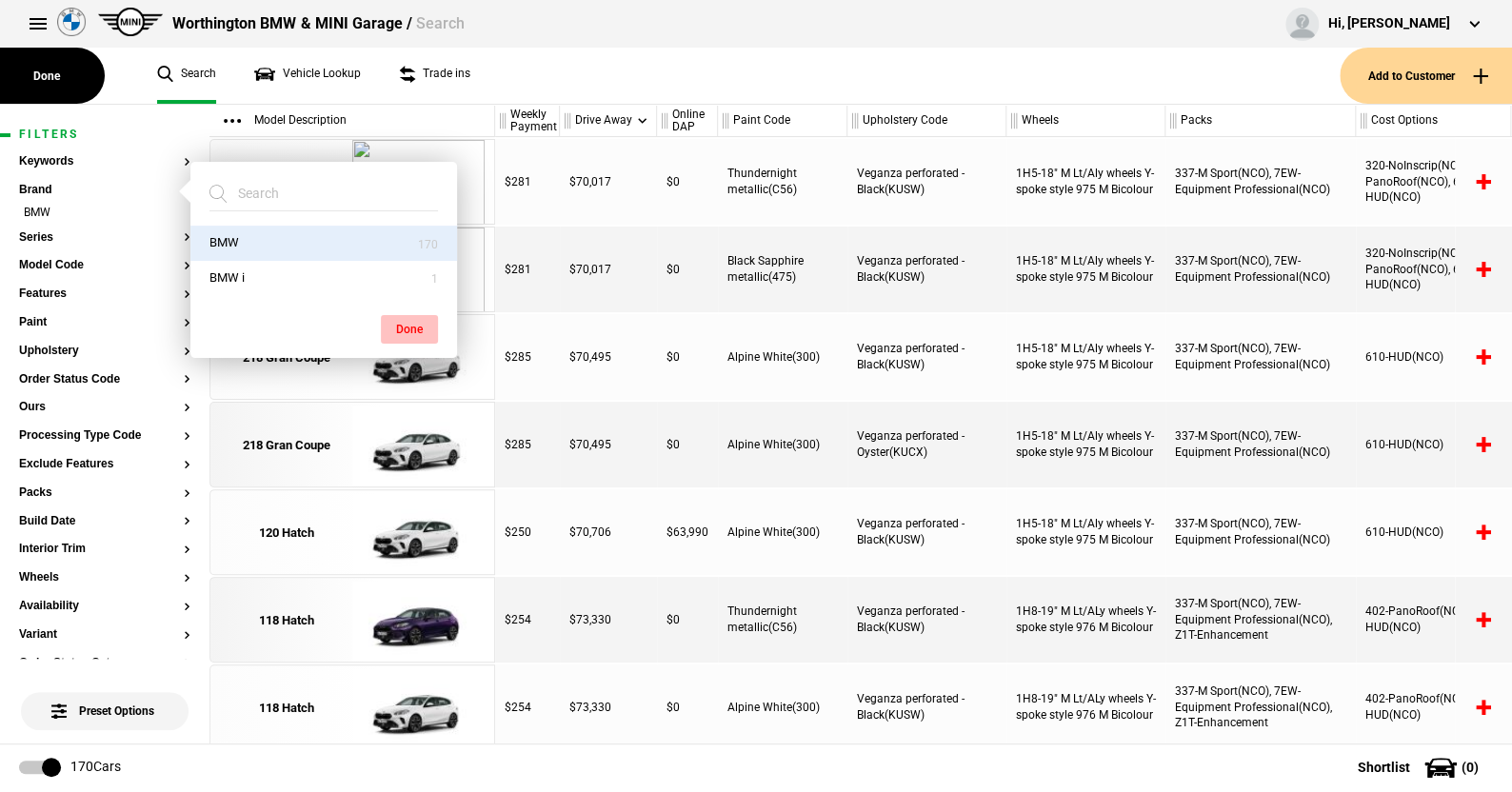
click at [406, 322] on button "Done" at bounding box center [410, 329] width 57 height 28
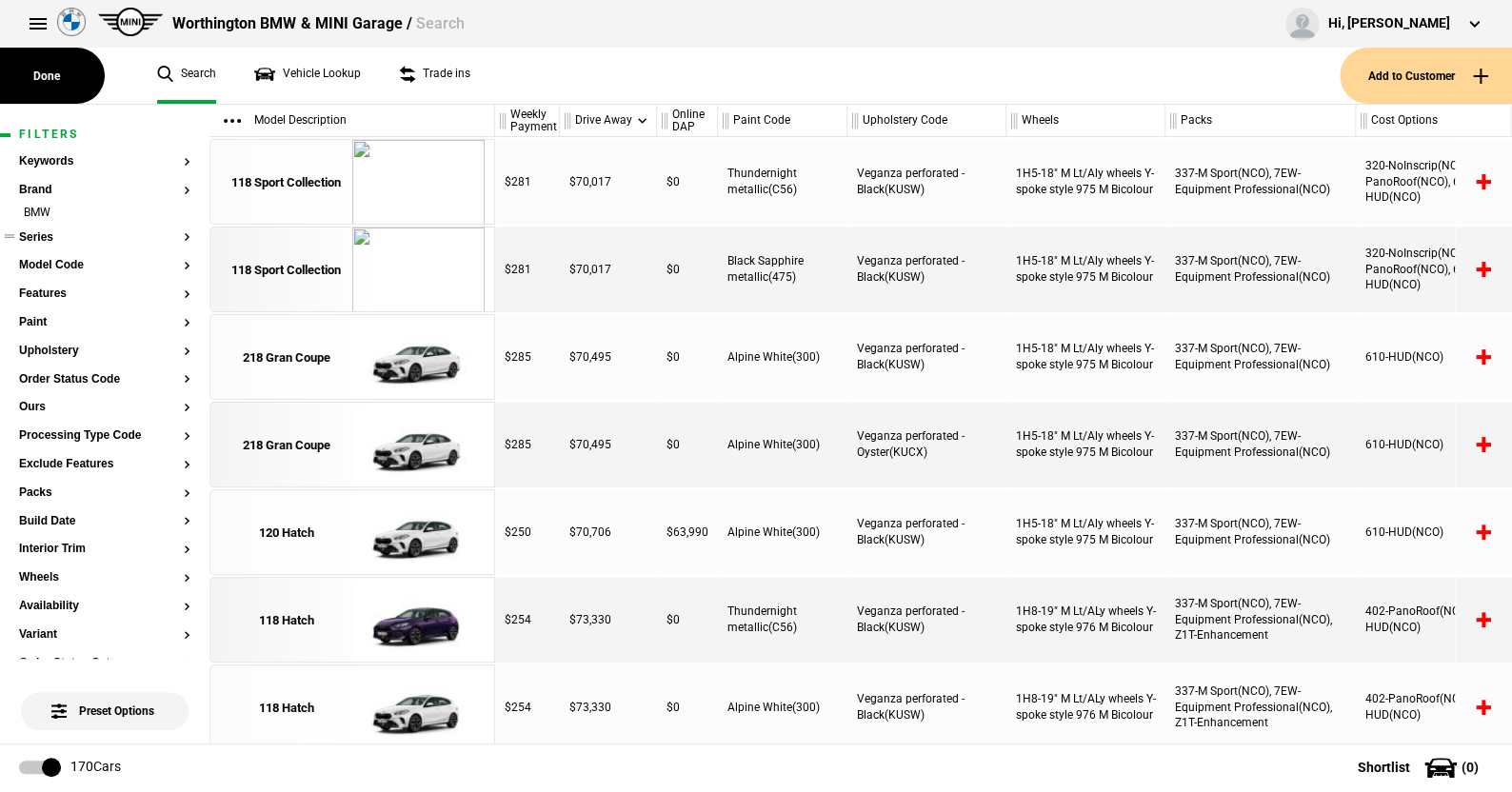
click at [41, 233] on button "Series" at bounding box center [104, 238] width 171 height 14
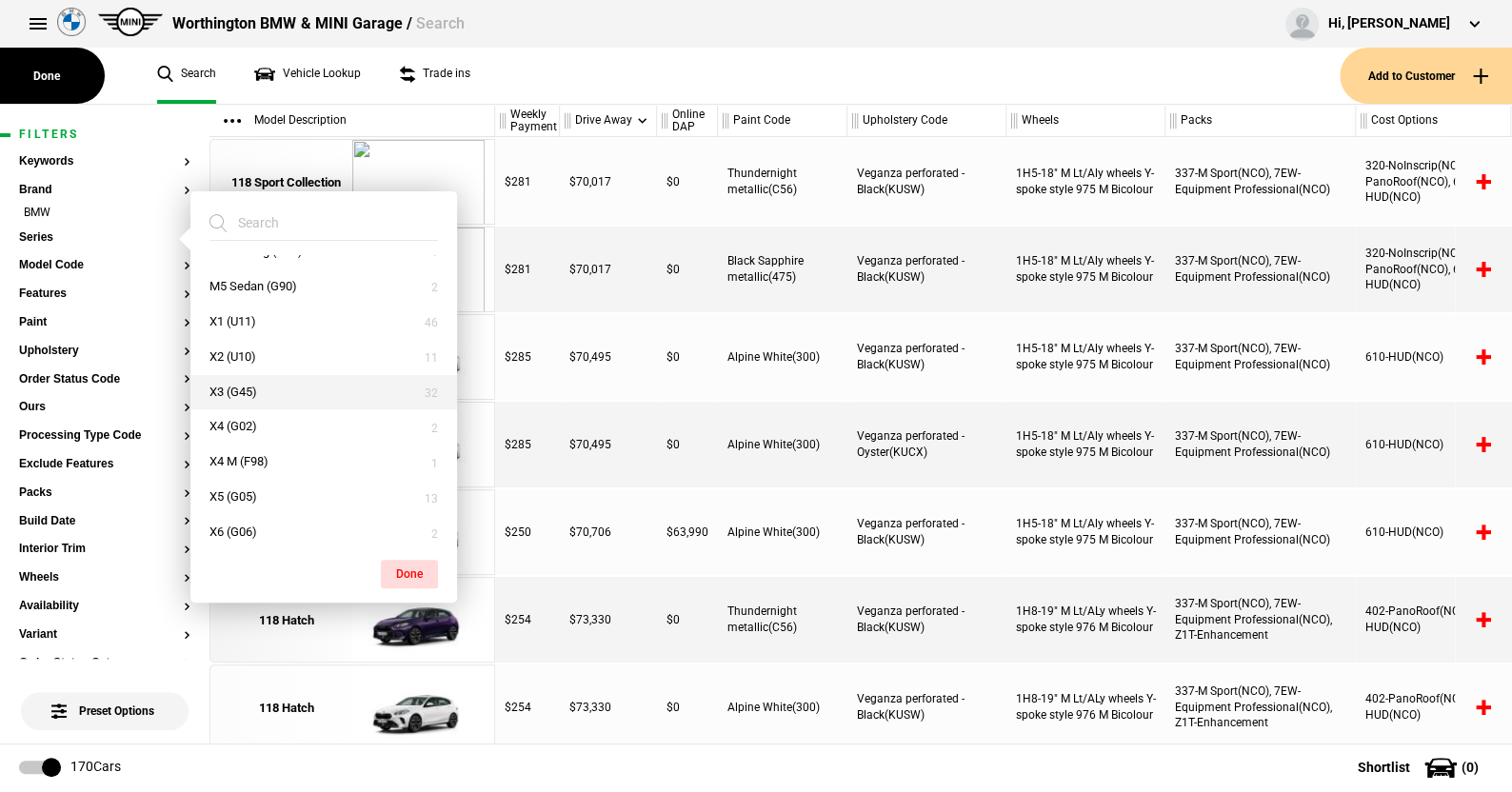
scroll to position [475, 0]
click at [243, 457] on button "X5 (G05)" at bounding box center [323, 466] width 267 height 35
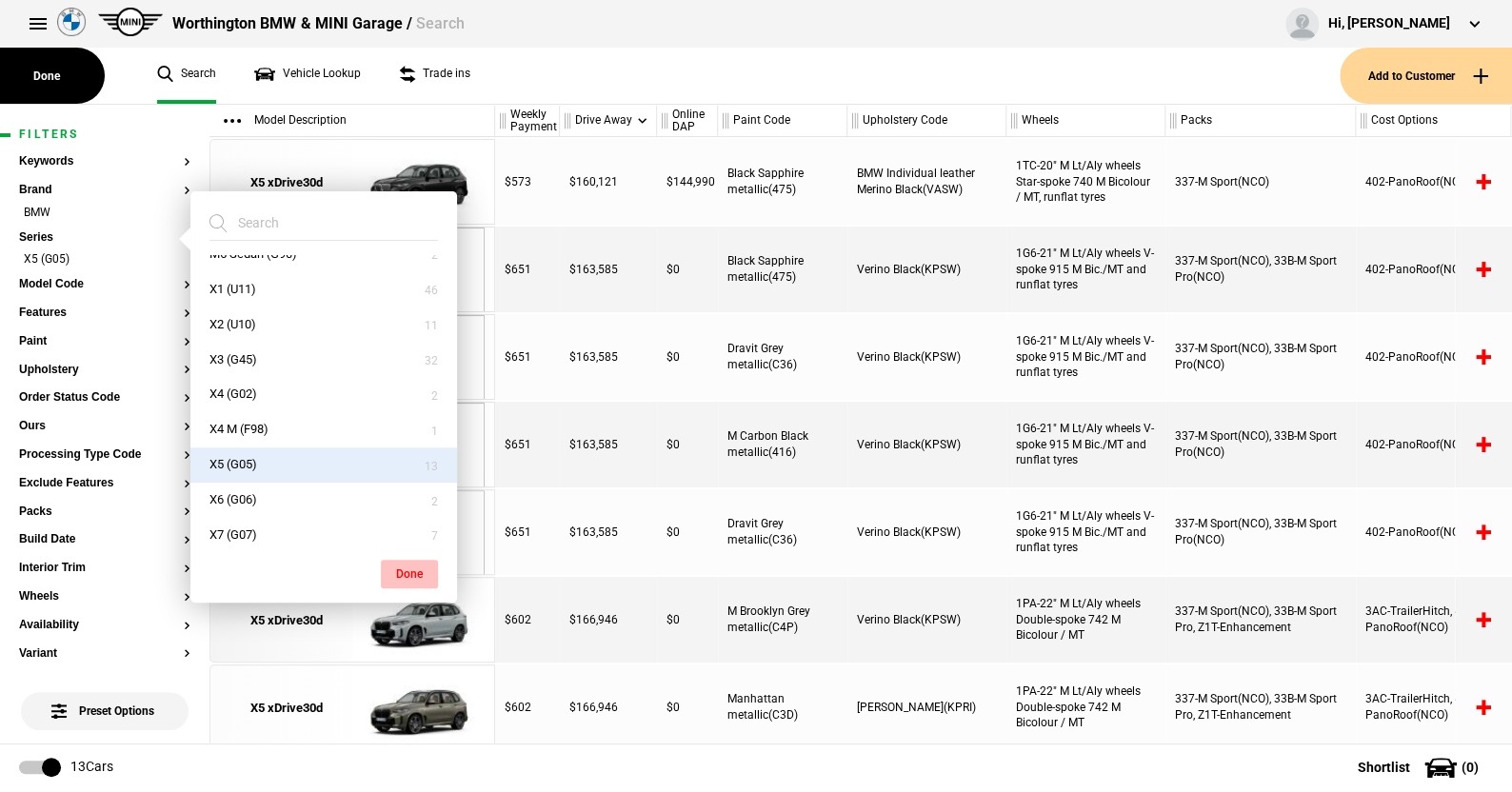
click at [407, 564] on button "Done" at bounding box center [410, 573] width 57 height 28
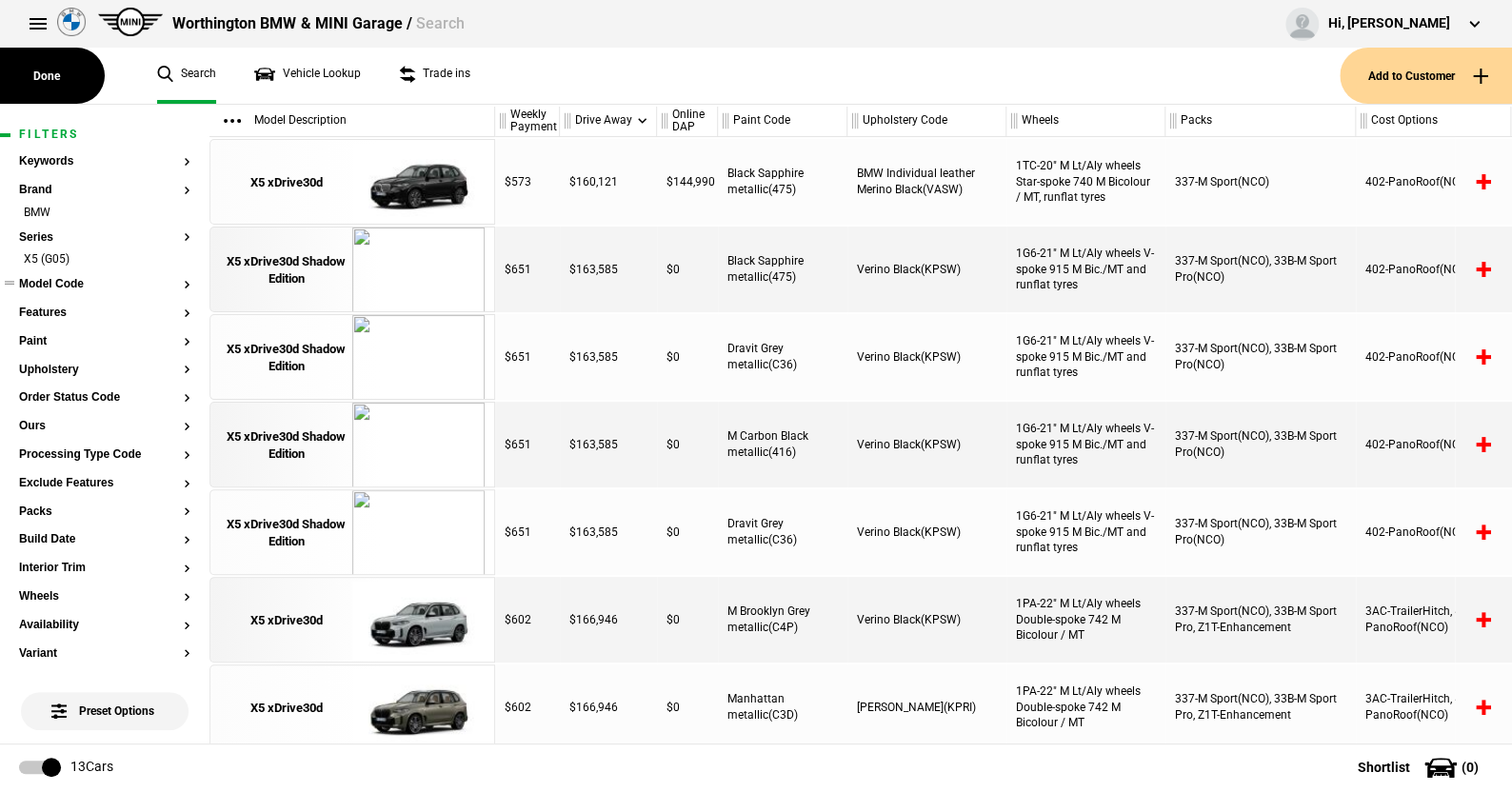
click at [73, 282] on button "Model Code" at bounding box center [104, 285] width 171 height 14
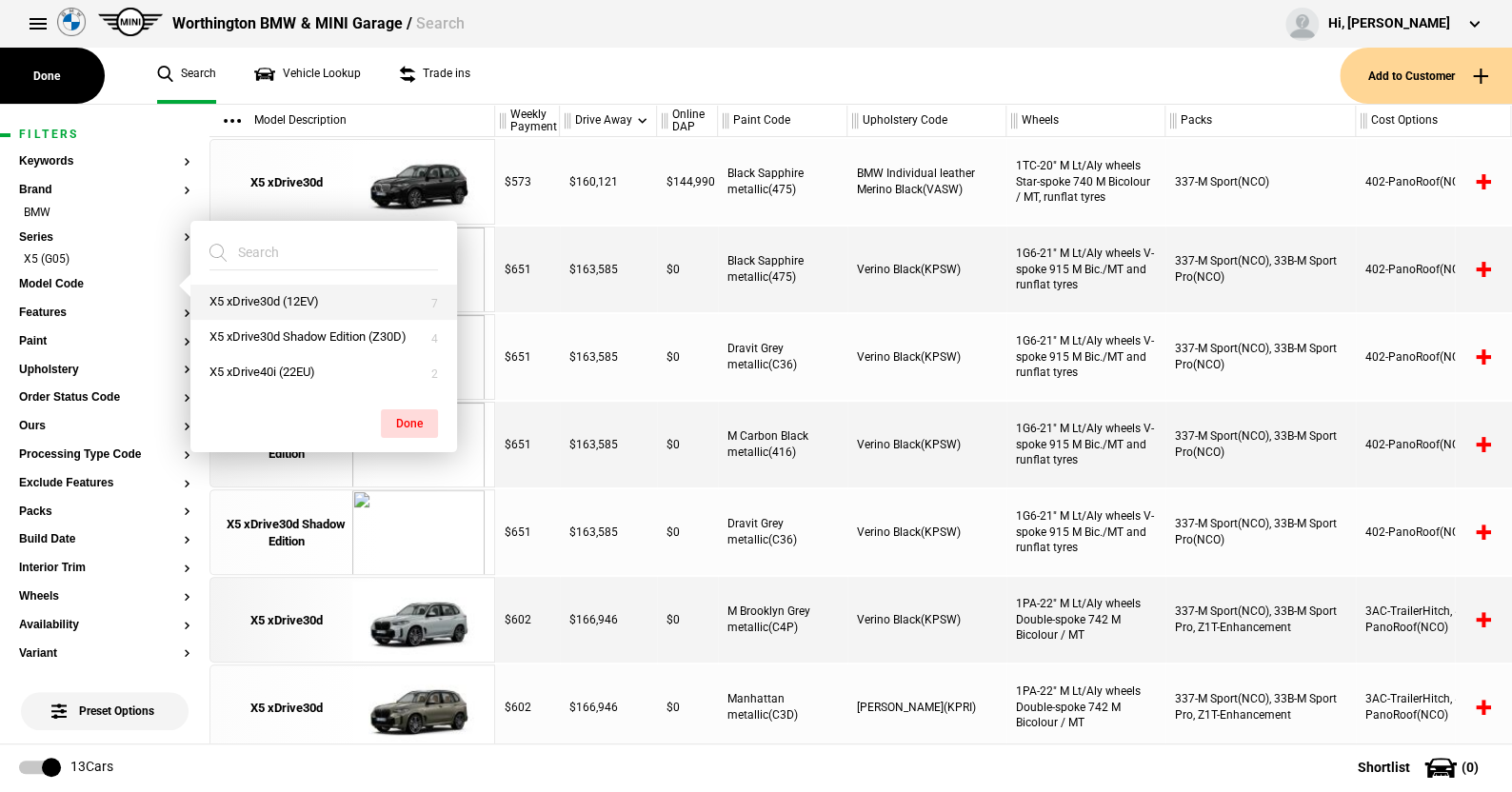
click at [261, 297] on button "X5 xDrive30d (12EV)" at bounding box center [323, 302] width 267 height 35
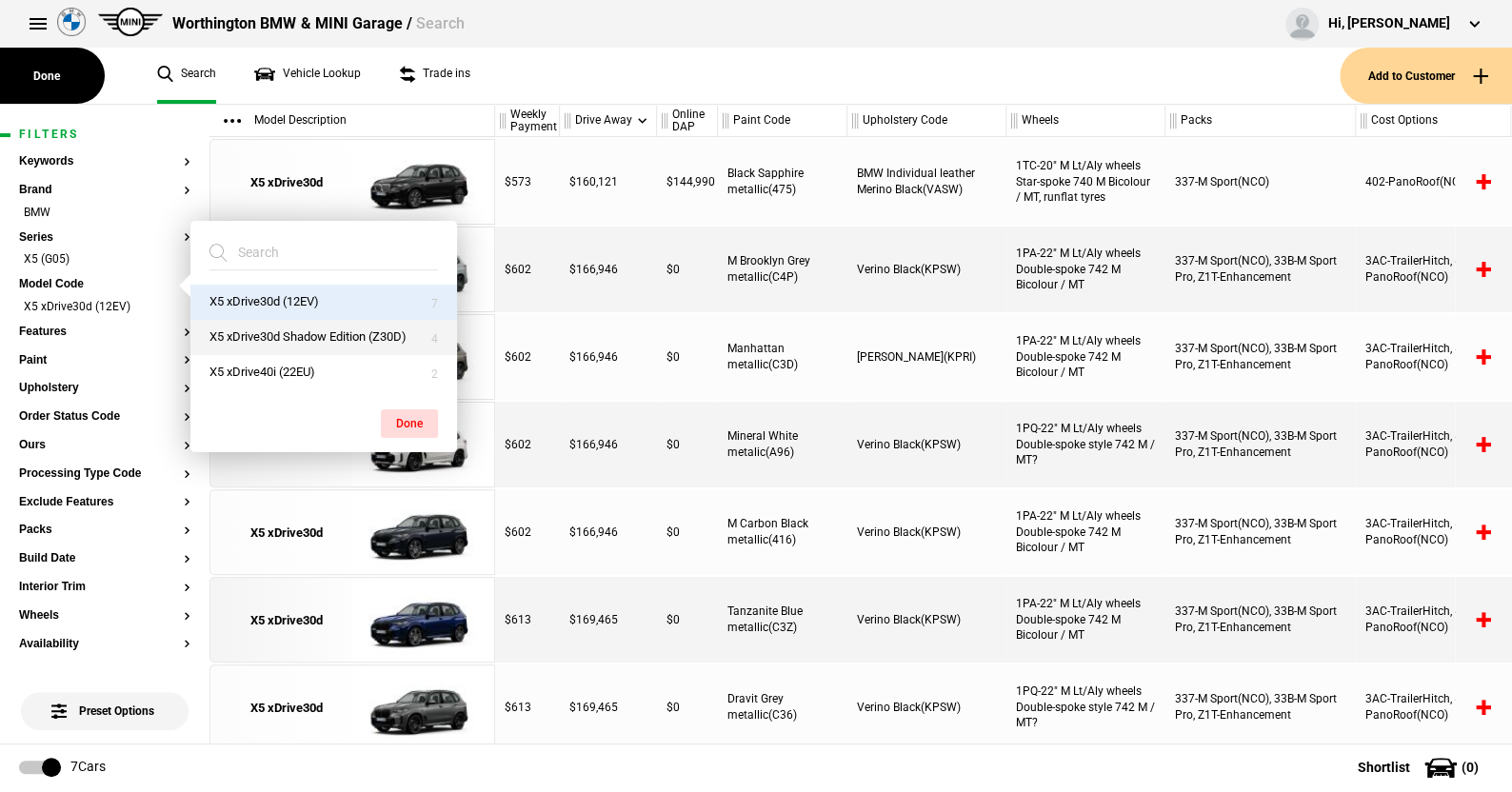
click at [259, 333] on button "X5 xDrive30d Shadow Edition (Z30D)" at bounding box center [323, 337] width 267 height 35
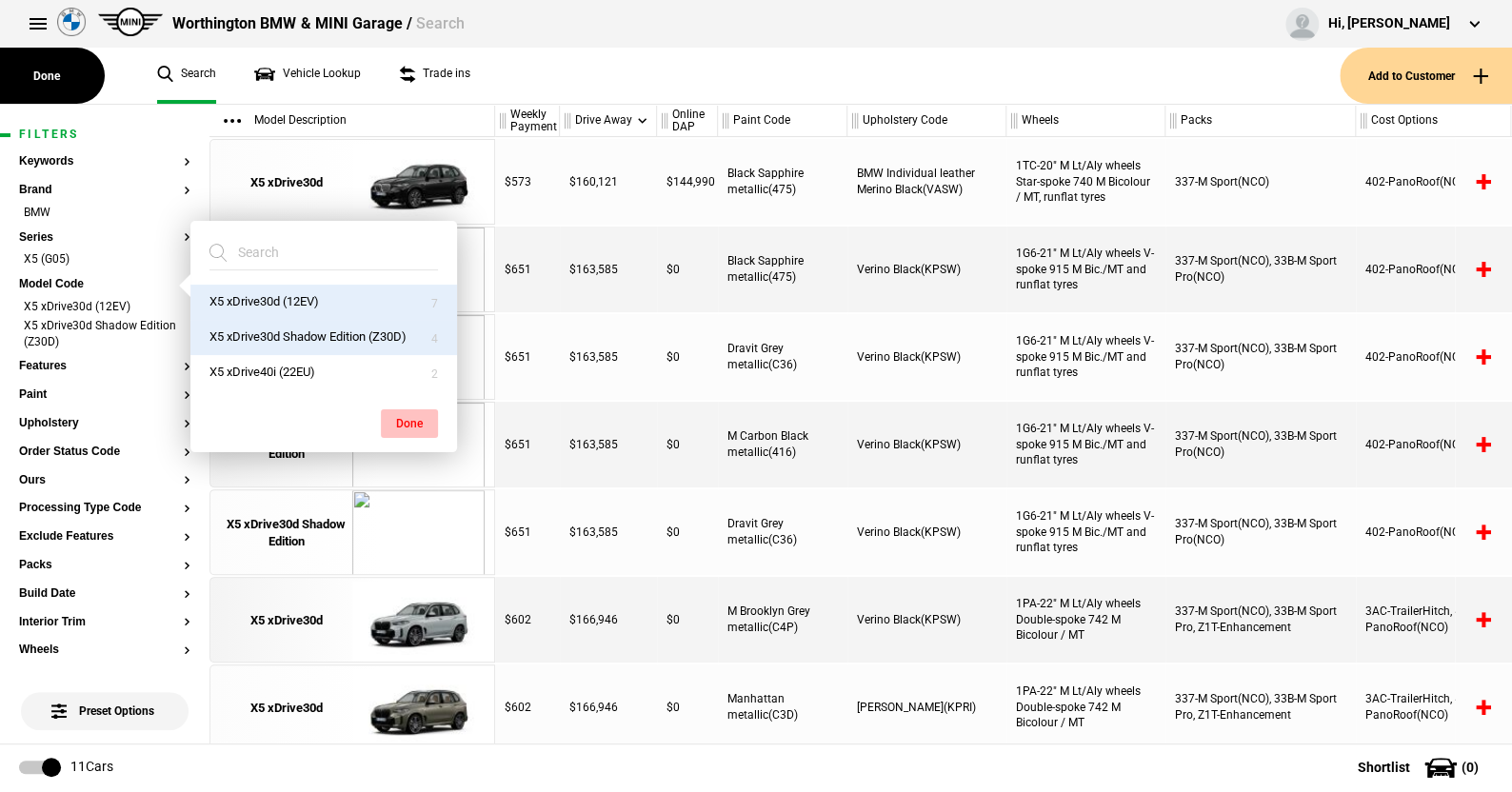
click at [403, 417] on button "Done" at bounding box center [410, 423] width 57 height 28
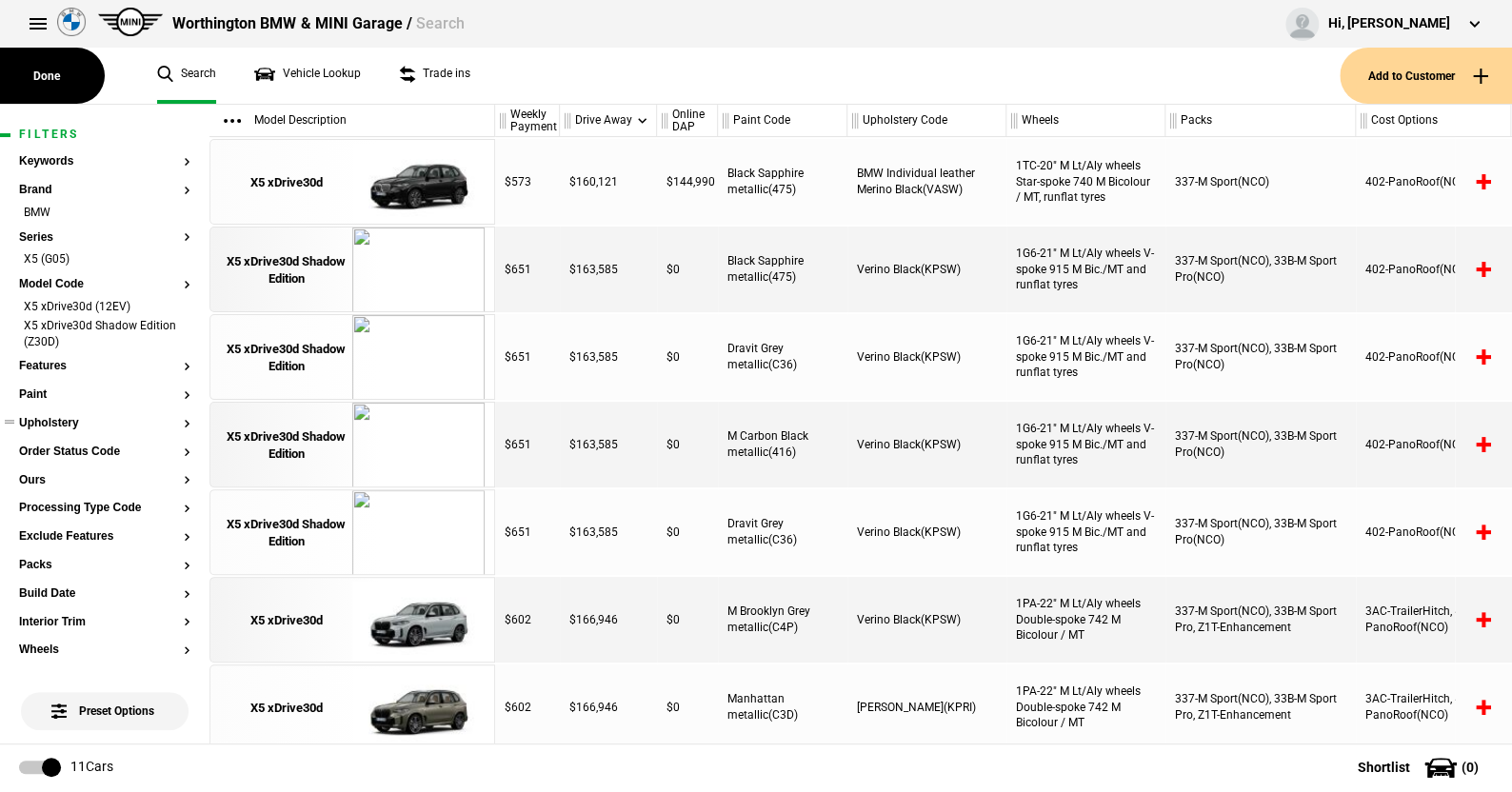
click at [49, 423] on button "Upholstery" at bounding box center [104, 424] width 171 height 14
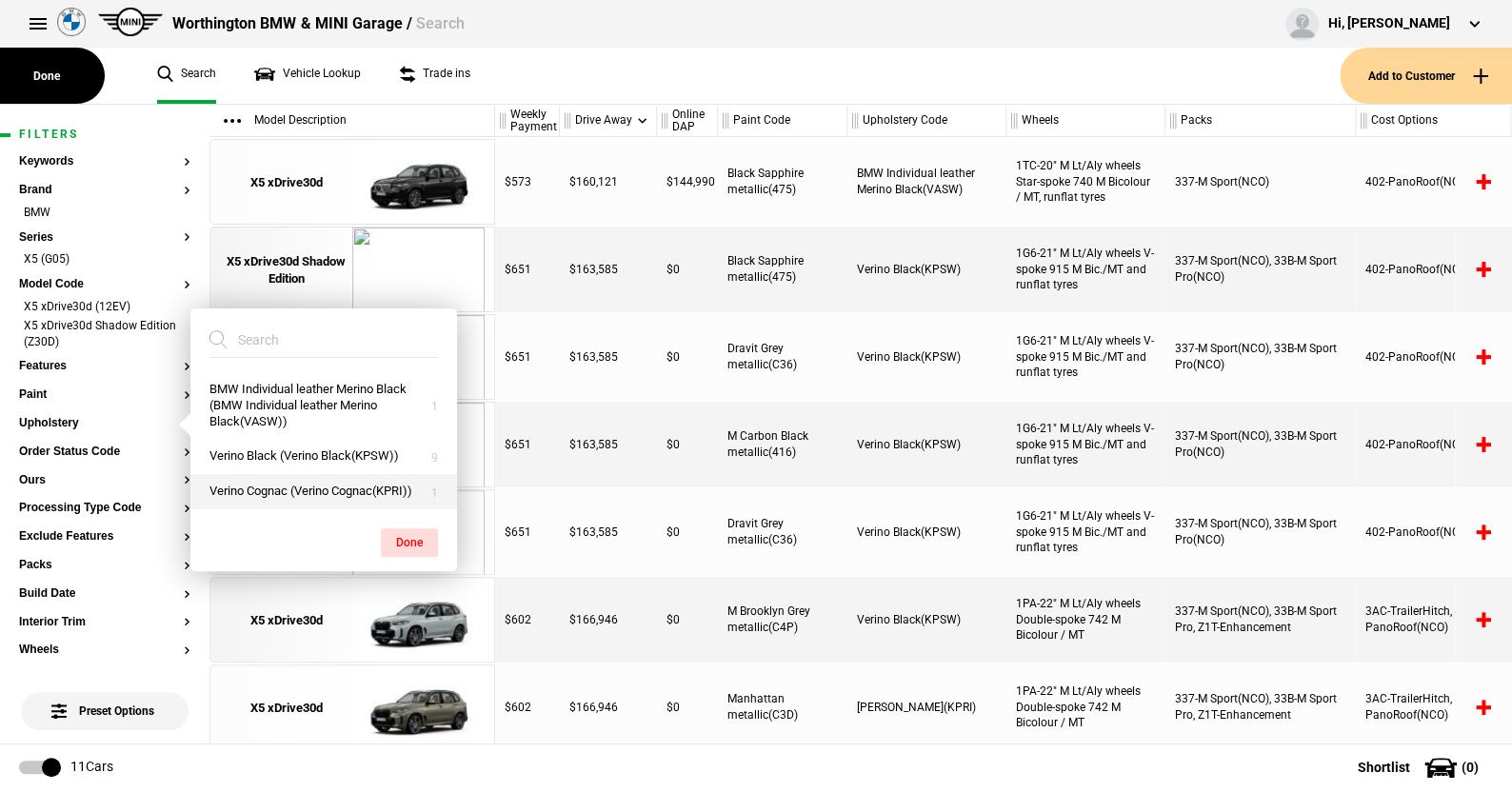
click at [330, 489] on button "Verino Cognac (Verino Cognac(KPRI))" at bounding box center [323, 492] width 267 height 35
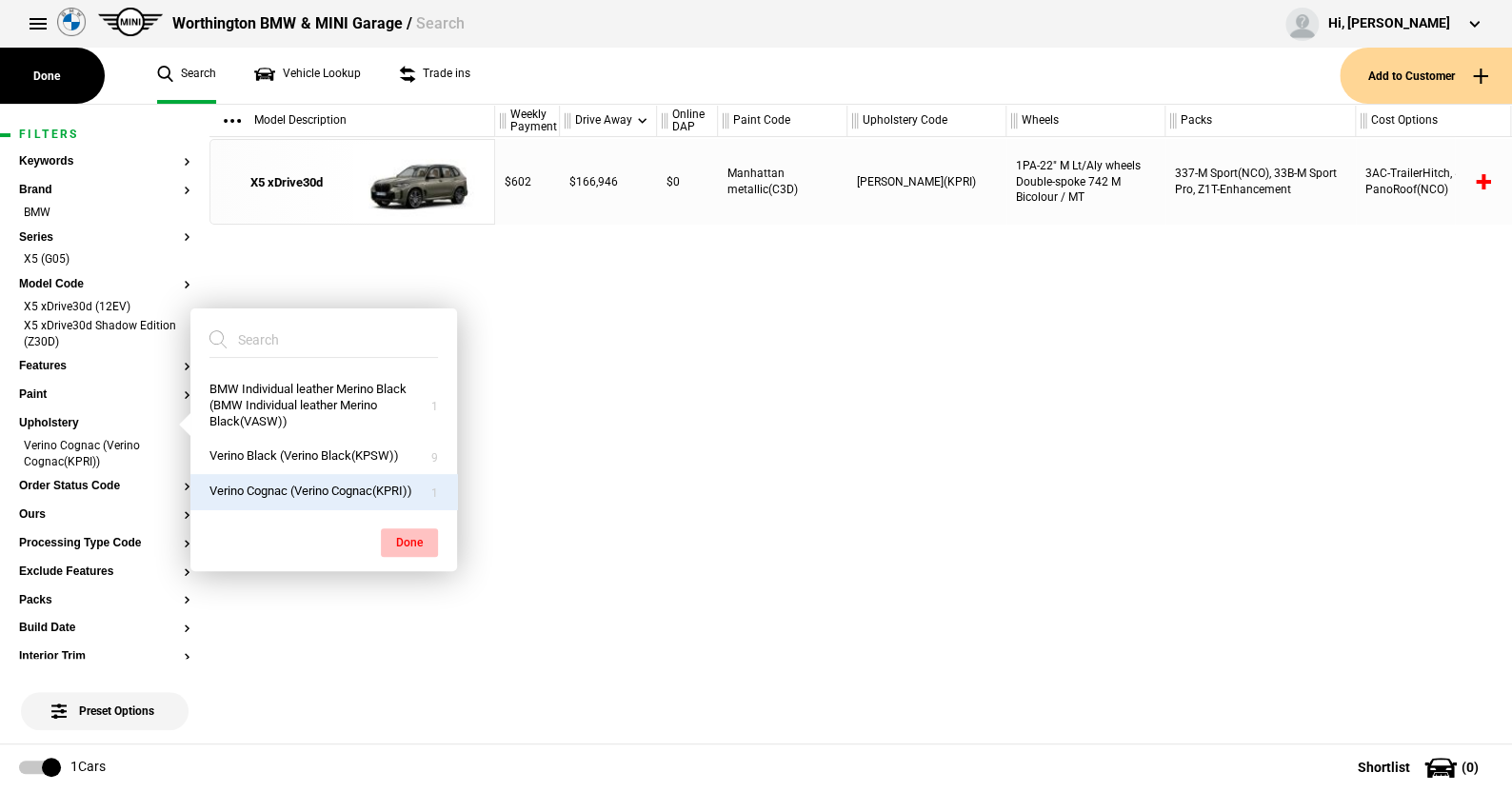
click at [396, 532] on button "Done" at bounding box center [410, 542] width 57 height 28
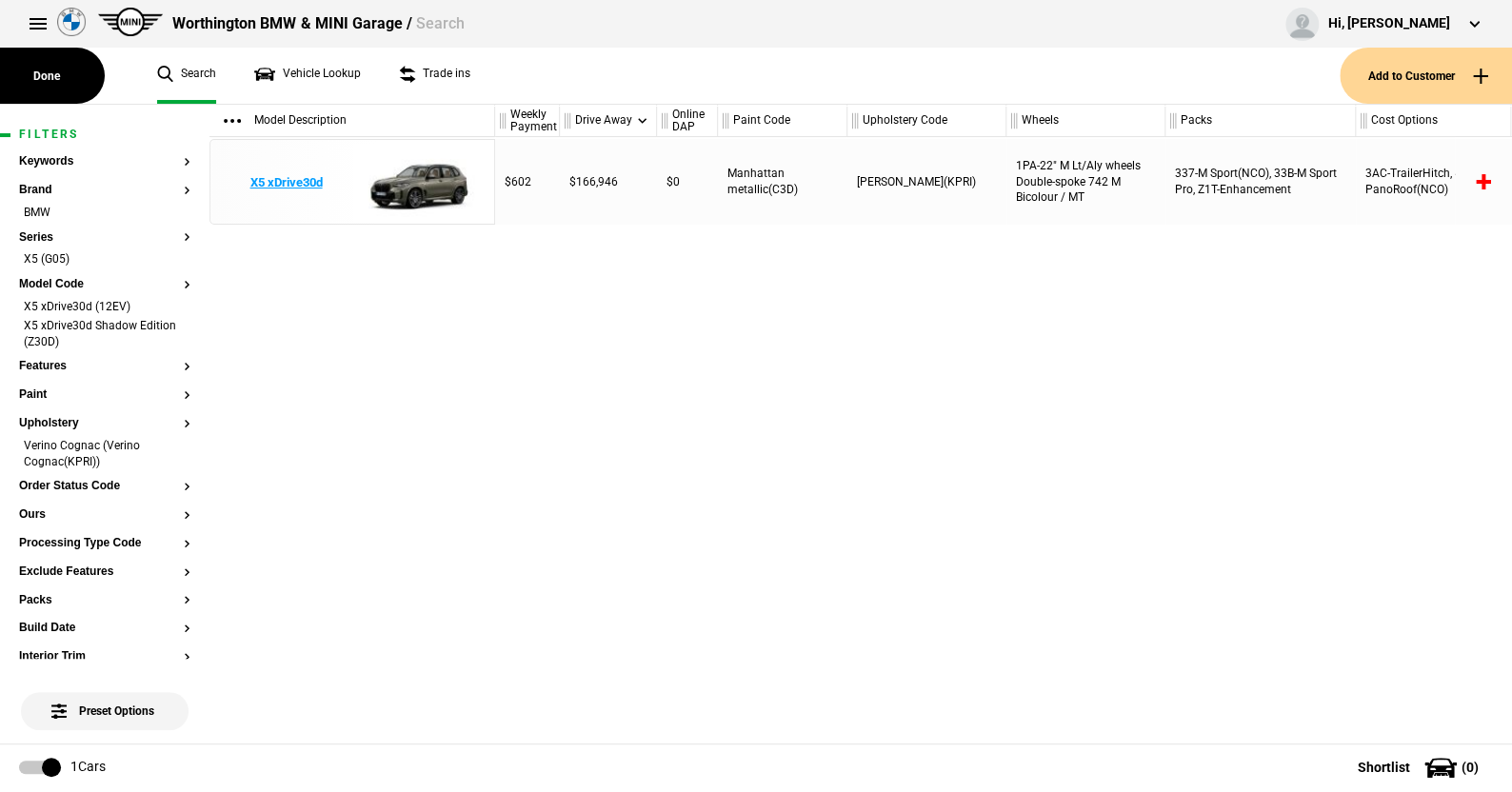
click at [424, 187] on img at bounding box center [417, 182] width 132 height 85
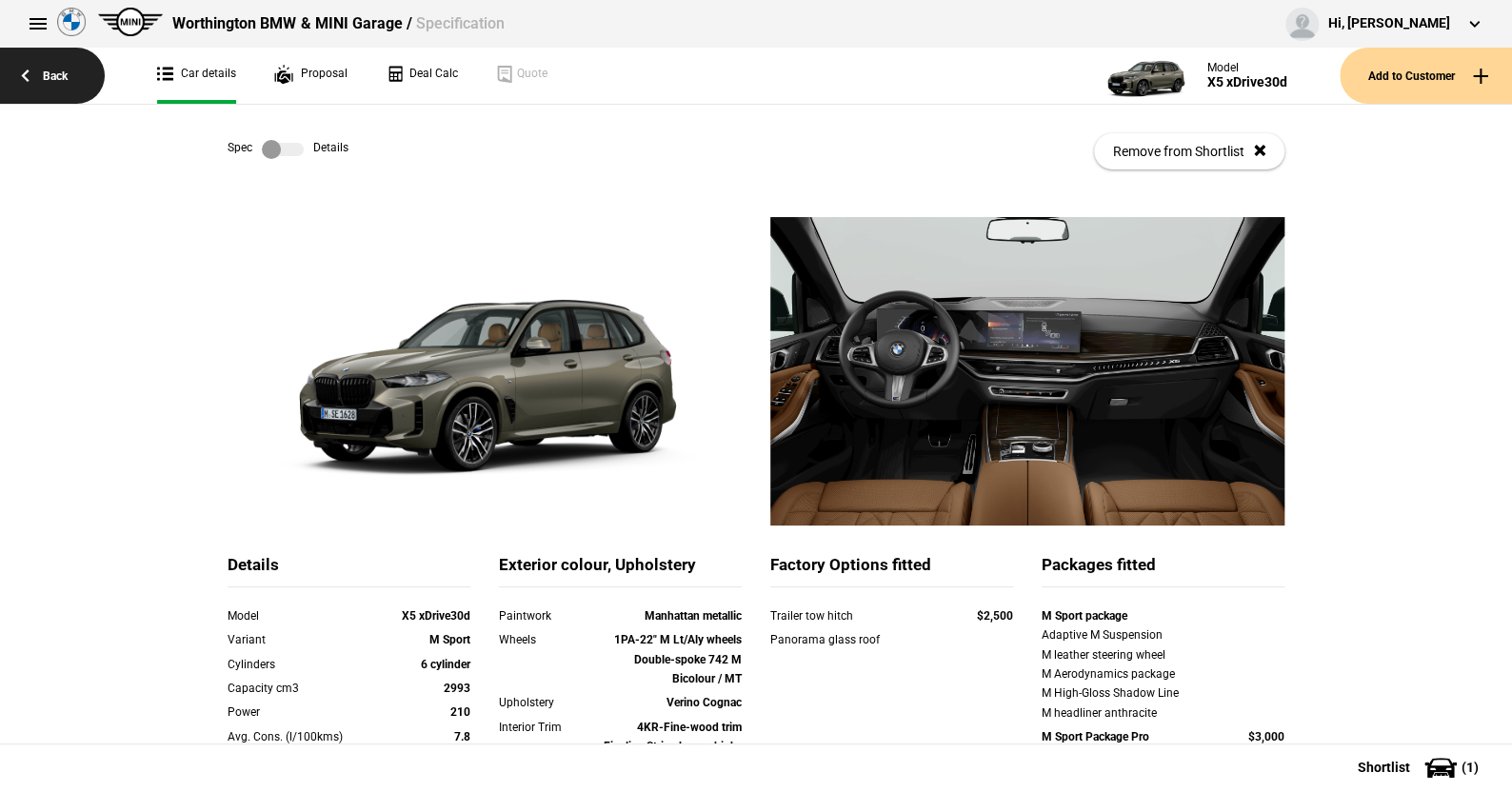
click at [56, 76] on link "Back" at bounding box center [52, 75] width 105 height 56
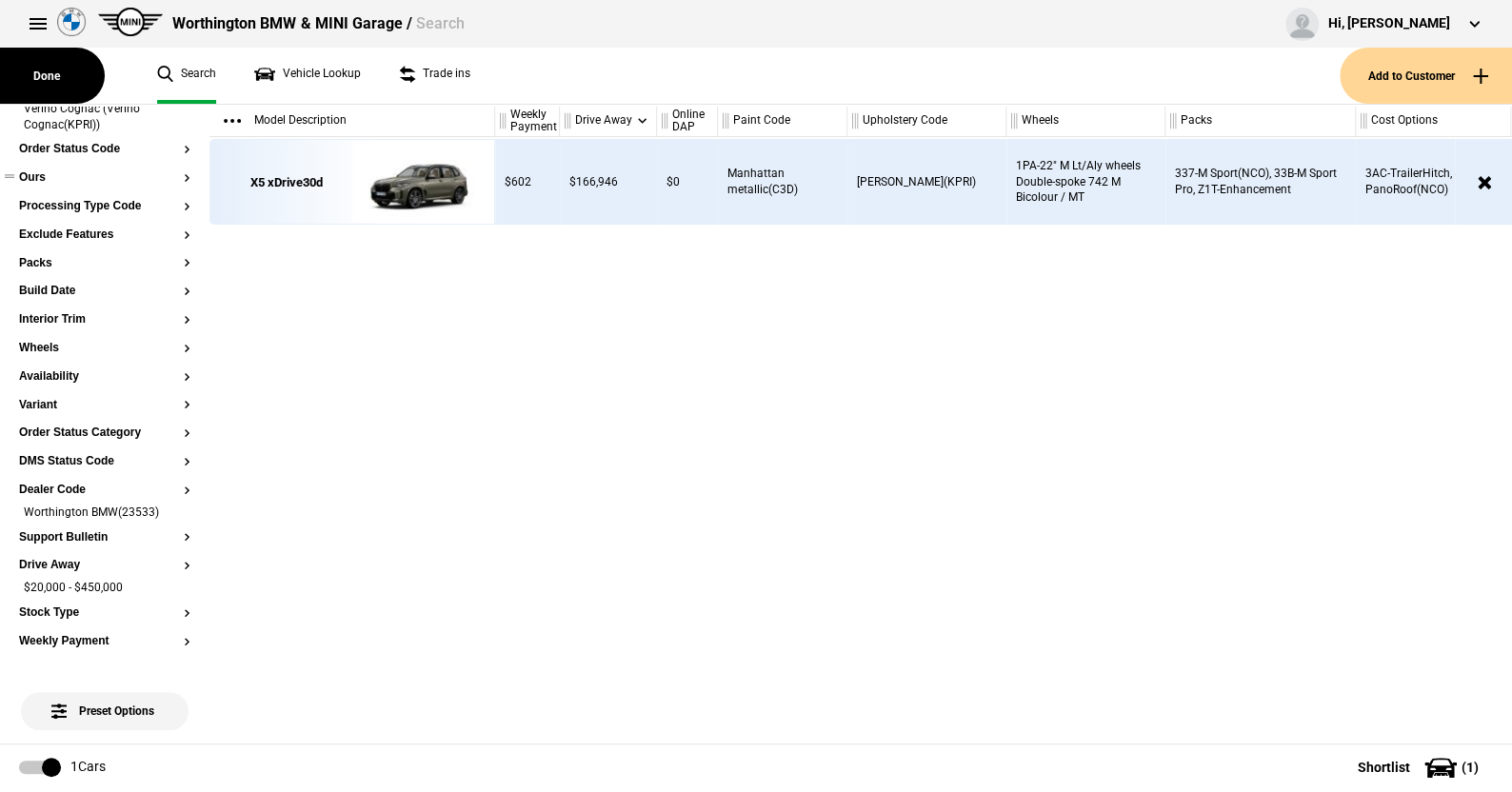
scroll to position [381, 0]
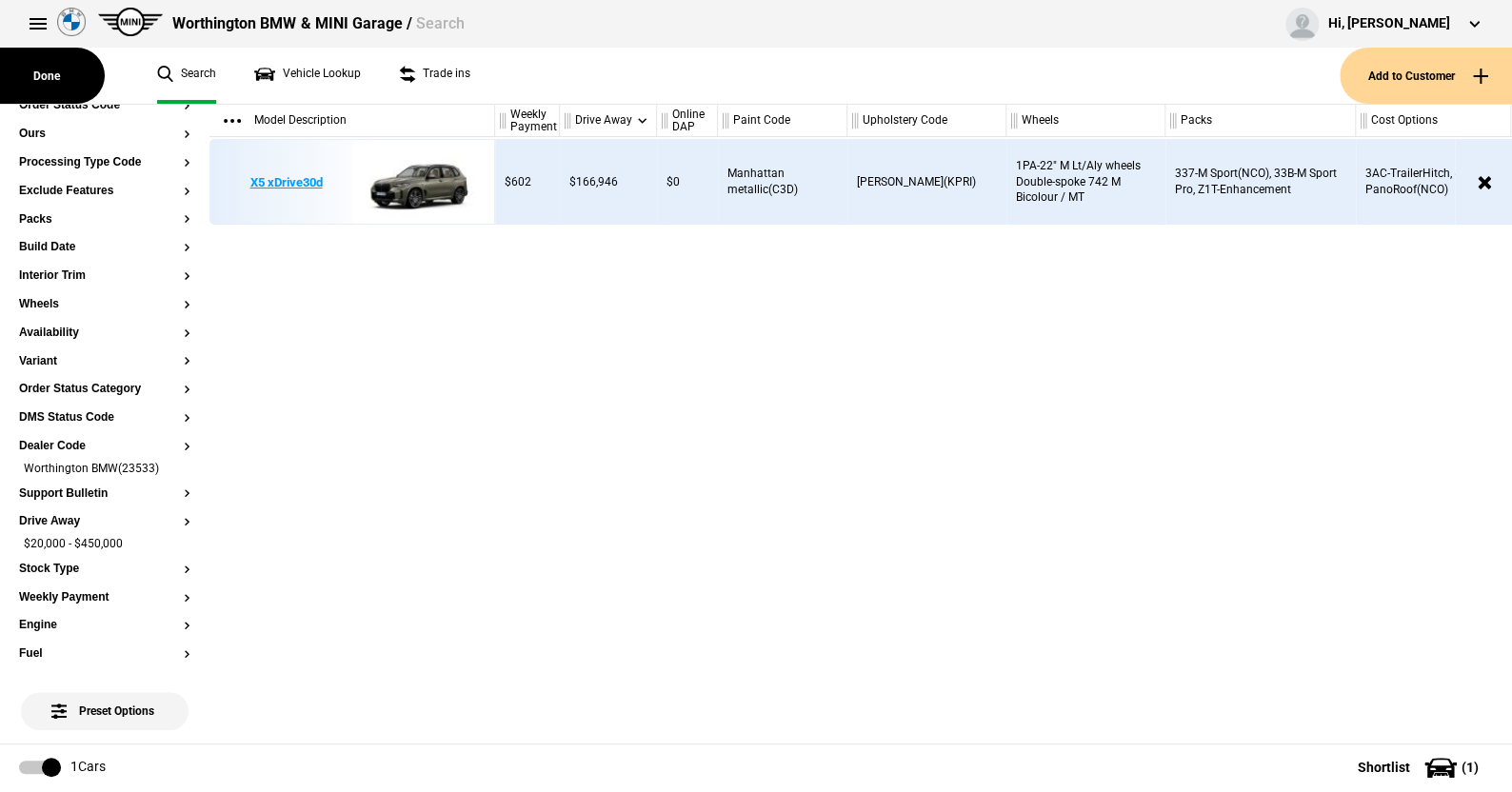
click at [433, 184] on img at bounding box center [417, 182] width 132 height 85
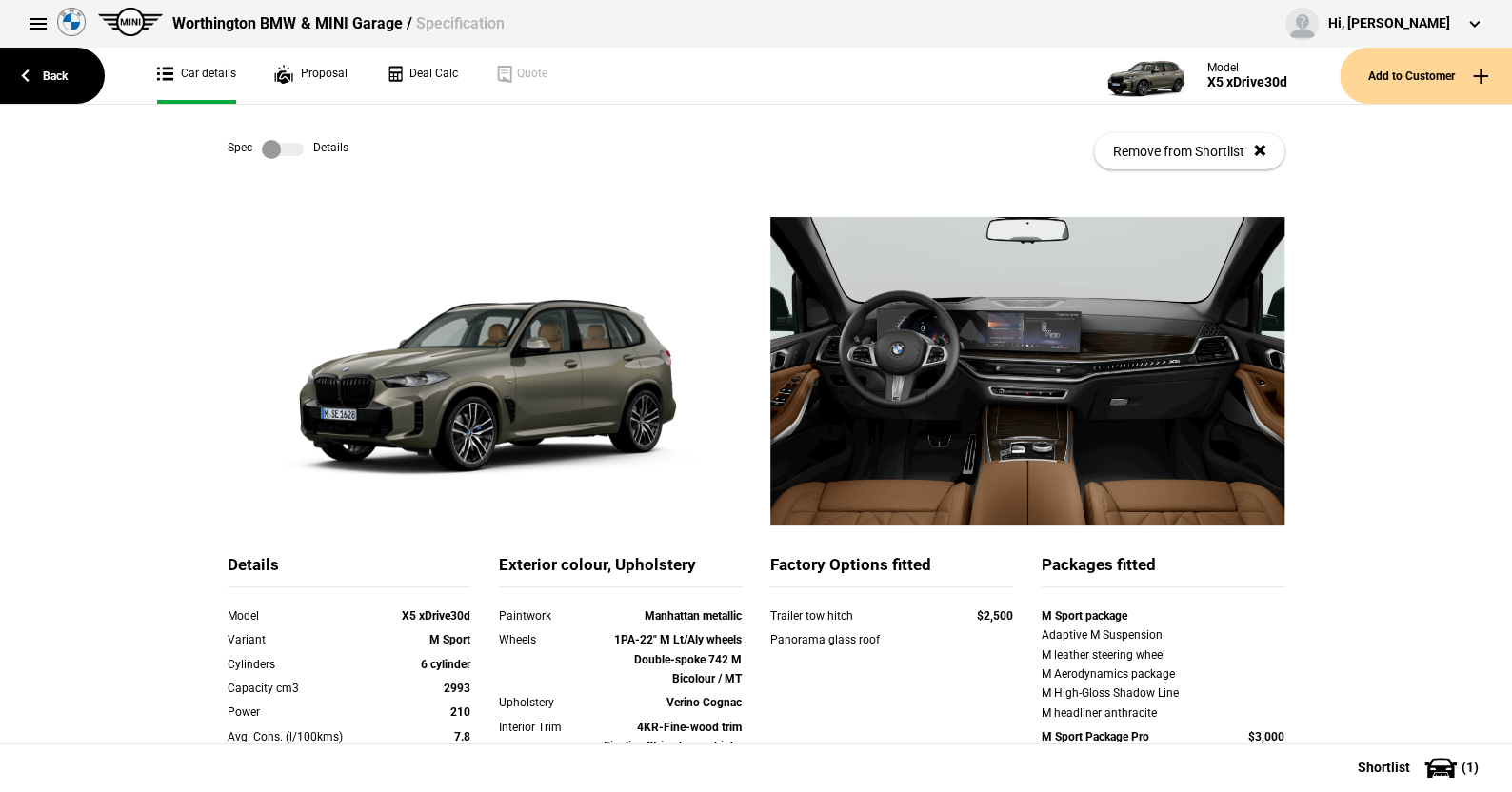
click at [294, 147] on label at bounding box center [282, 149] width 42 height 19
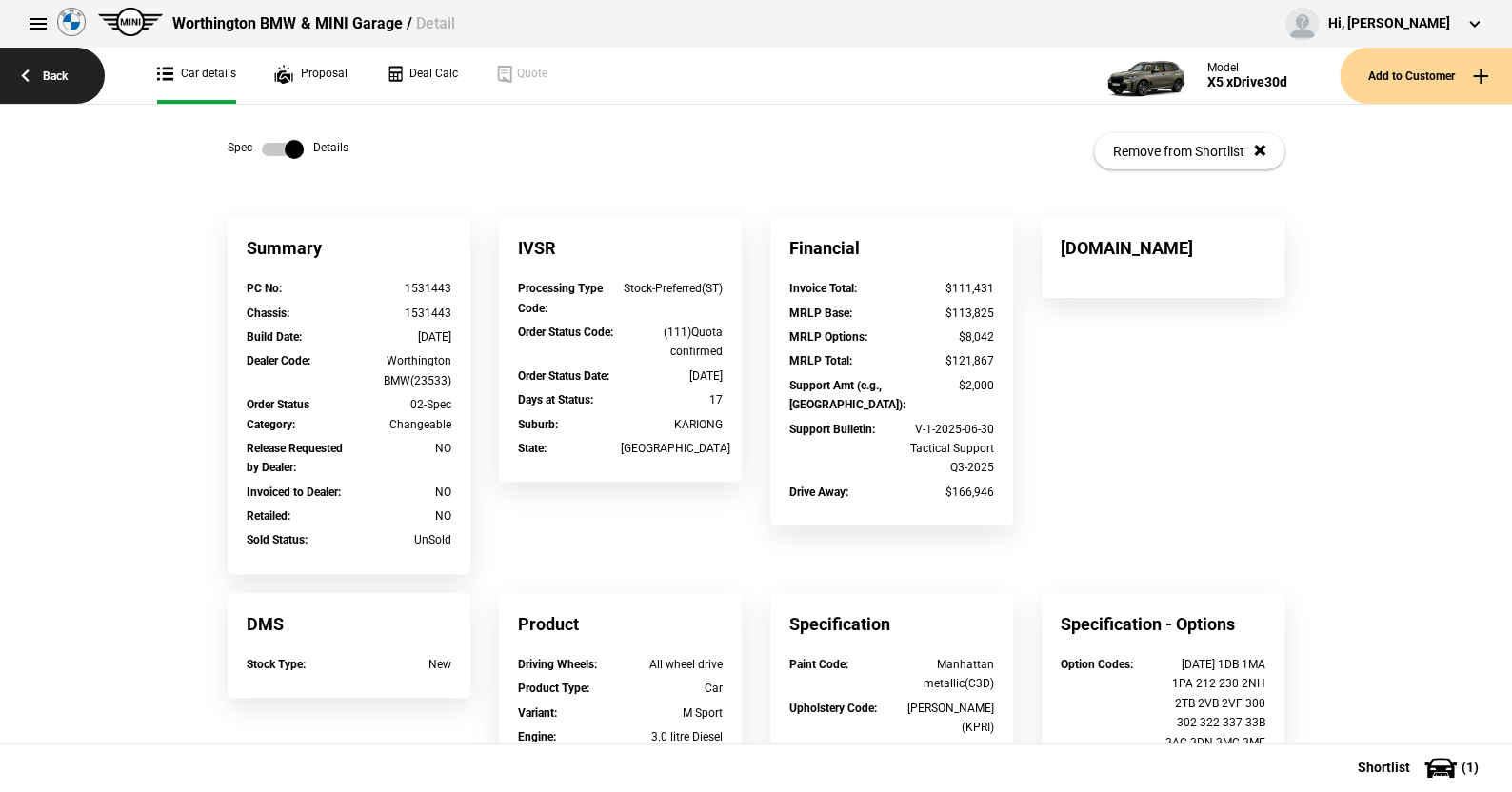
click at [64, 76] on link "Back" at bounding box center [52, 75] width 105 height 56
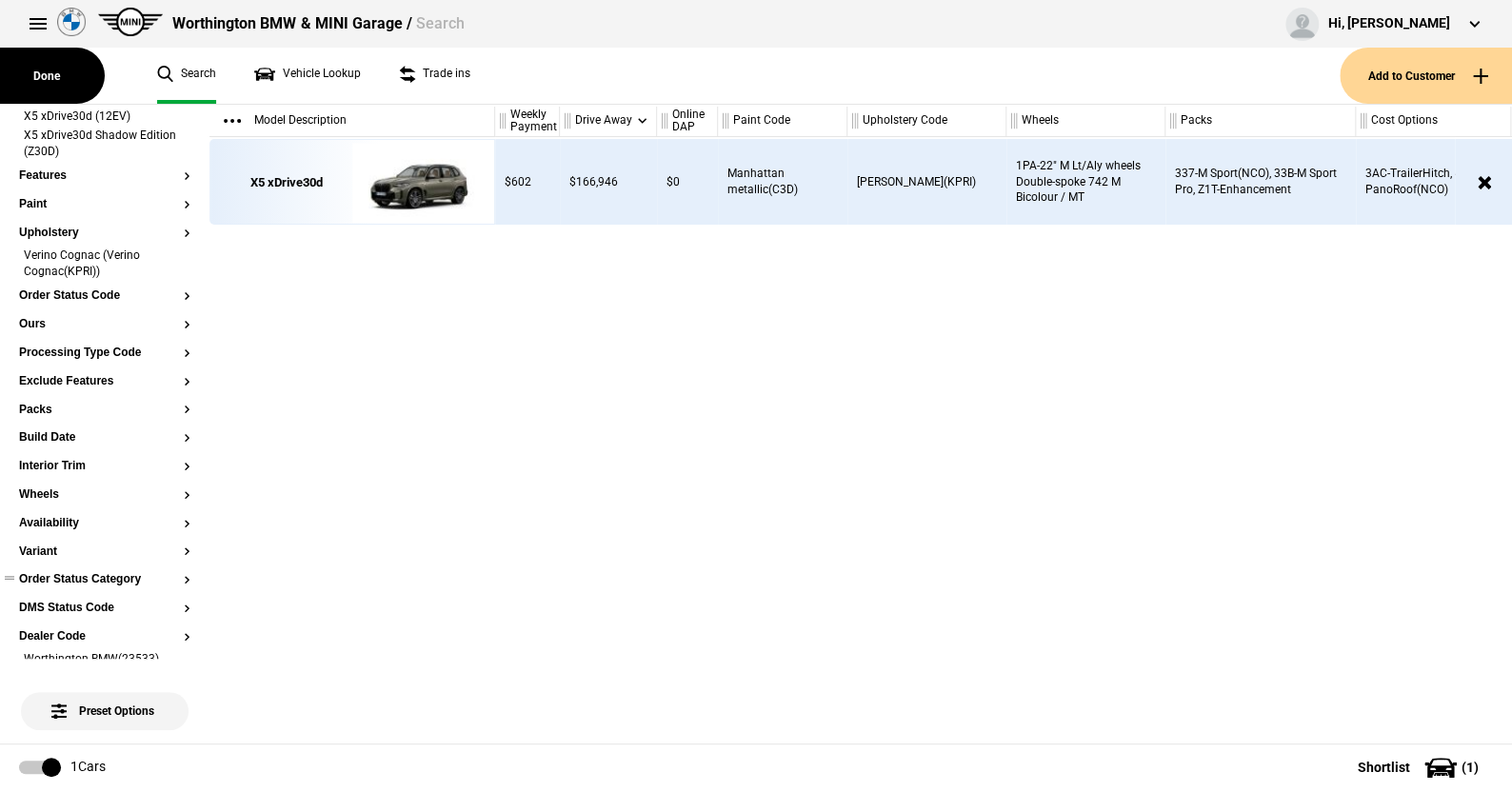
scroll to position [285, 0]
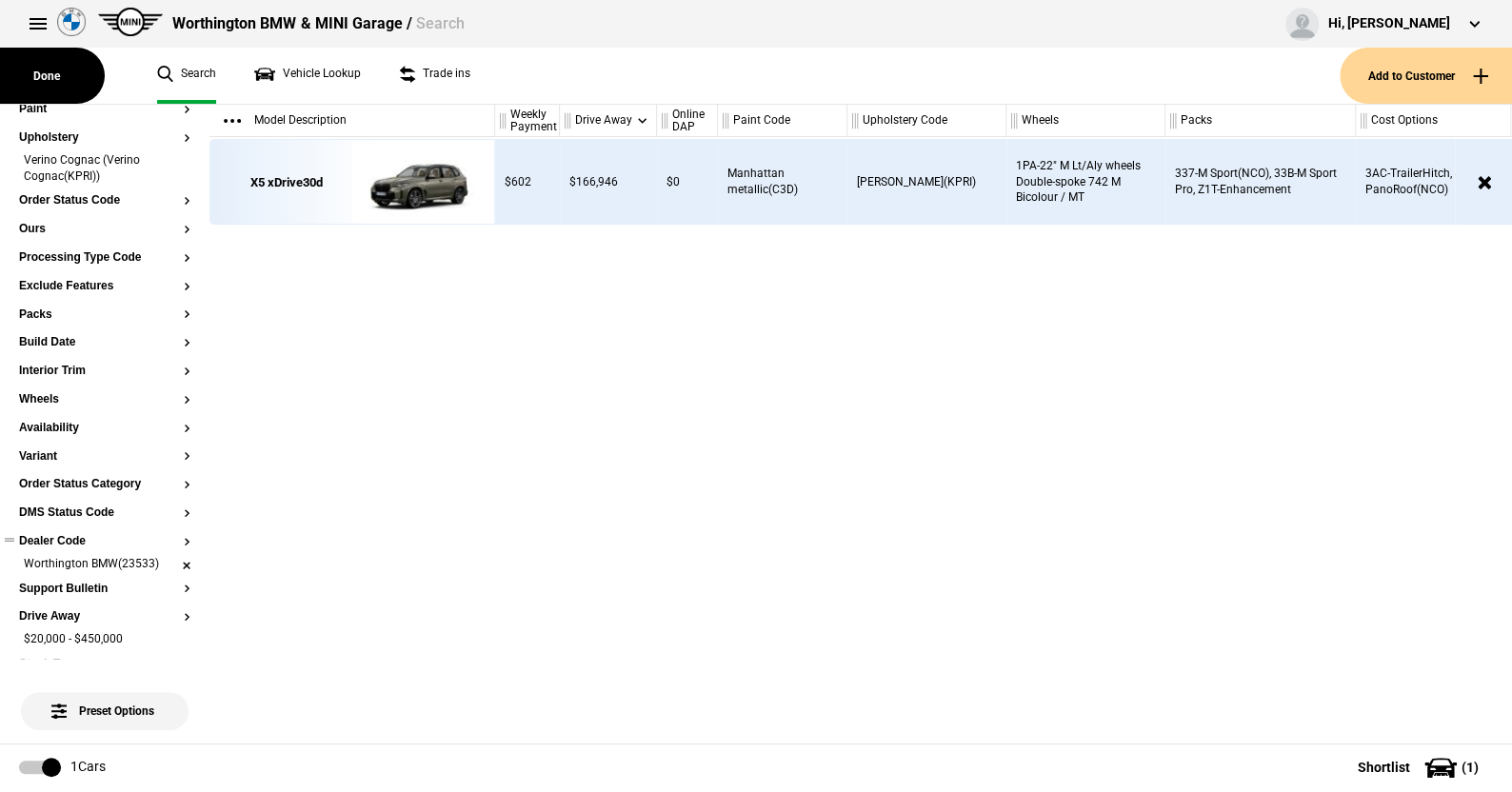
click at [170, 565] on li "Worthington BMW(23533)" at bounding box center [104, 565] width 171 height 19
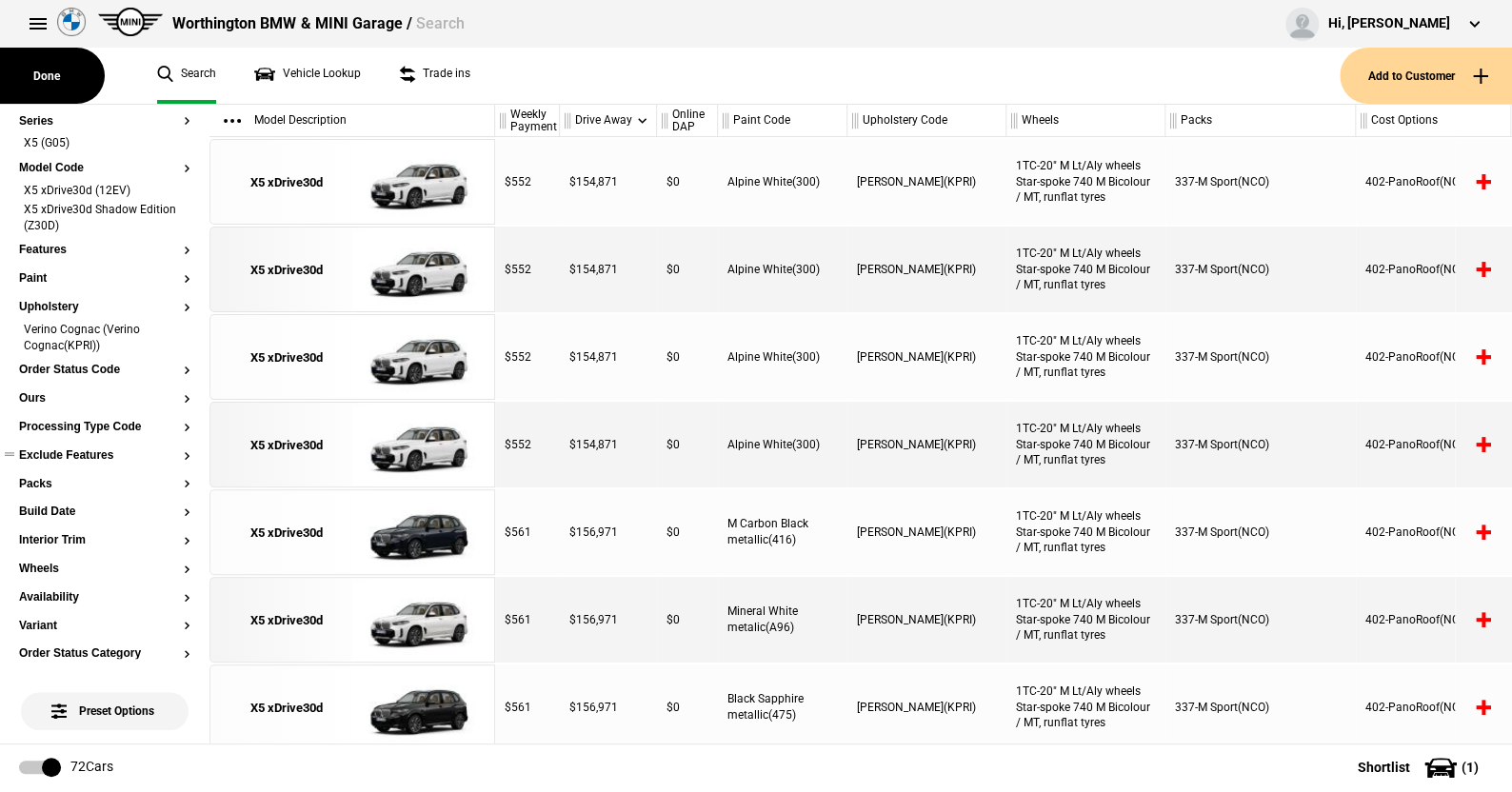
scroll to position [0, 0]
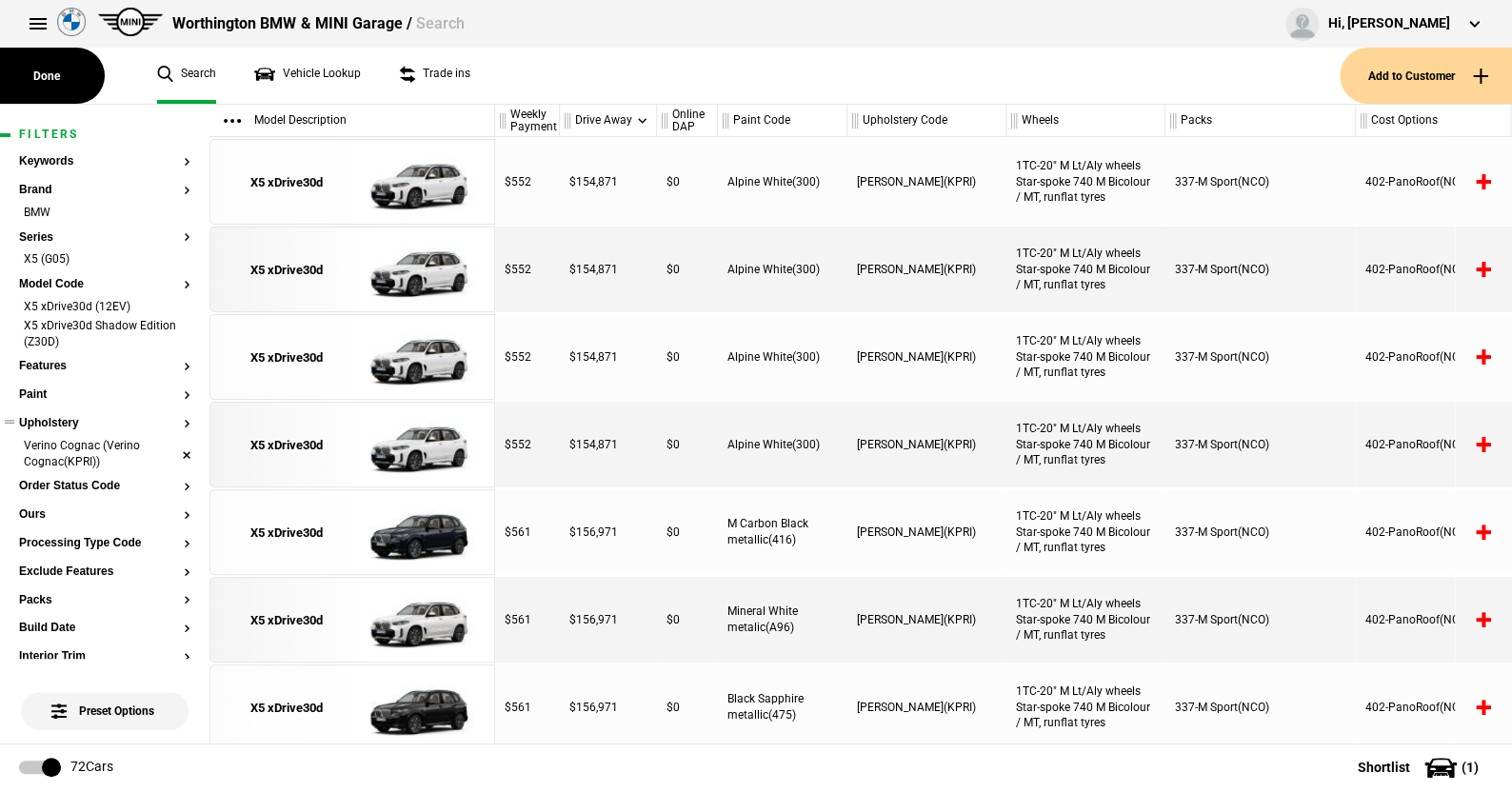
click at [171, 449] on li "Verino Cognac (Verino Cognac(KPRI))" at bounding box center [104, 456] width 171 height 35
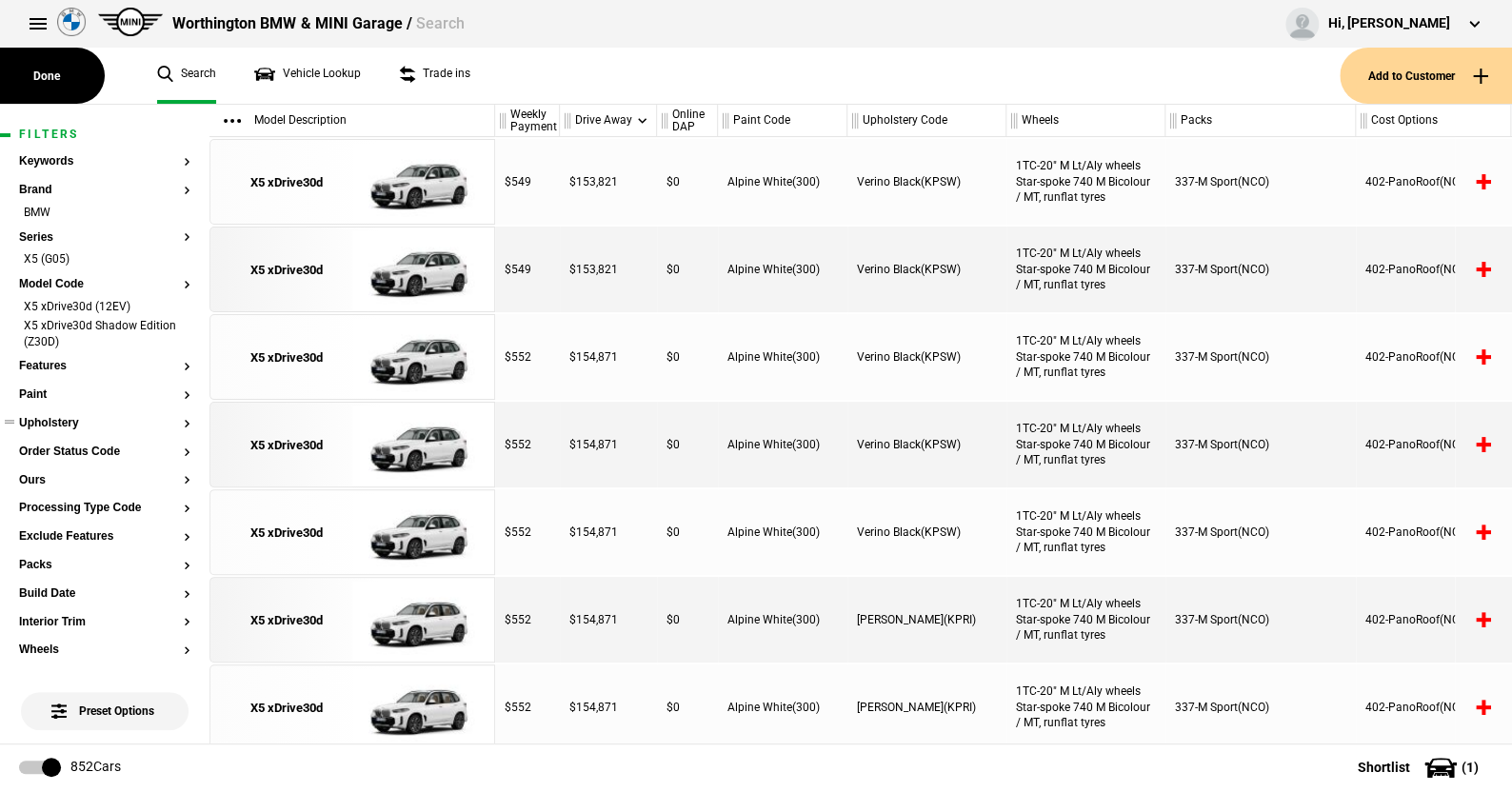
click at [46, 424] on button "Upholstery" at bounding box center [104, 424] width 171 height 14
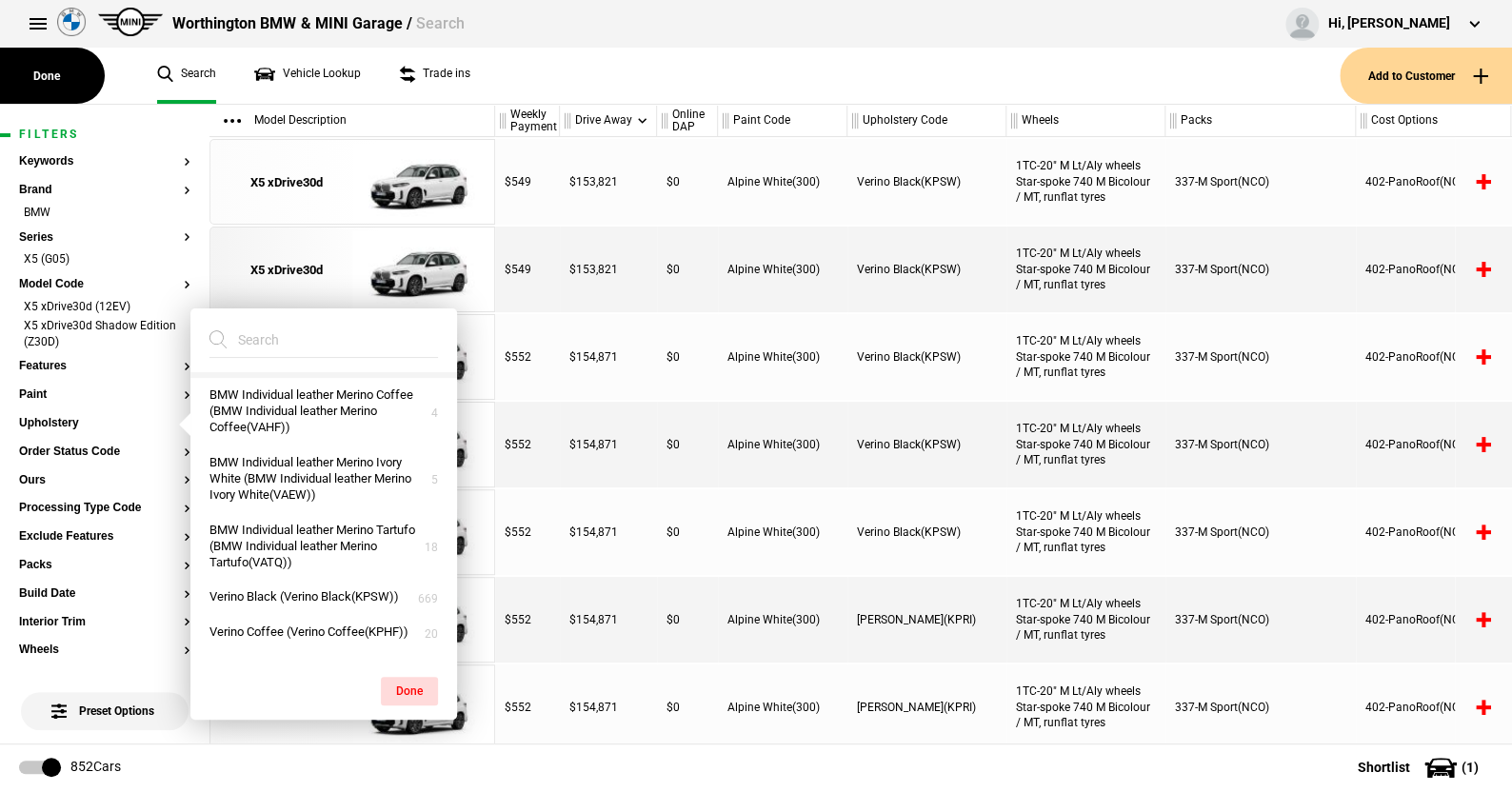
scroll to position [95, 0]
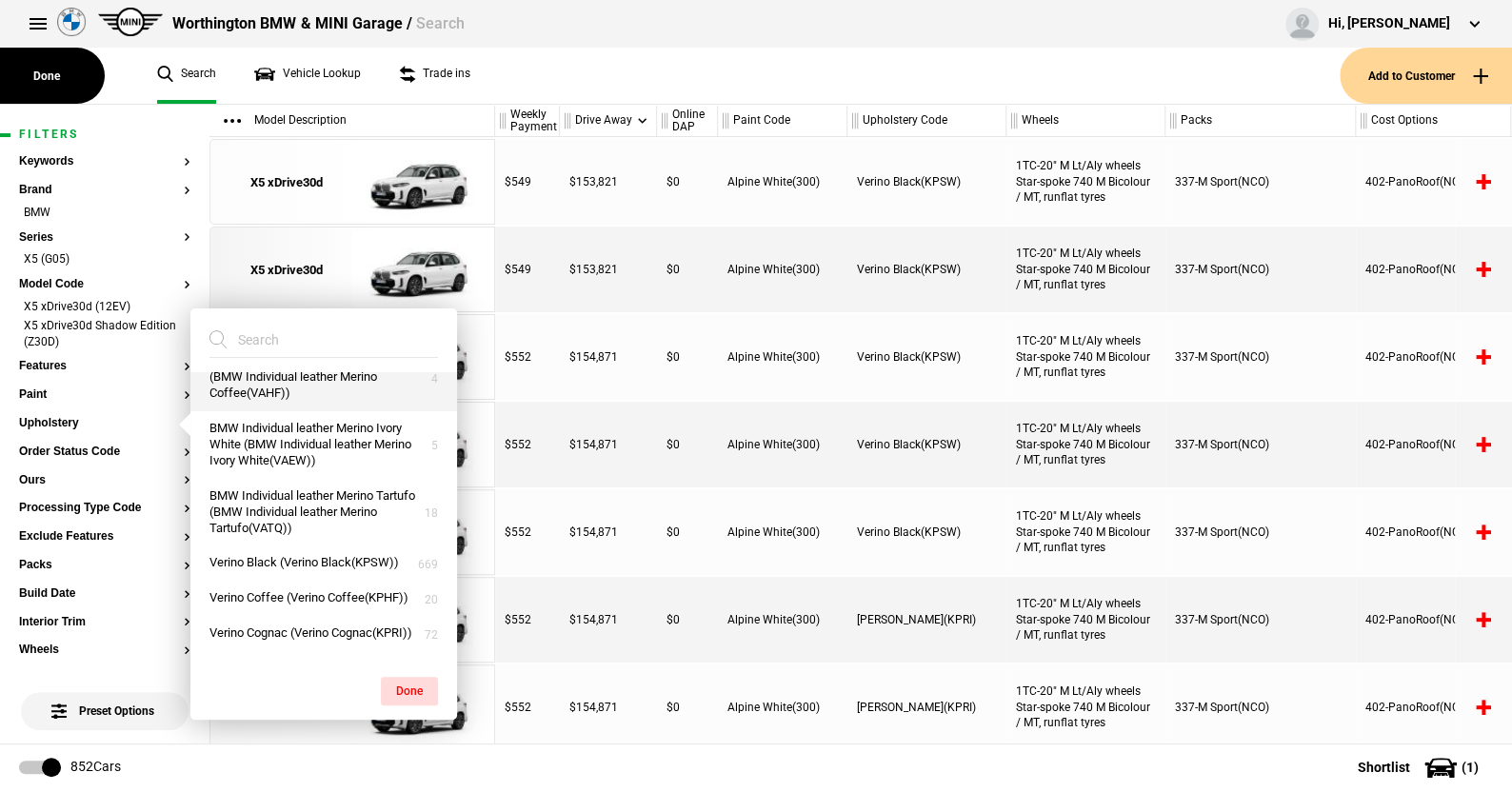
click at [291, 384] on button "BMW Individual leather Merino Coffee (BMW Individual leather Merino Coffee(VAHF…" at bounding box center [323, 377] width 267 height 68
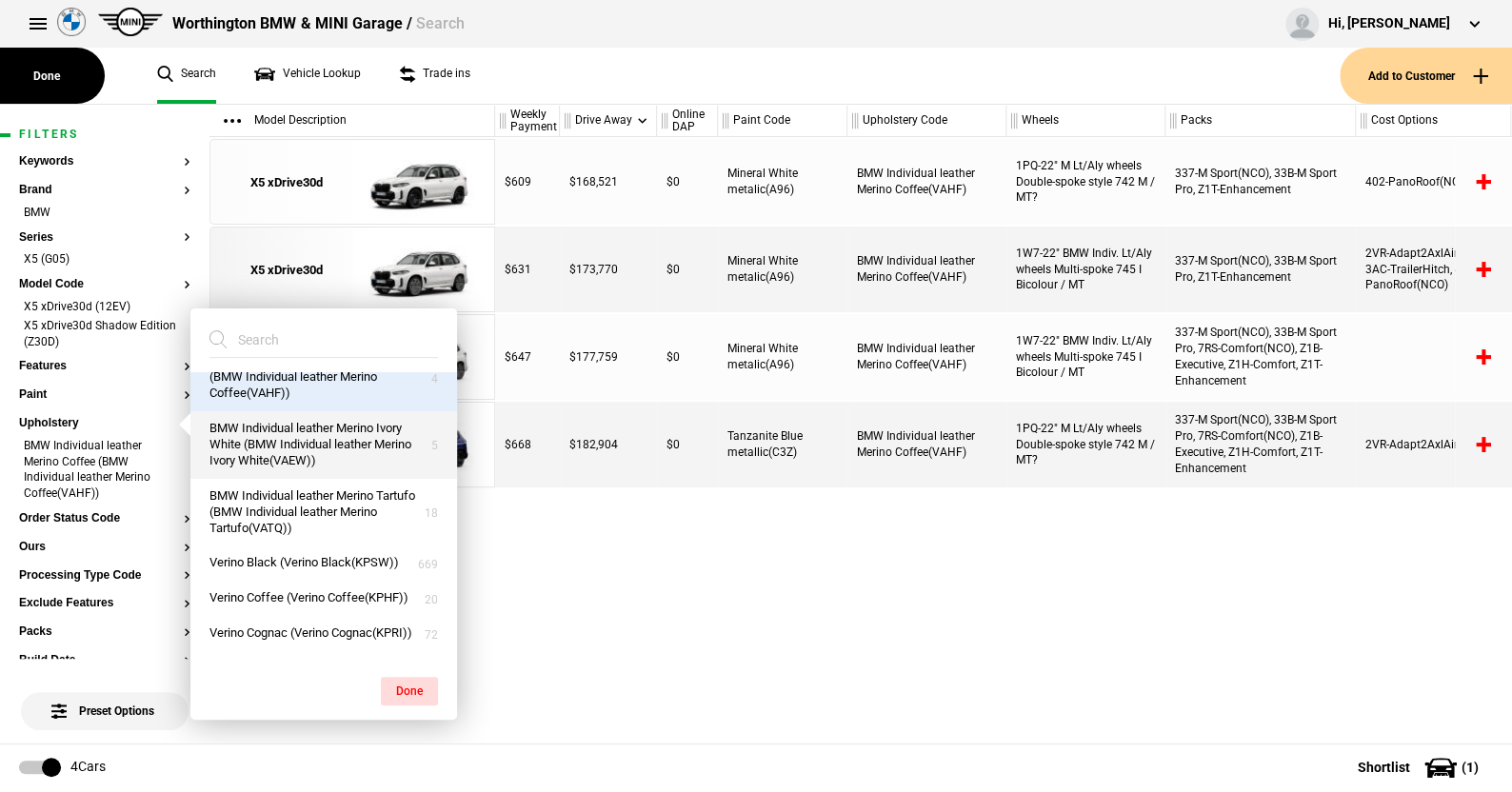
click at [275, 446] on button "BMW Individual leather Merino Ivory White (BMW Individual leather Merino Ivory …" at bounding box center [323, 445] width 267 height 68
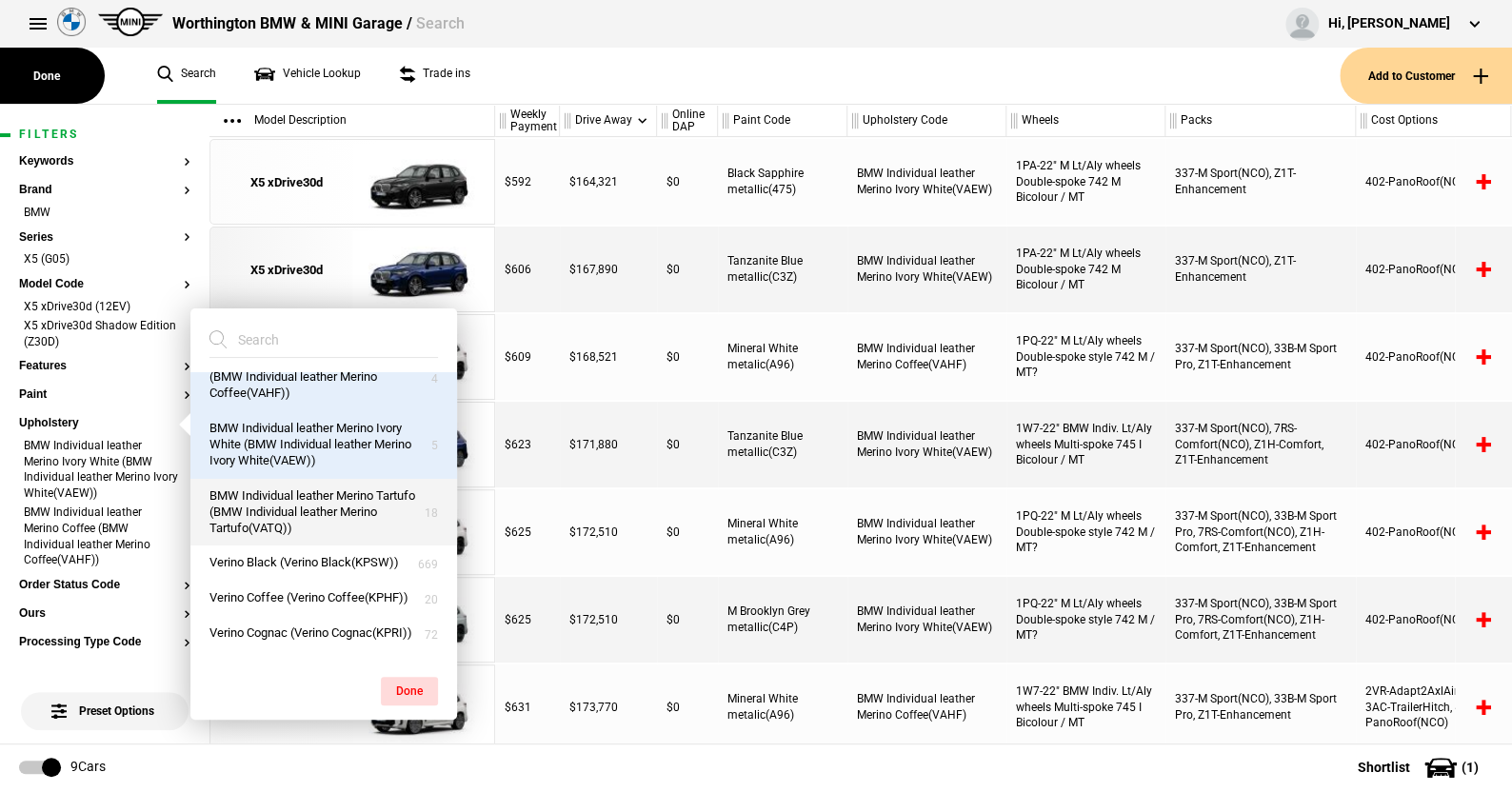
click at [268, 509] on button "BMW Individual leather Merino Tartufo (BMW Individual leather Merino Tartufo(VA…" at bounding box center [323, 513] width 267 height 68
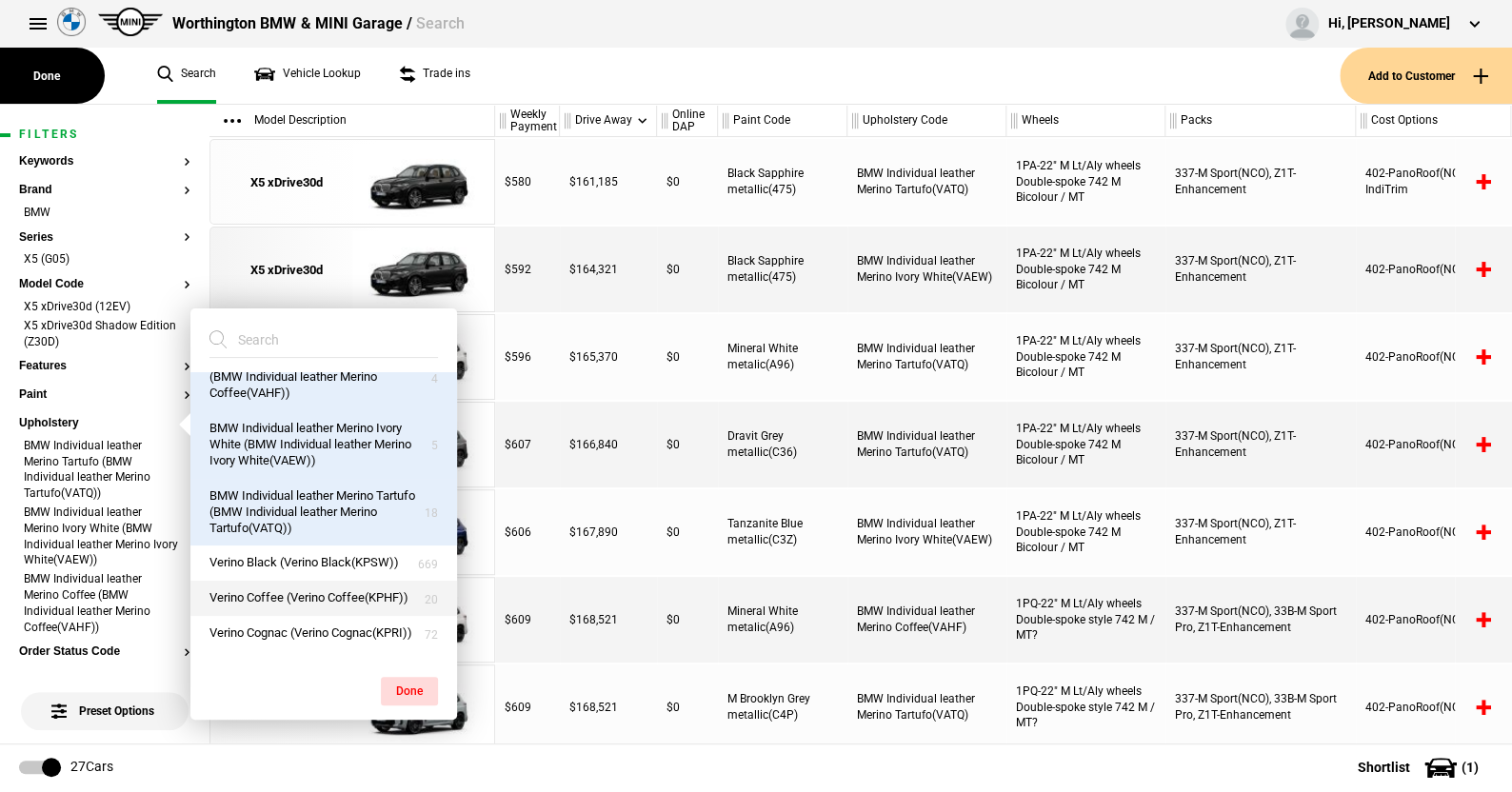
click at [264, 594] on button "Verino Coffee (Verino Coffee(KPHF))" at bounding box center [323, 599] width 267 height 35
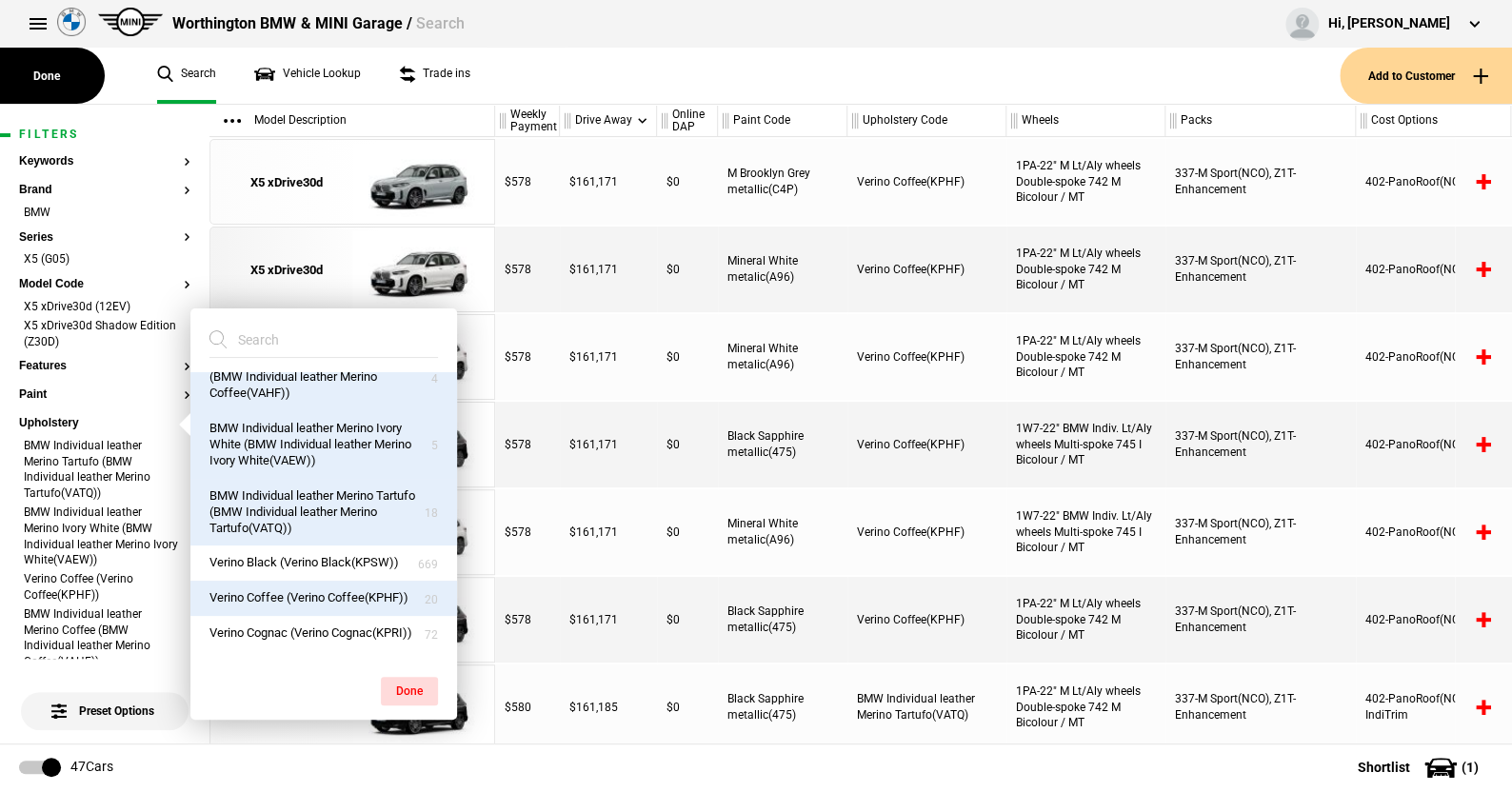
scroll to position [172, 0]
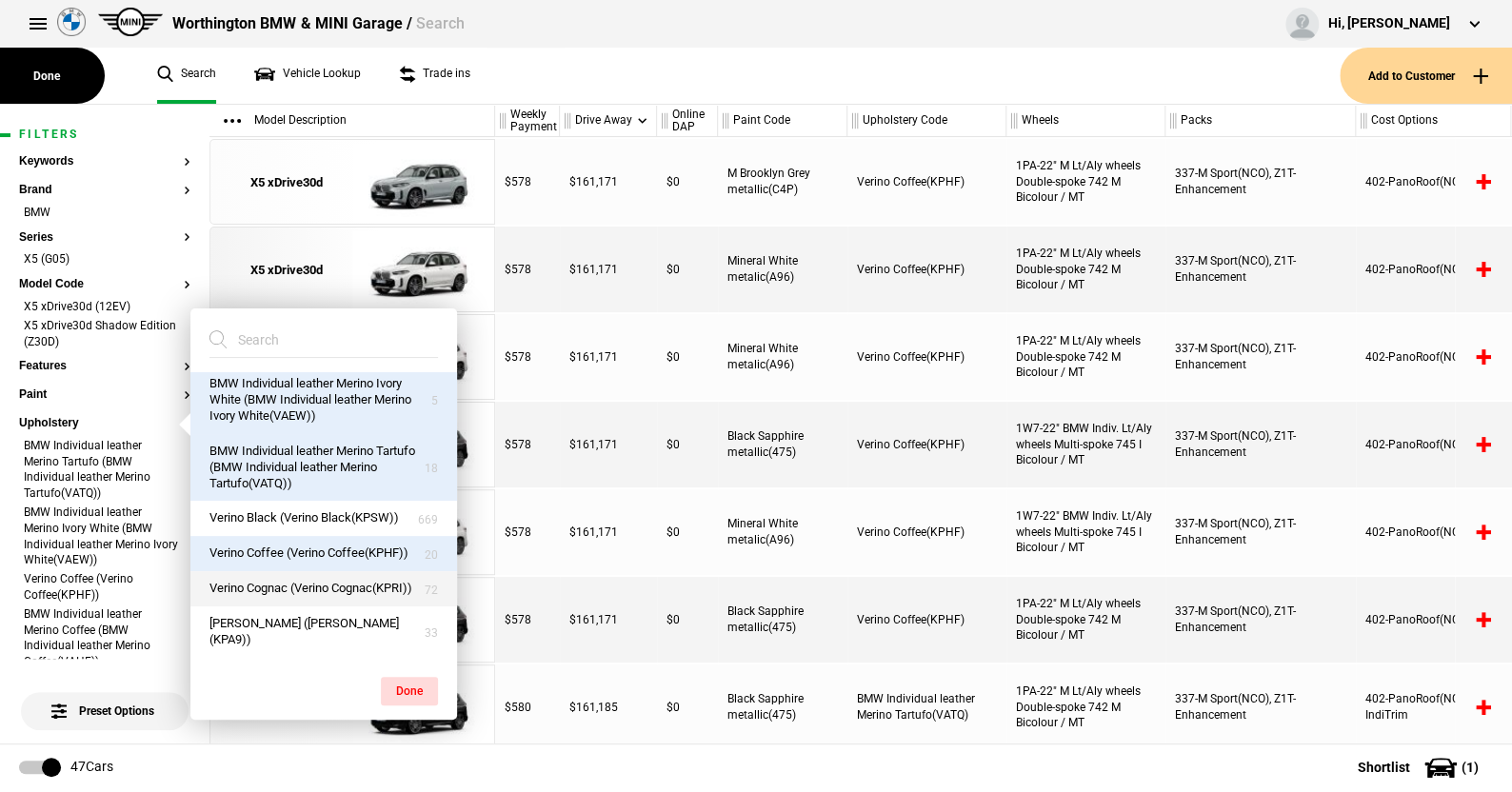
click at [261, 576] on button "Verino Cognac (Verino Cognac(KPRI))" at bounding box center [323, 589] width 267 height 35
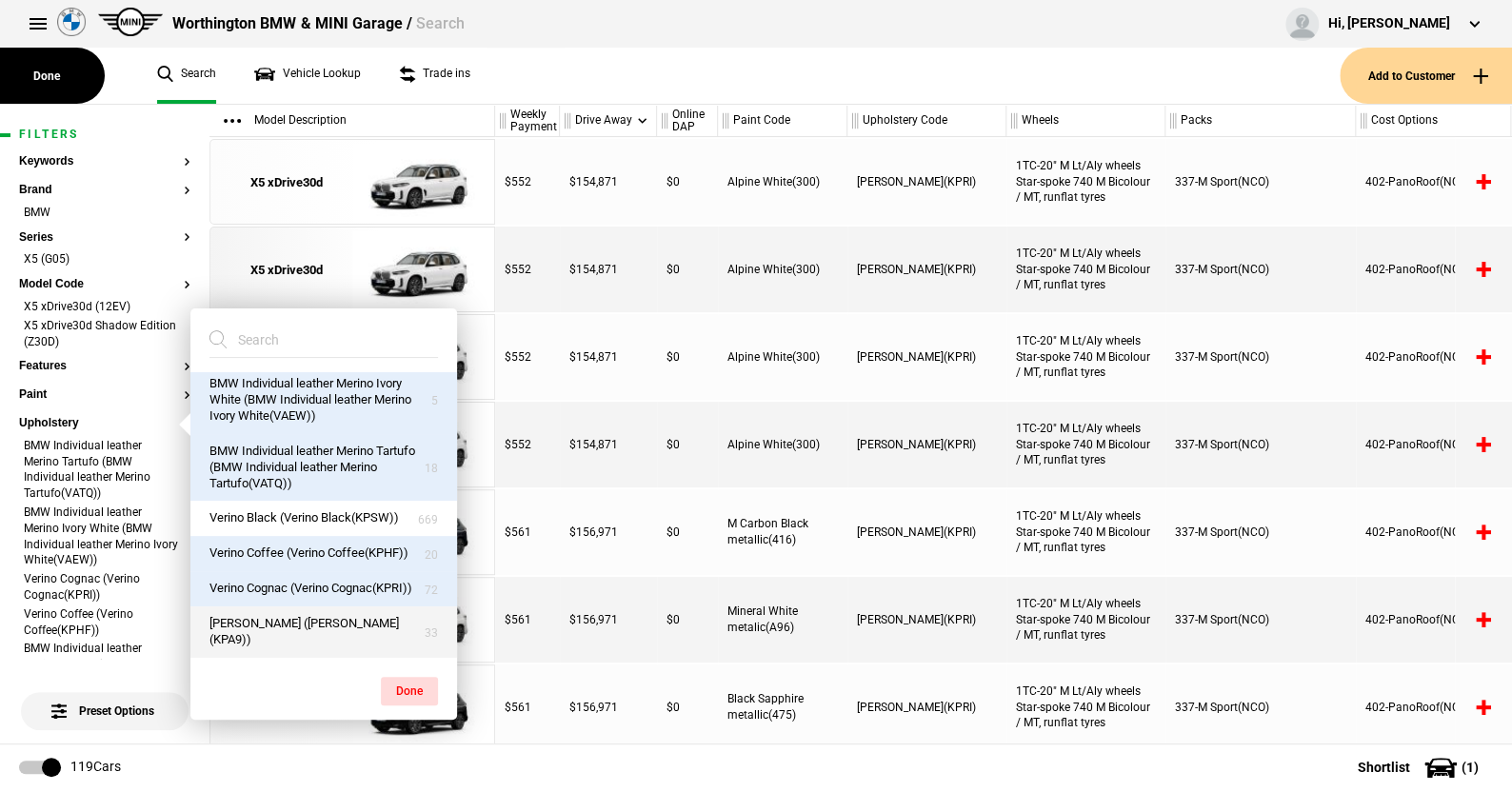
click at [258, 627] on button "Verino Silverstone (Verino Silverstone(KPA9))" at bounding box center [323, 632] width 267 height 51
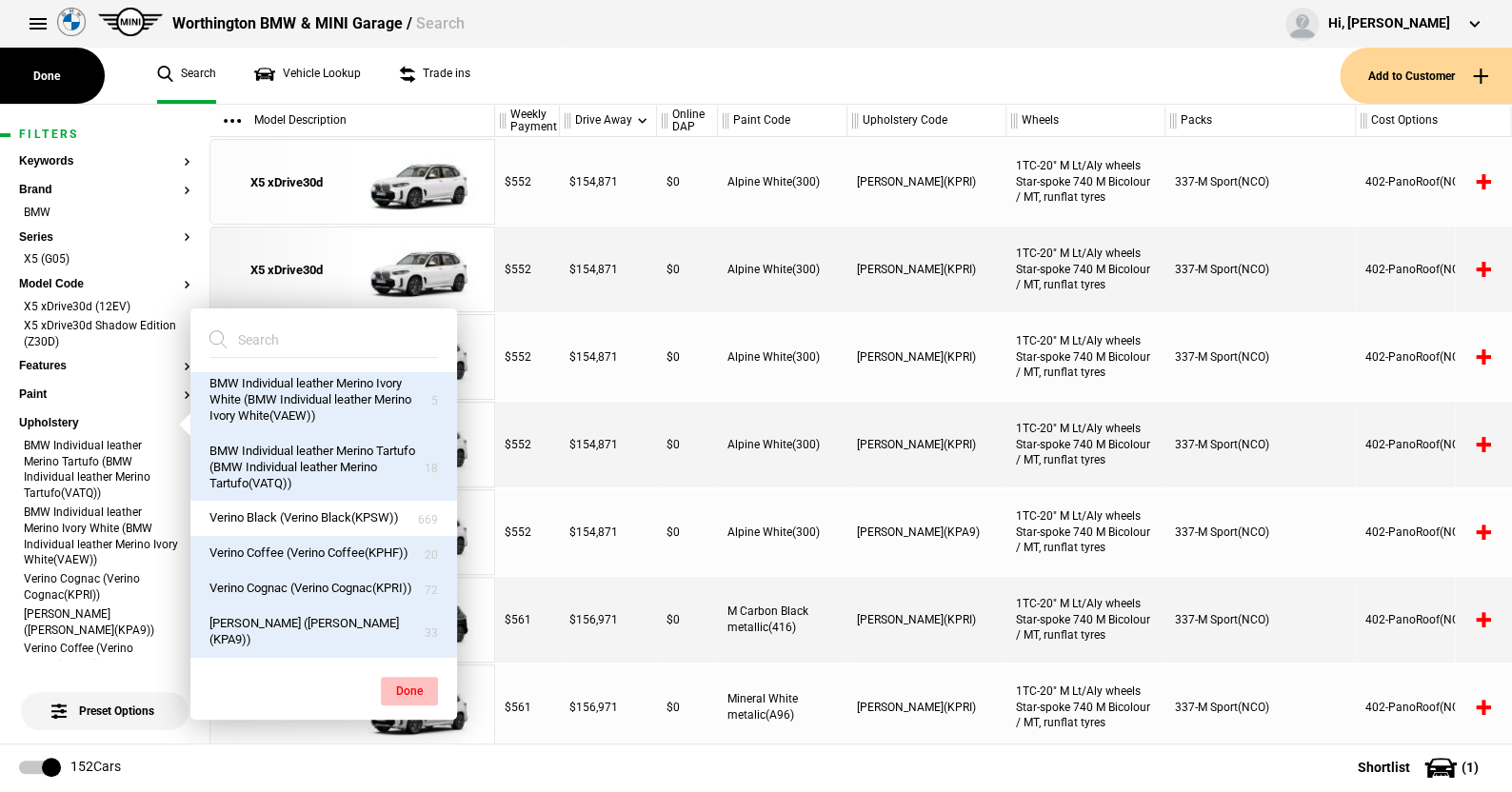
click at [410, 686] on button "Done" at bounding box center [410, 691] width 57 height 28
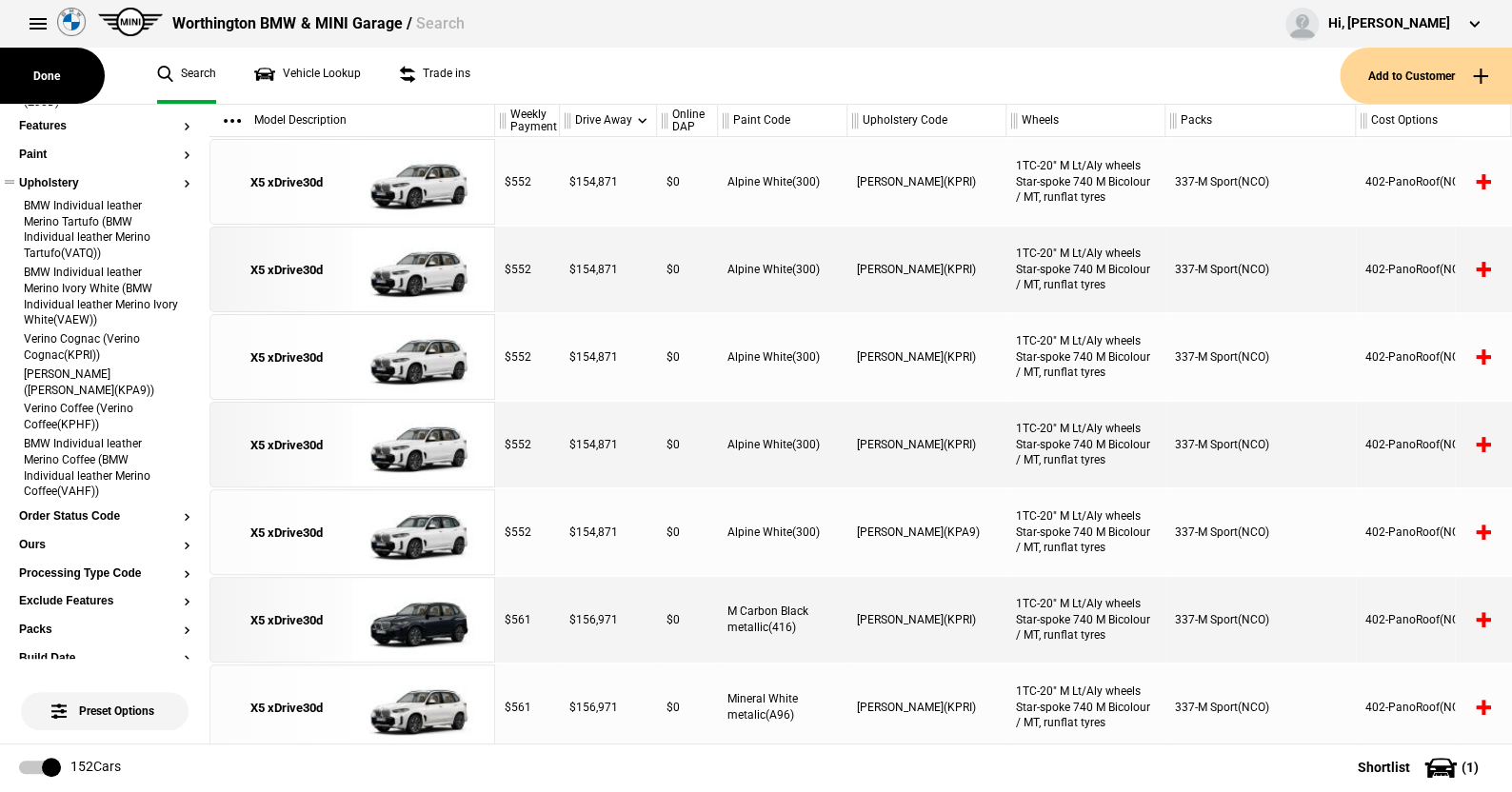
scroll to position [285, 0]
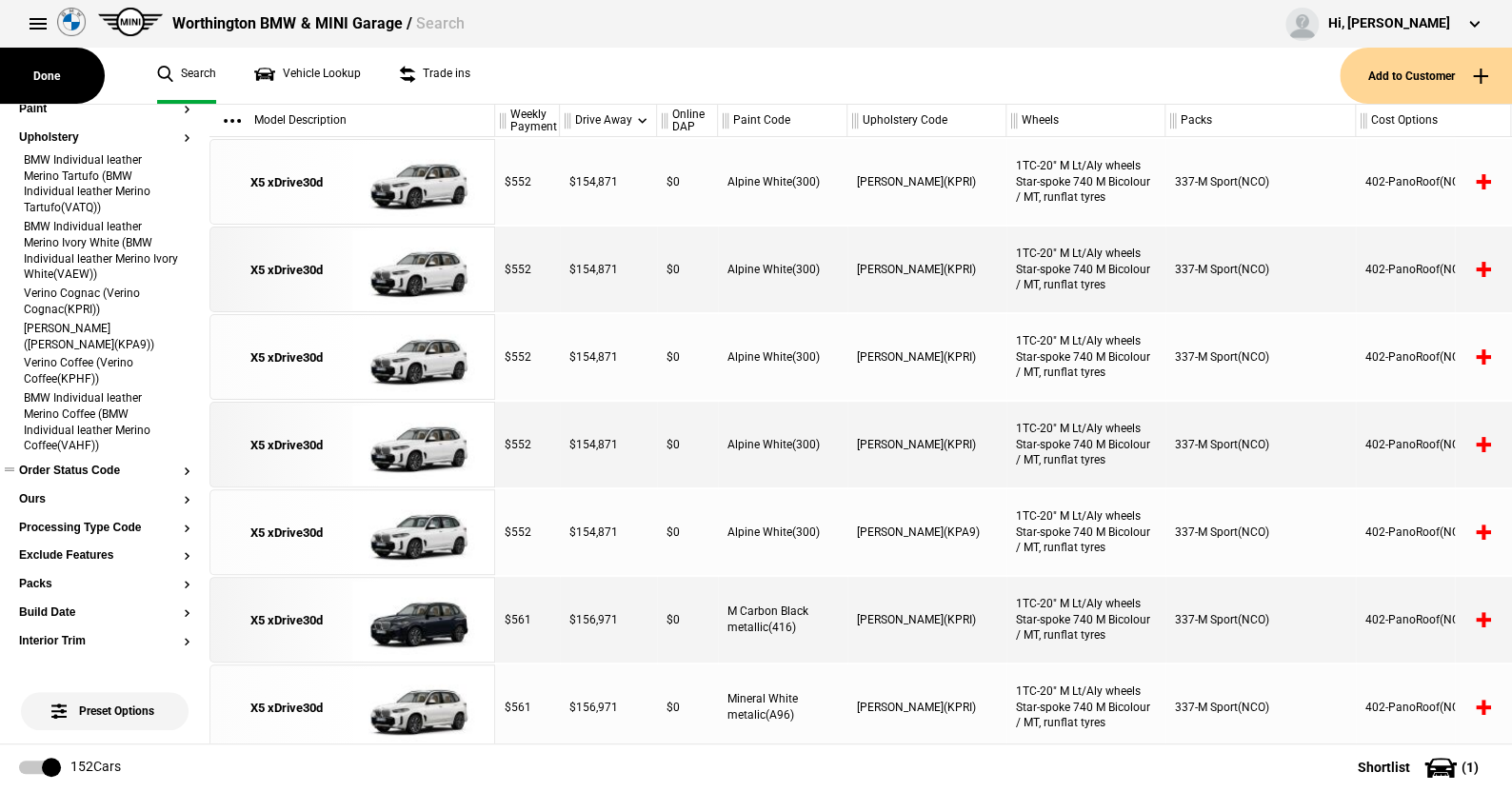
click at [100, 470] on button "Order Status Code" at bounding box center [104, 471] width 171 height 14
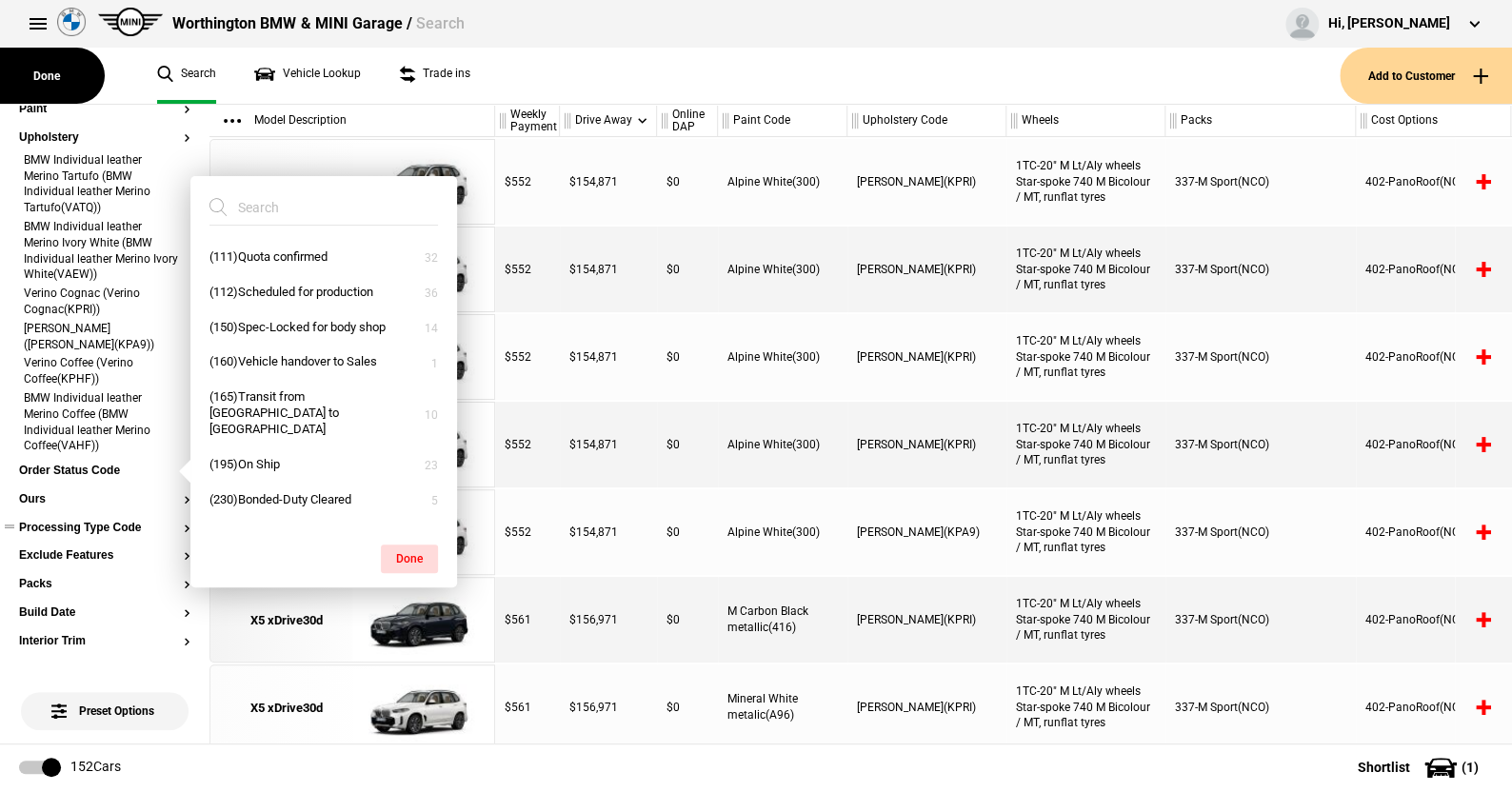
click at [69, 523] on button "Processing Type Code" at bounding box center [104, 528] width 171 height 14
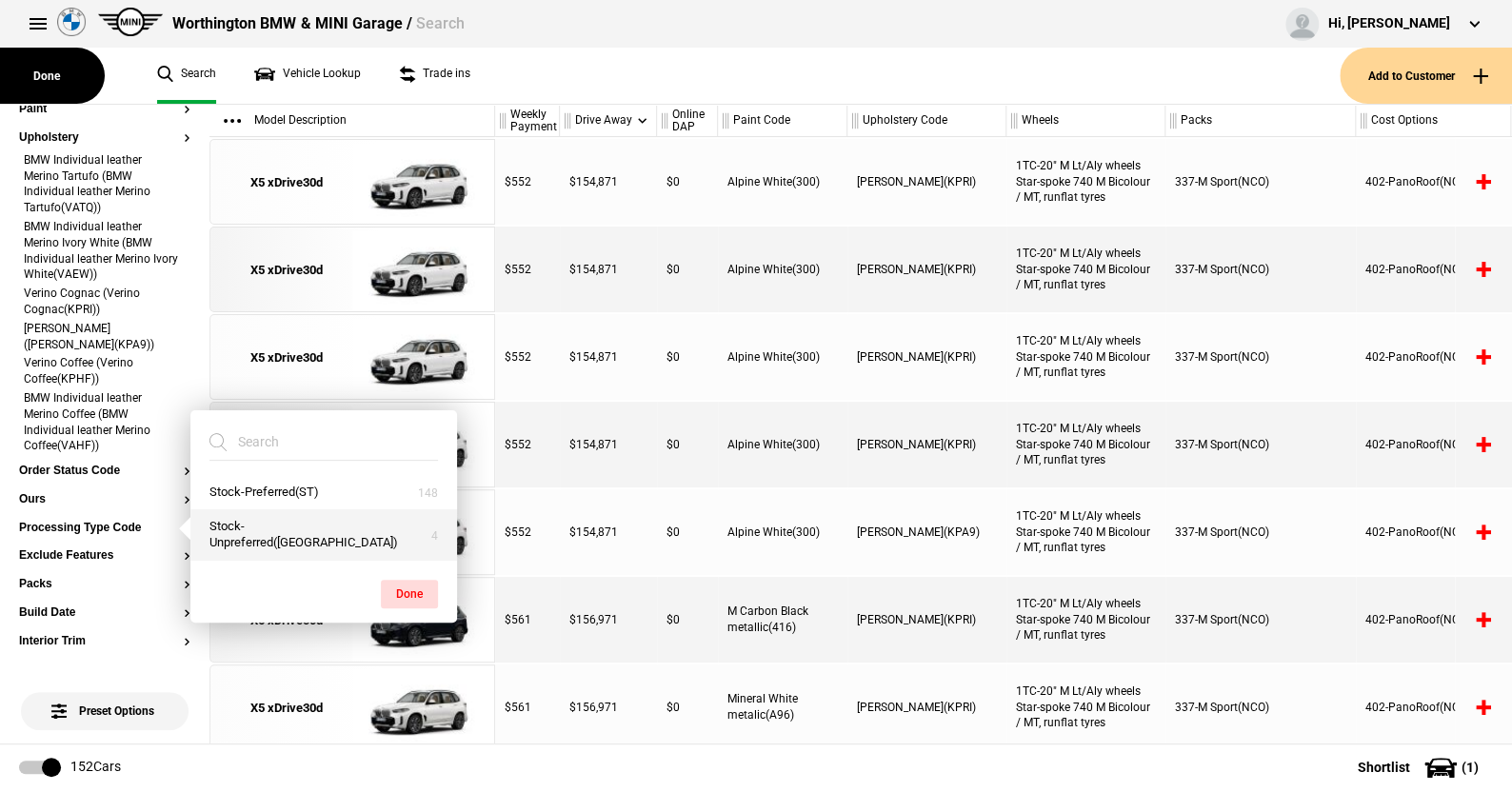
click at [276, 537] on button "Stock-Unpreferred(US)" at bounding box center [323, 535] width 267 height 51
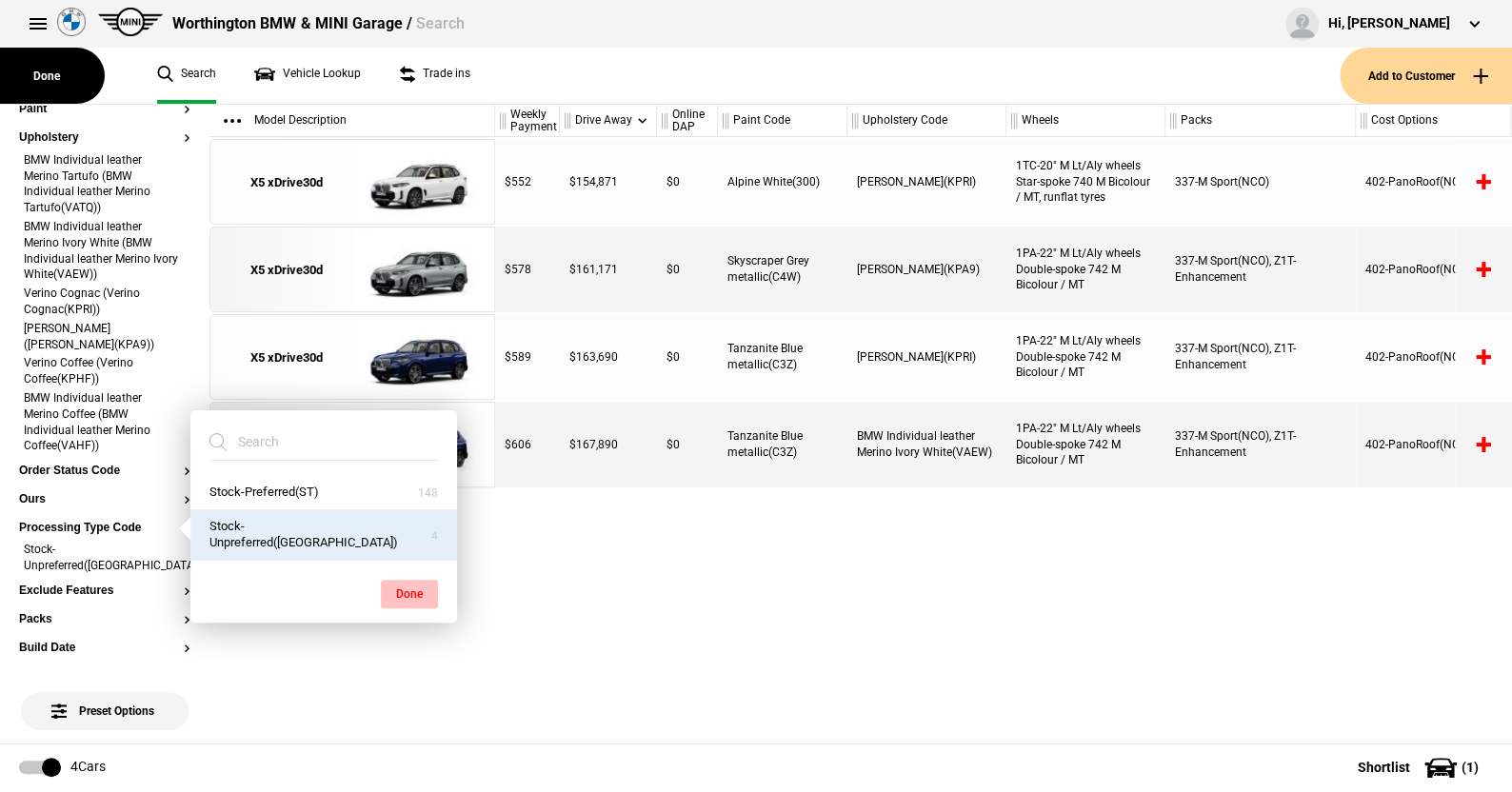
click at [412, 588] on button "Done" at bounding box center [410, 594] width 57 height 28
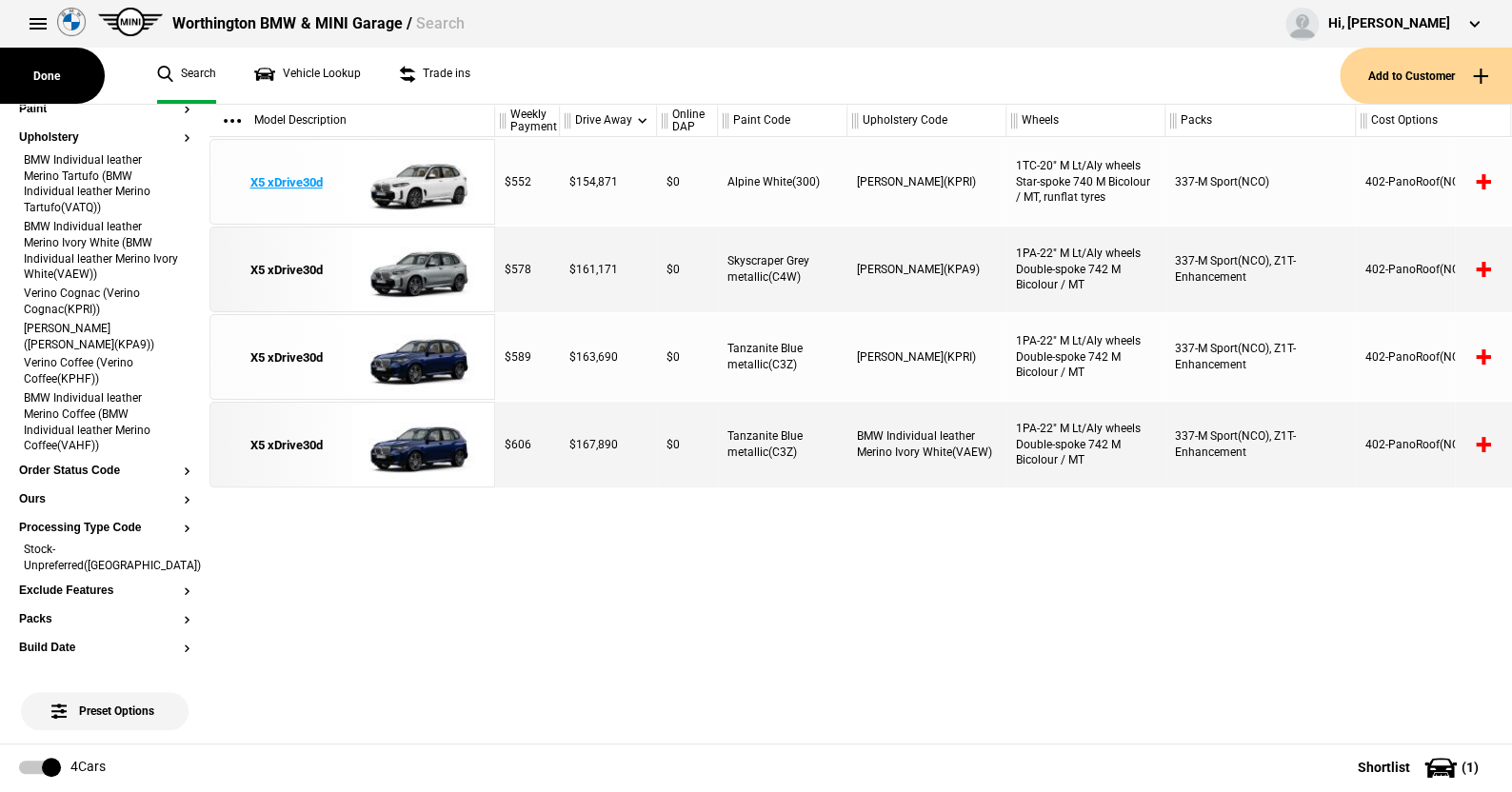
click at [431, 179] on img at bounding box center [417, 182] width 132 height 85
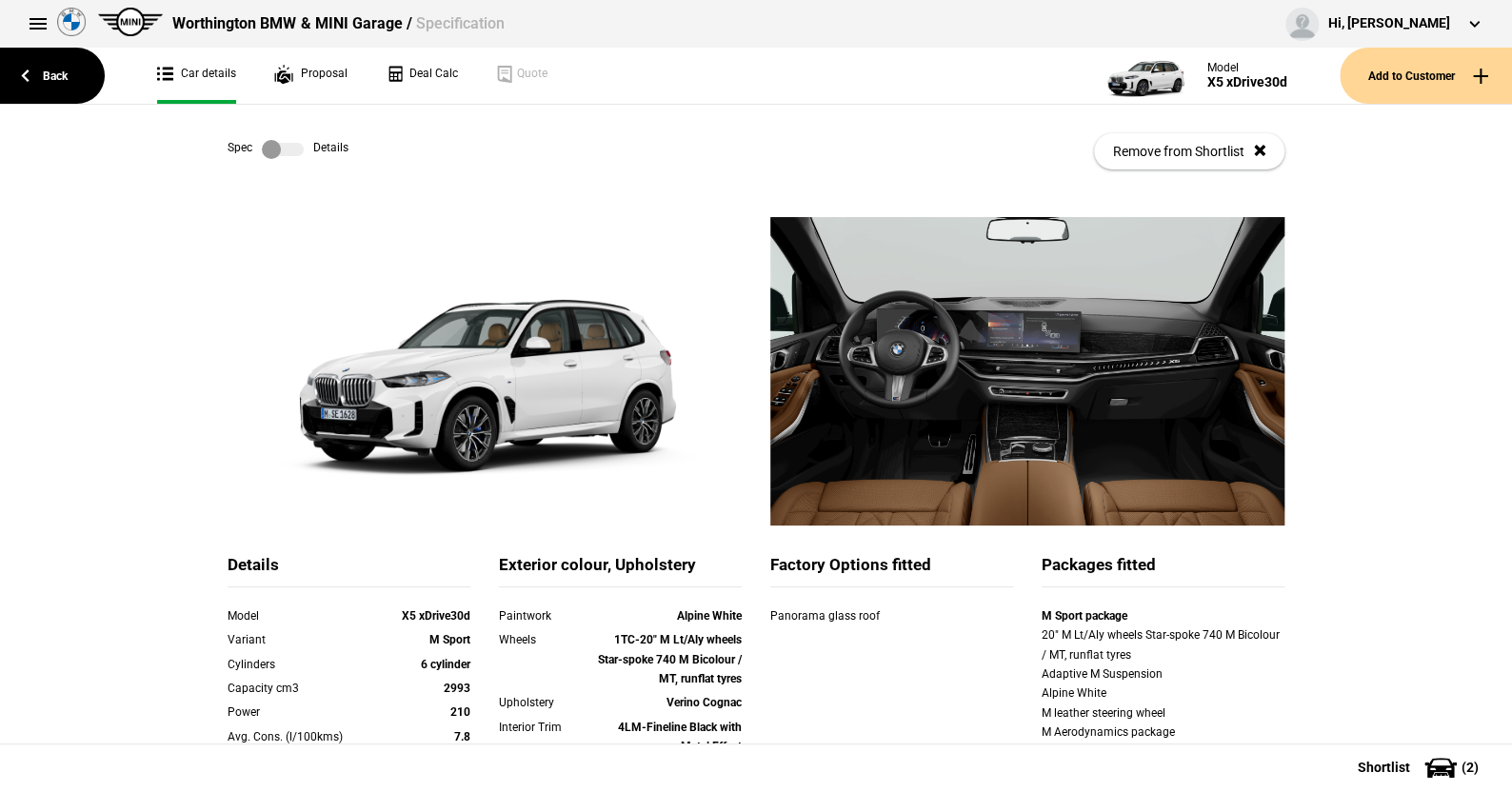
click at [290, 149] on label at bounding box center [282, 149] width 42 height 19
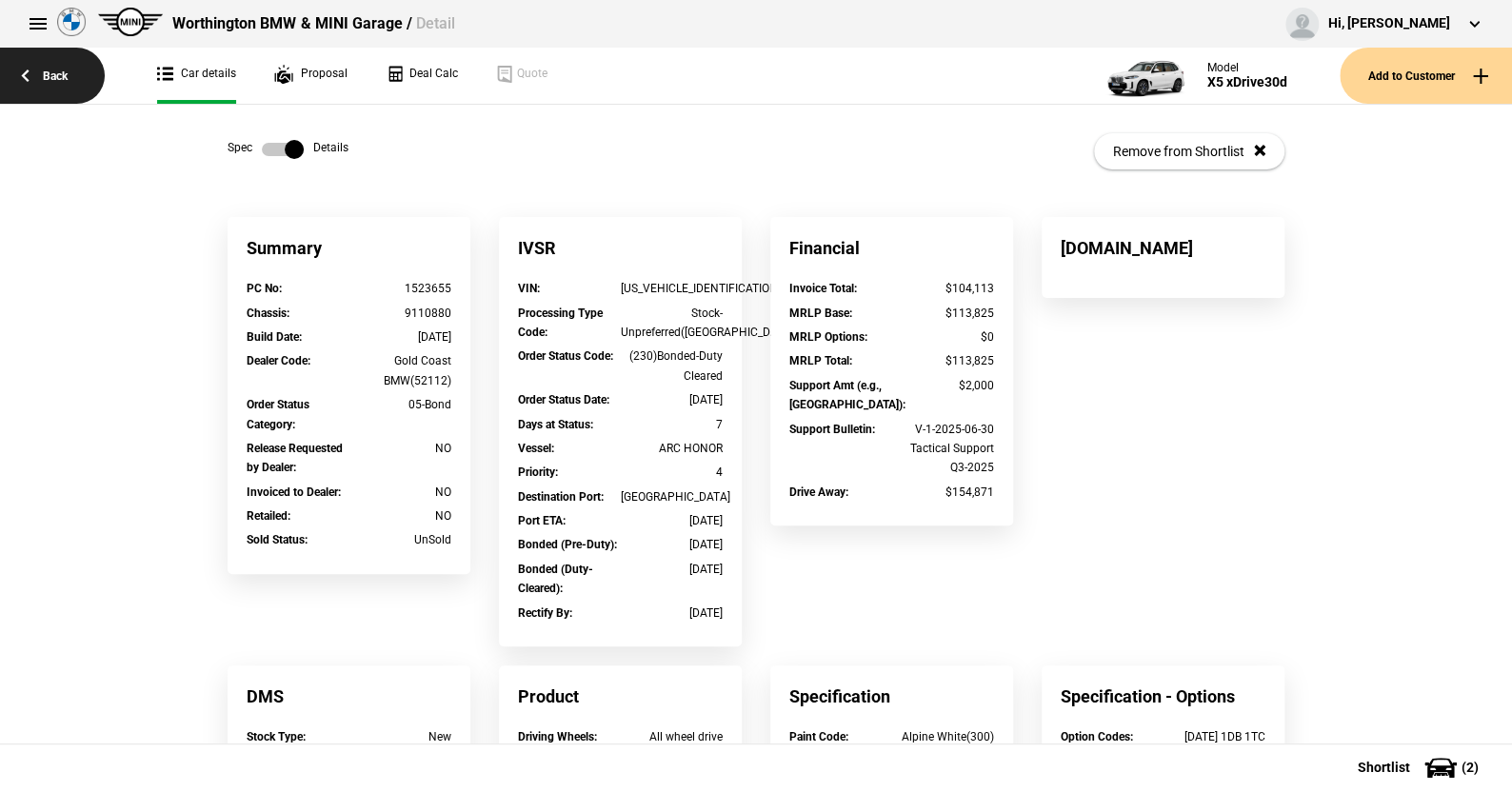
click at [58, 74] on link "Back" at bounding box center [52, 75] width 105 height 56
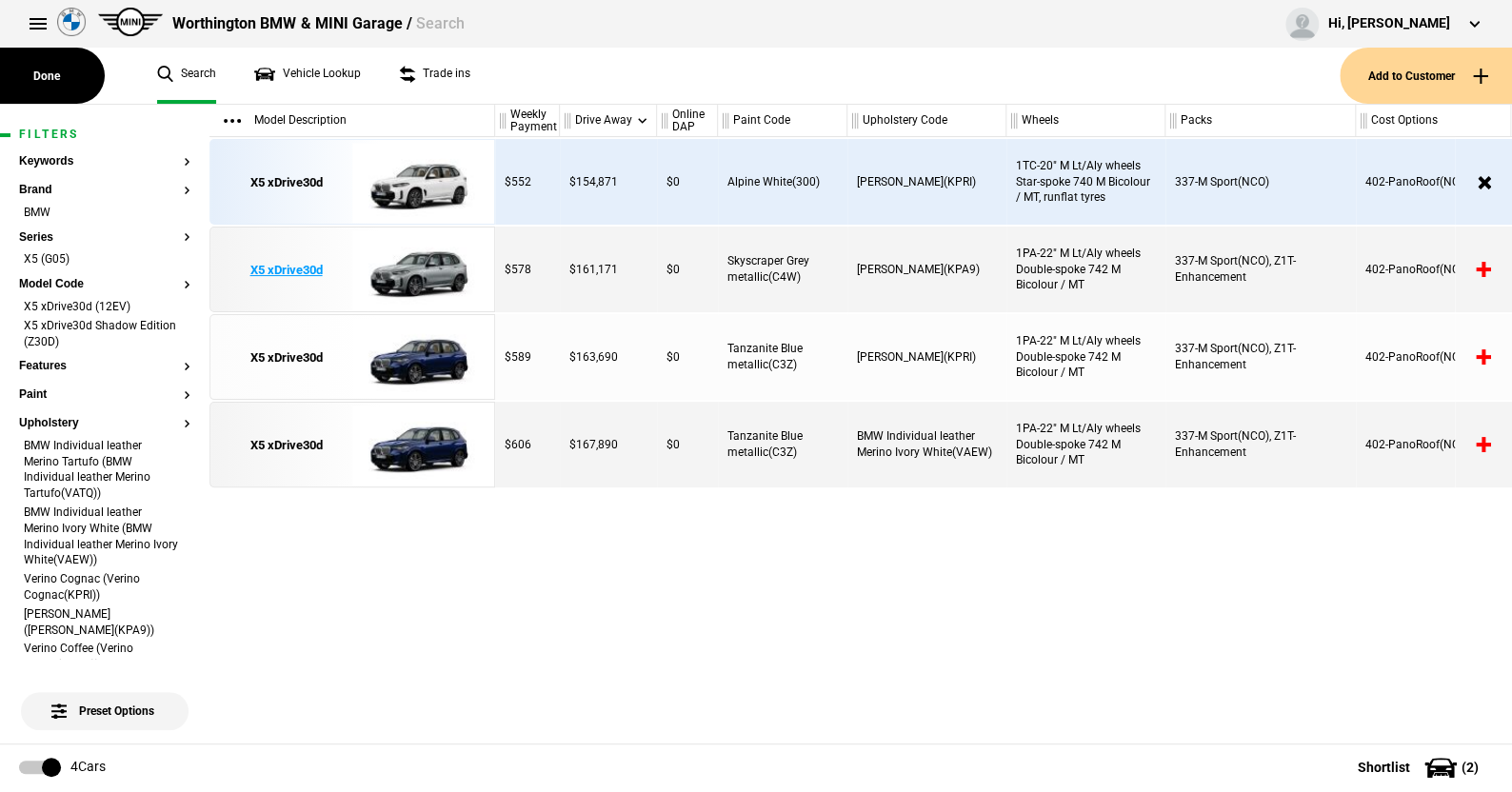
click at [420, 271] on img at bounding box center [417, 270] width 132 height 85
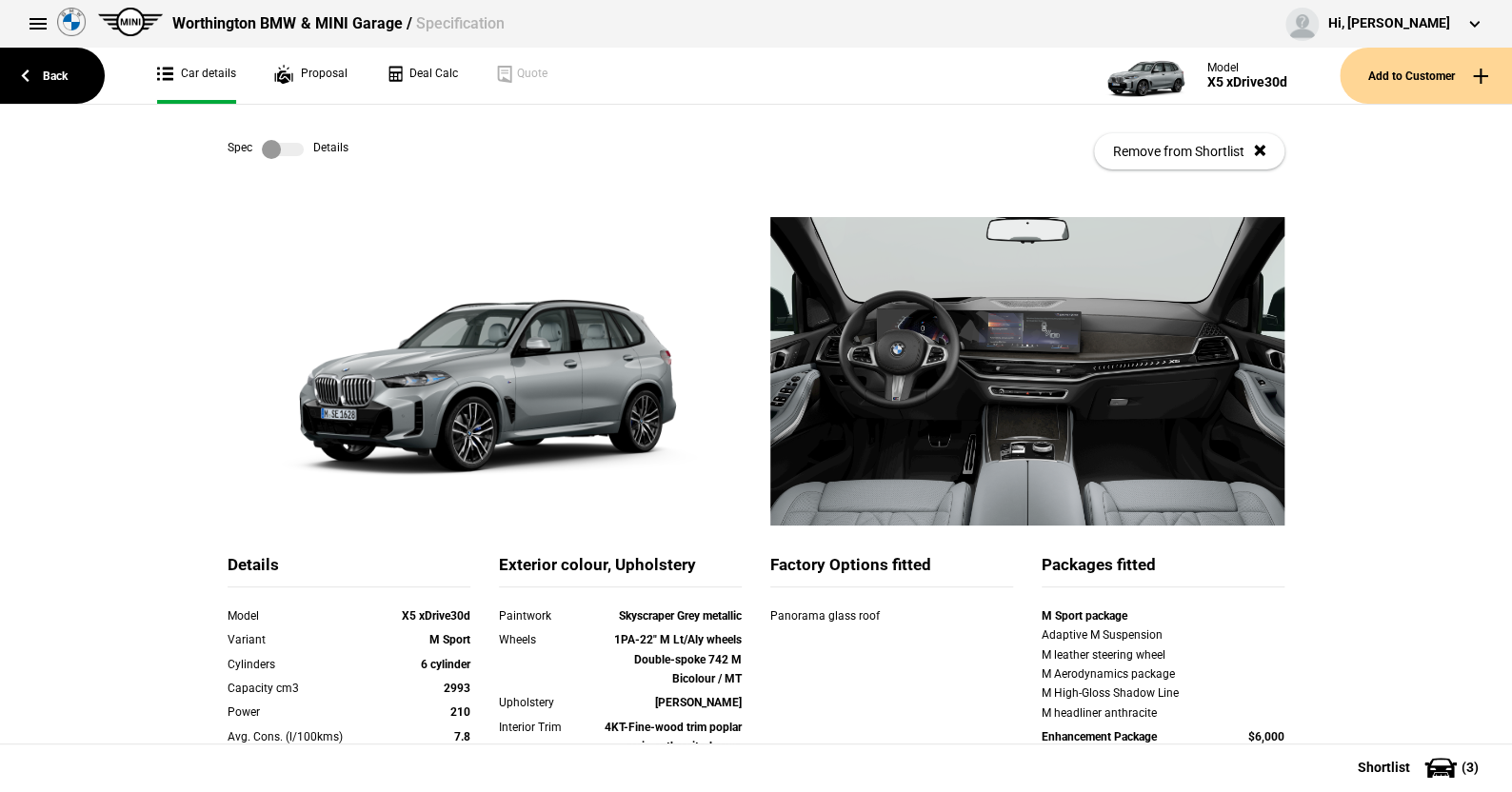
click at [290, 154] on label at bounding box center [282, 149] width 42 height 19
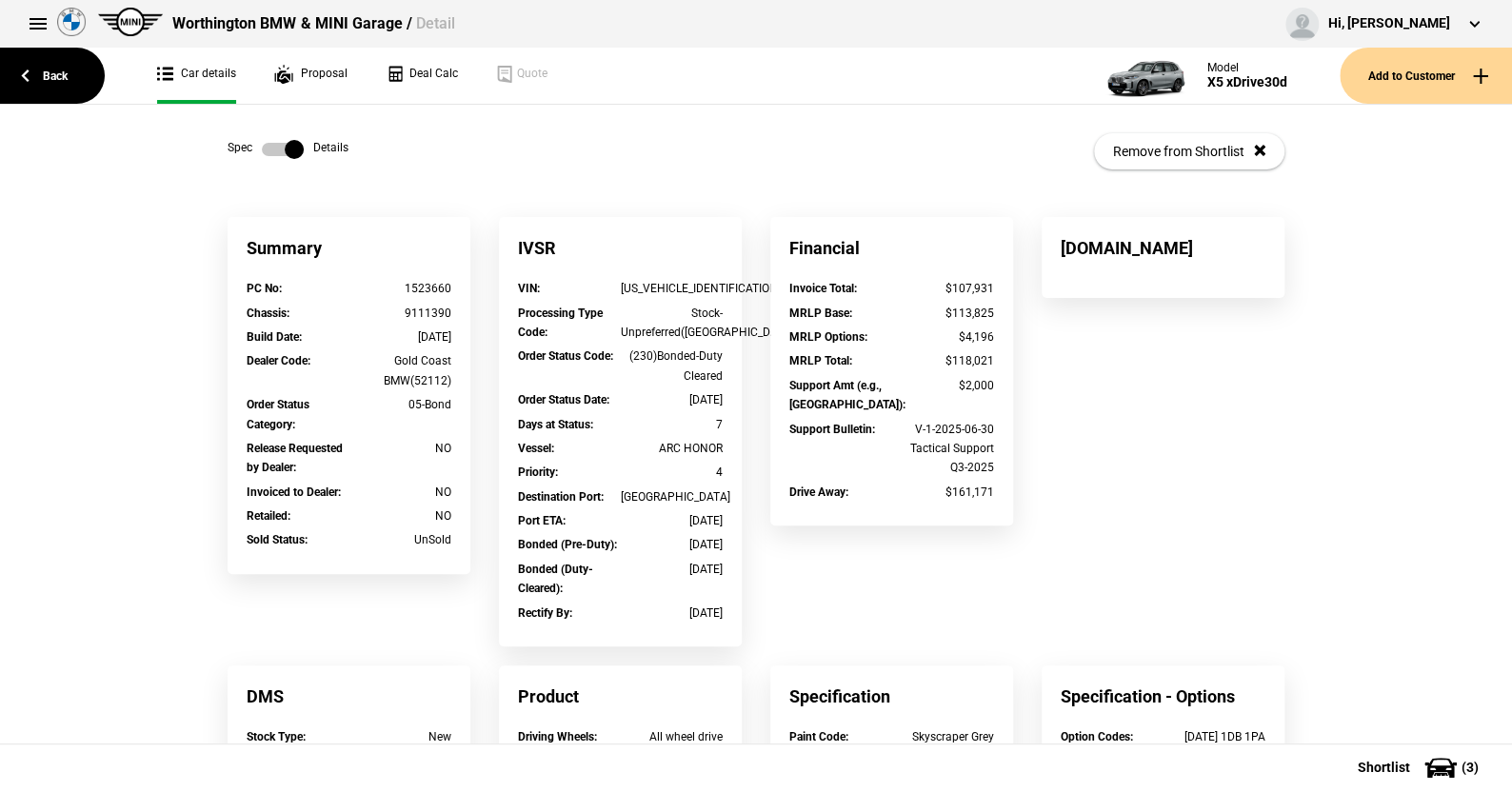
click at [262, 150] on label at bounding box center [282, 149] width 42 height 19
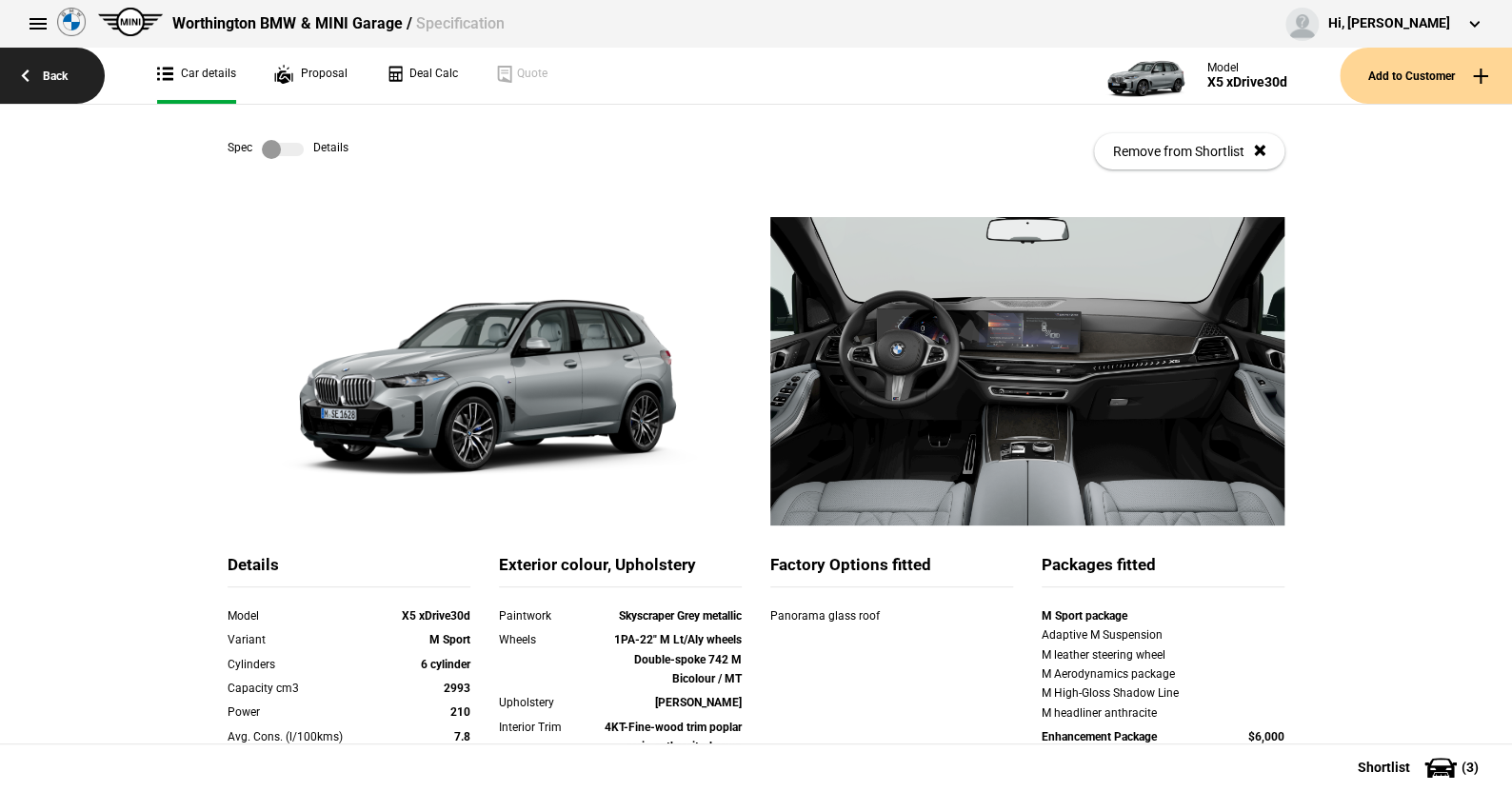
click at [59, 69] on link "Back" at bounding box center [52, 75] width 105 height 56
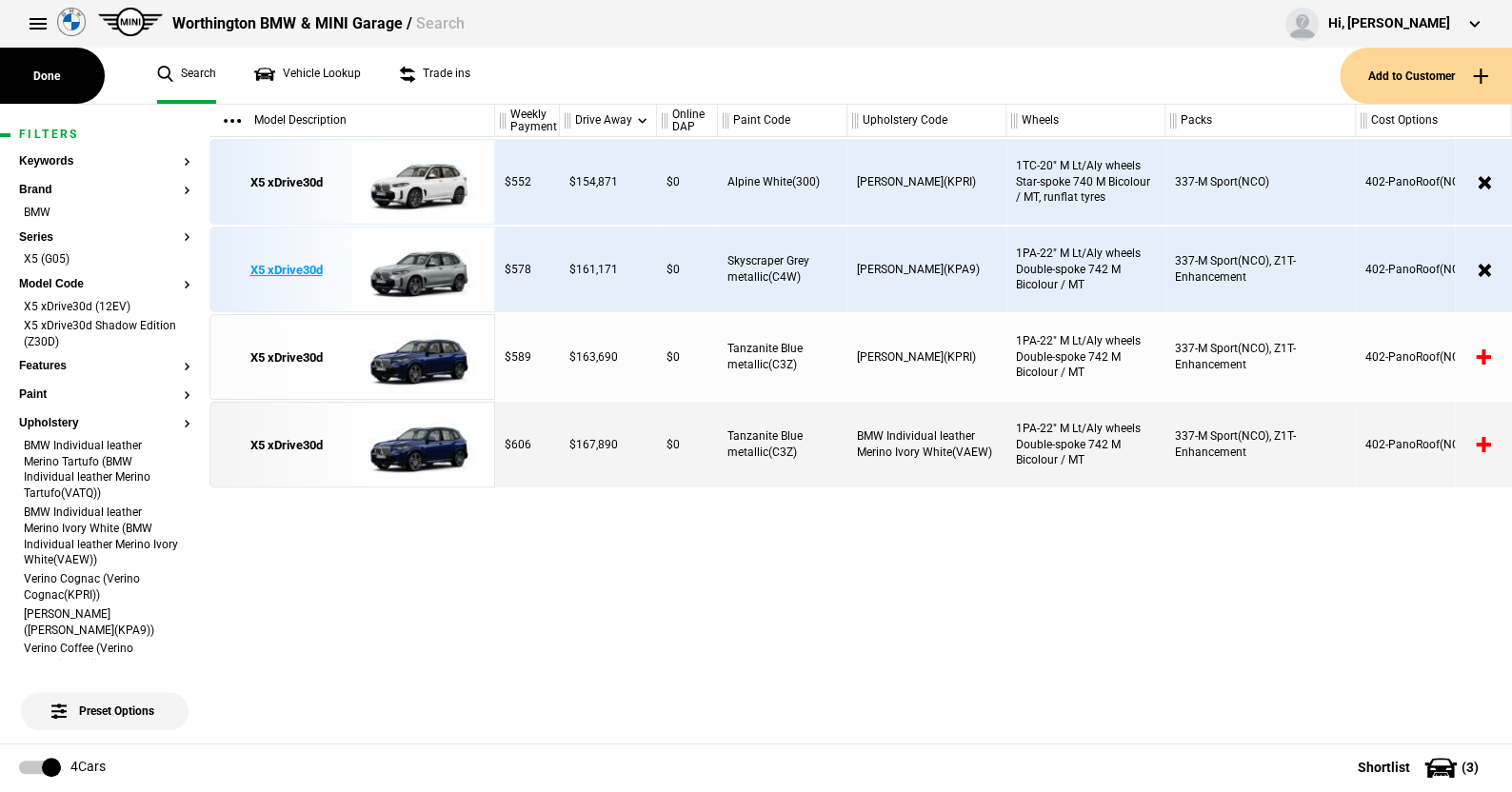
click at [412, 264] on img at bounding box center [417, 270] width 132 height 85
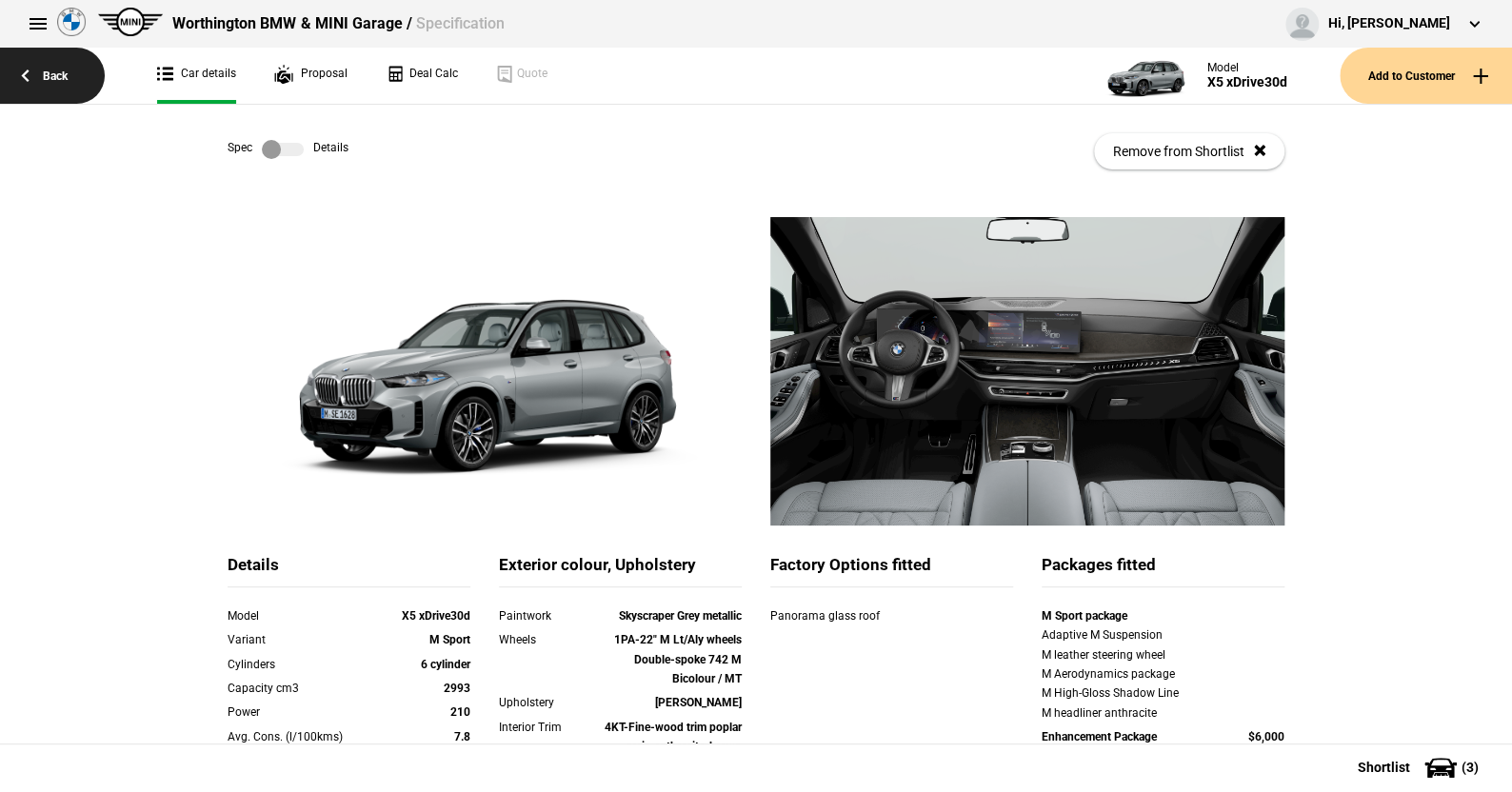
click at [58, 70] on link "Back" at bounding box center [52, 75] width 105 height 56
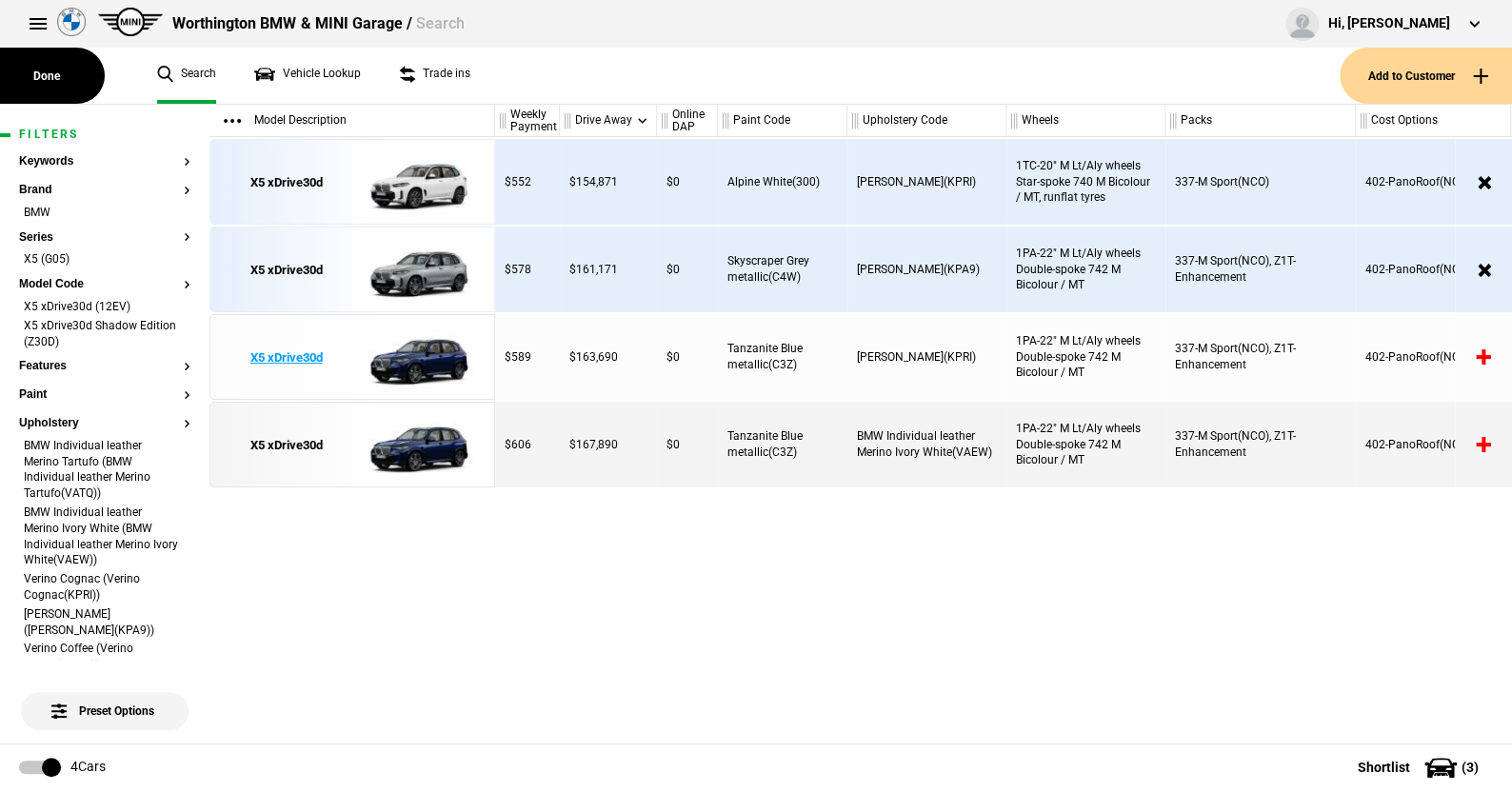
click at [429, 353] on img at bounding box center [417, 358] width 132 height 85
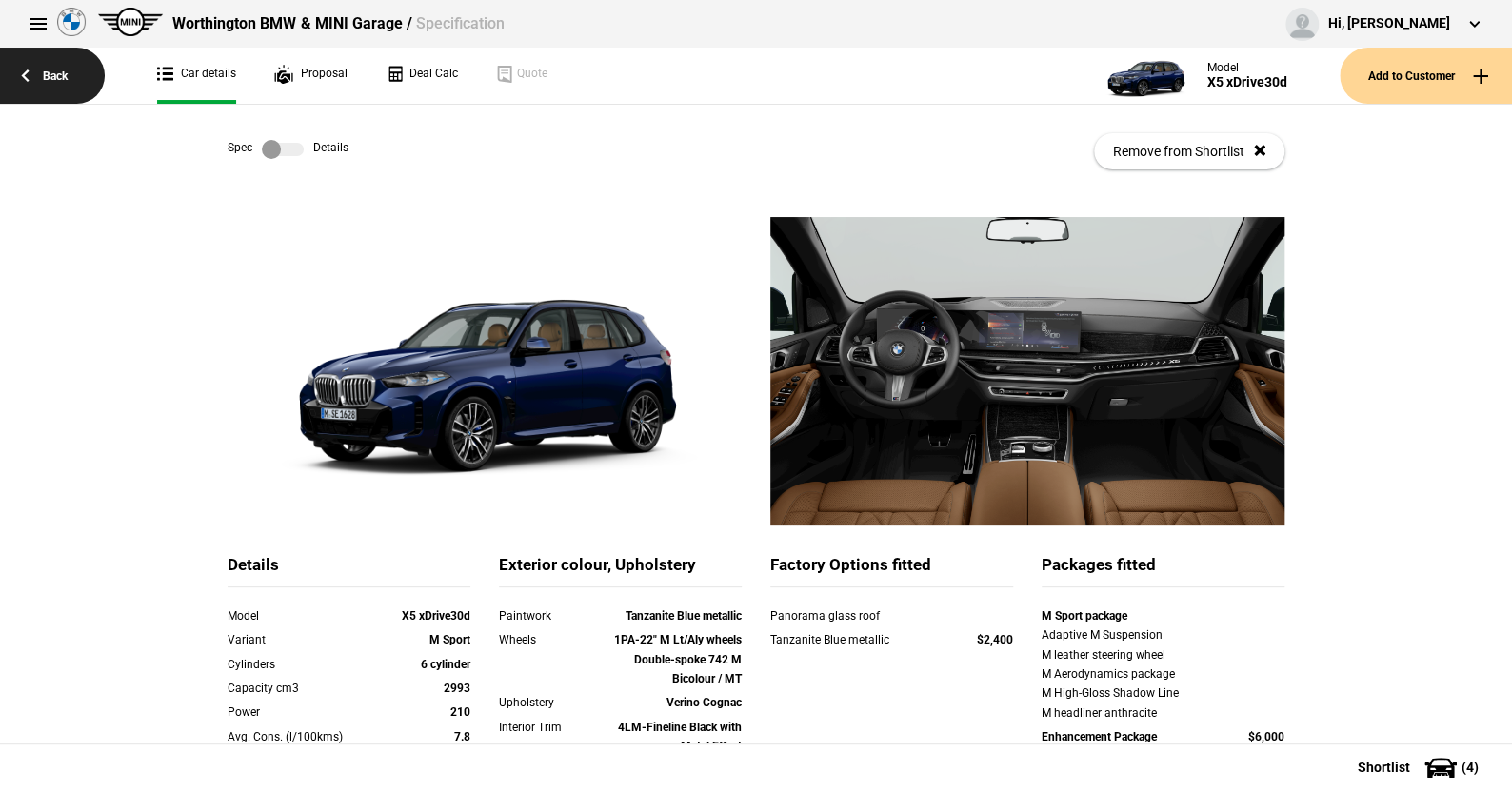
click at [50, 68] on link "Back" at bounding box center [52, 75] width 105 height 56
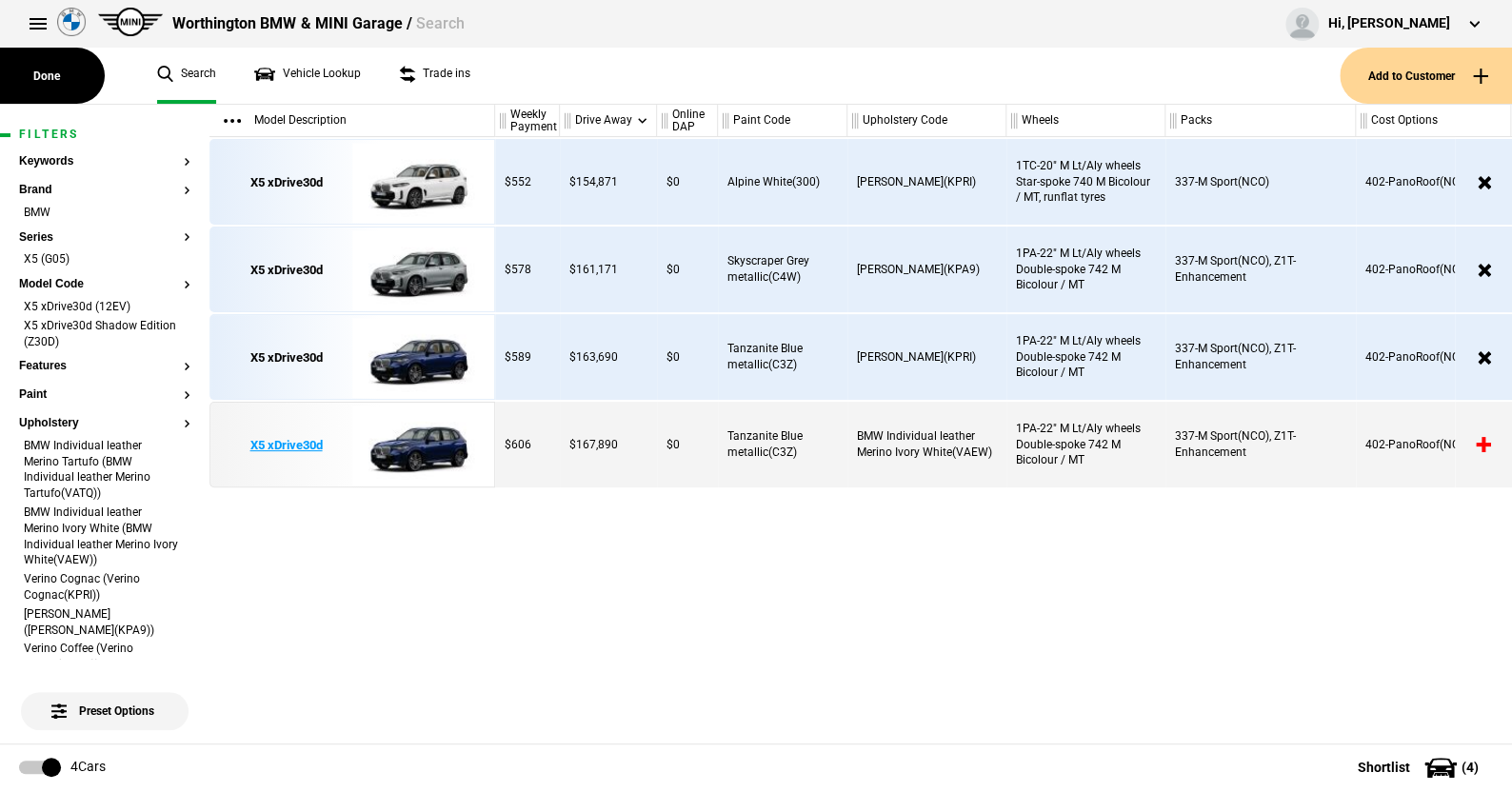
click at [427, 431] on img at bounding box center [417, 445] width 132 height 85
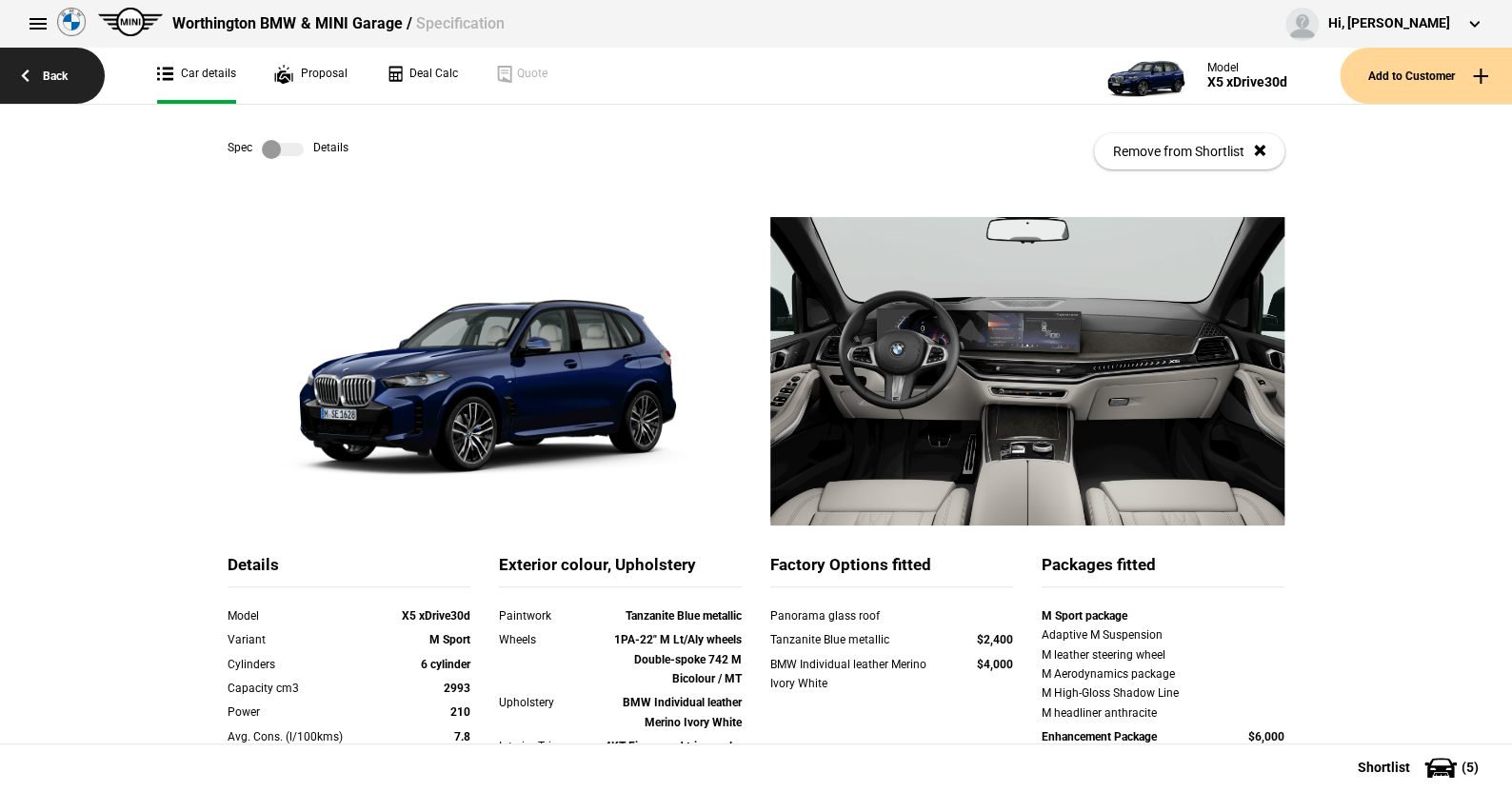
click at [58, 73] on link "Back" at bounding box center [52, 75] width 105 height 56
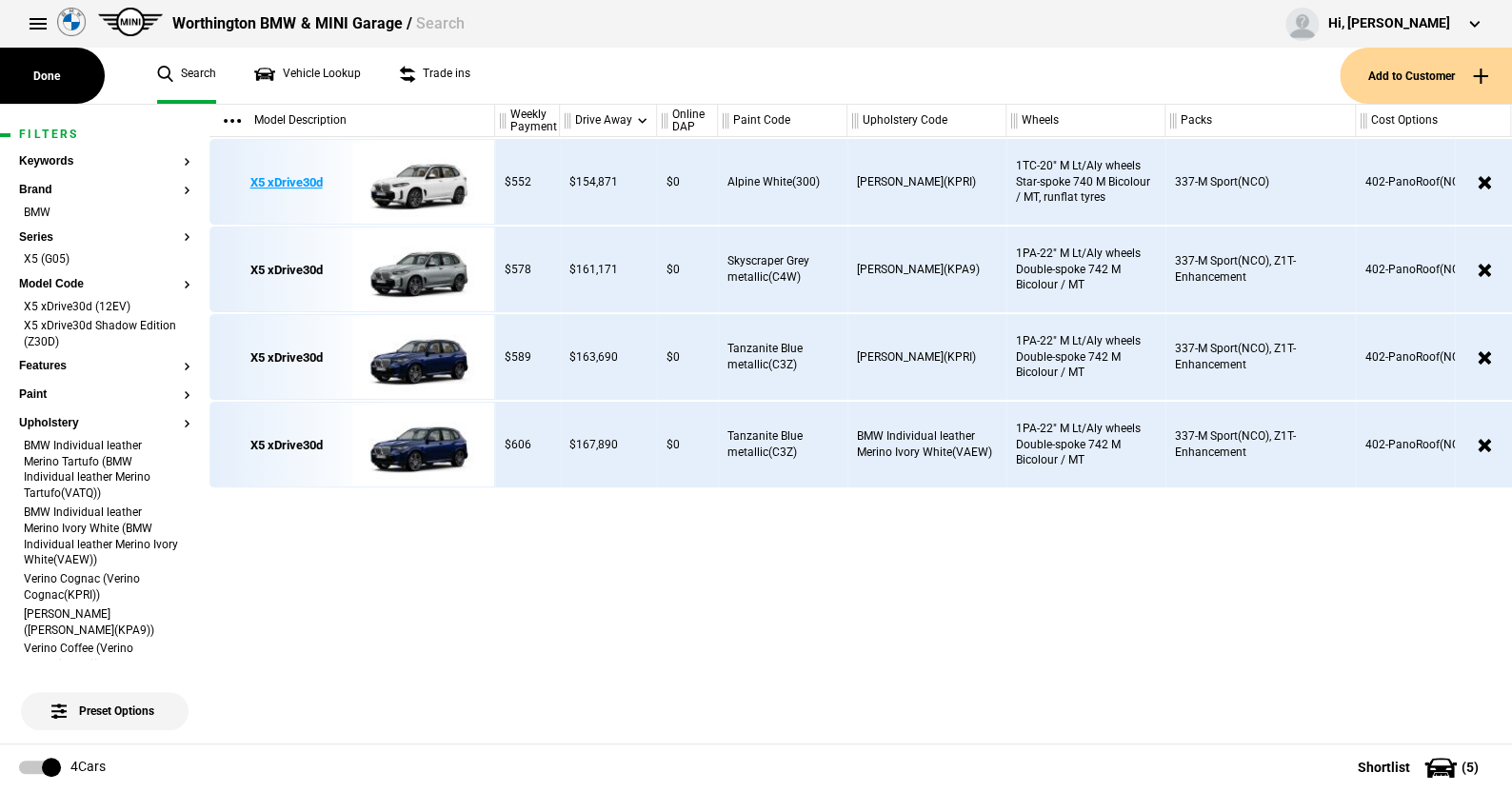
click at [438, 182] on img at bounding box center [417, 182] width 132 height 85
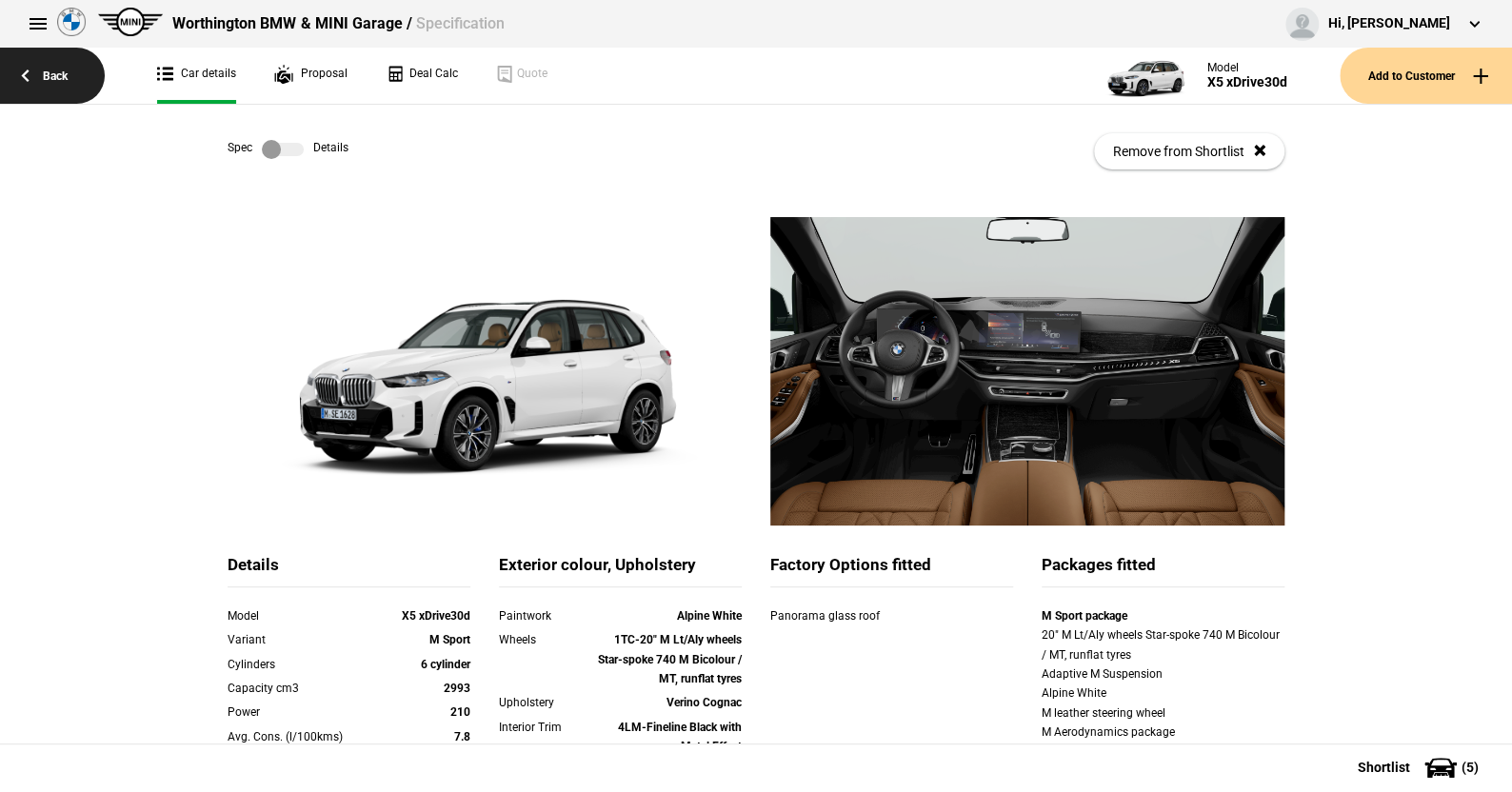
click at [53, 74] on link "Back" at bounding box center [52, 75] width 105 height 56
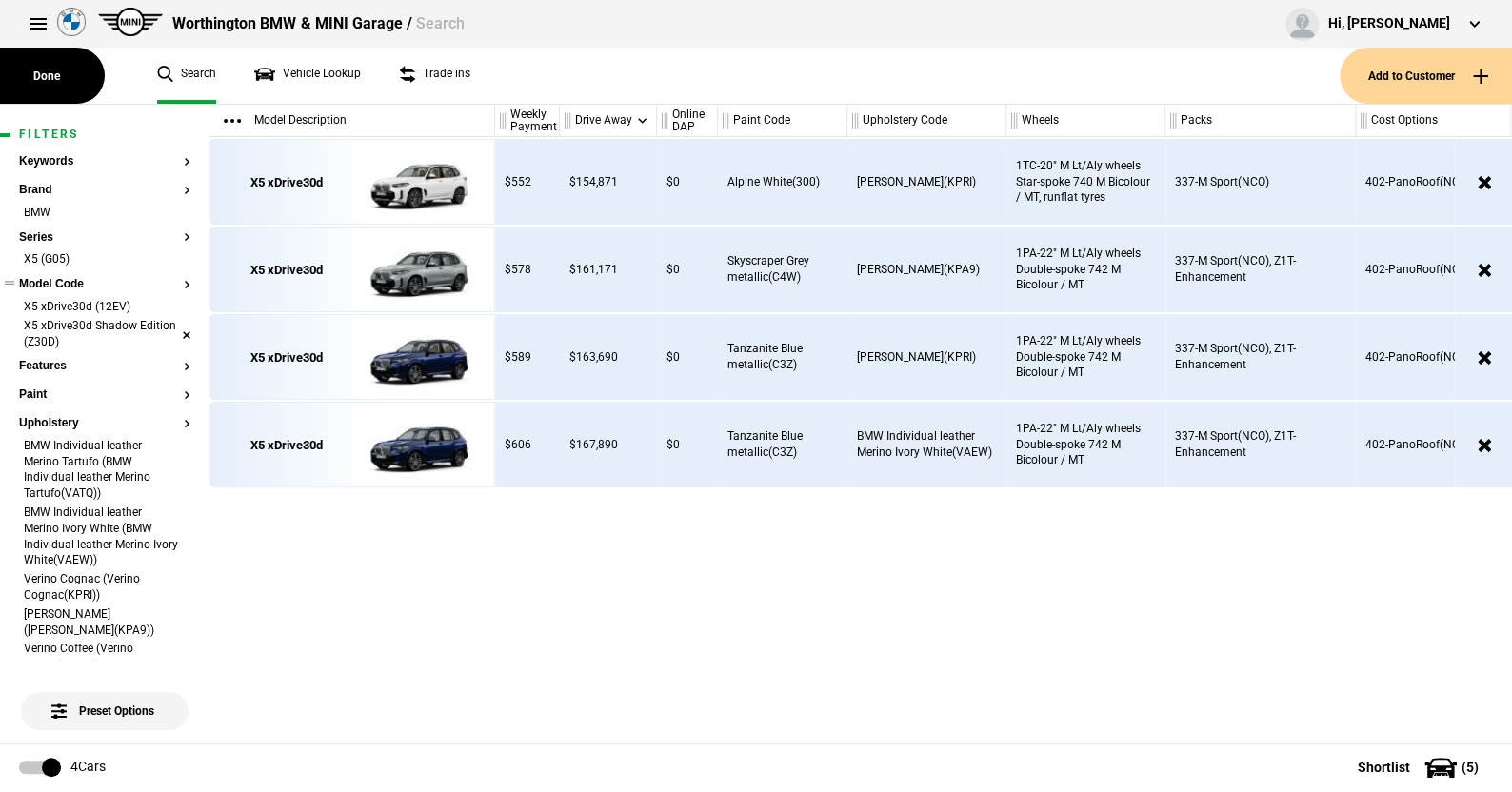
click at [169, 331] on li "X5 xDrive30d Shadow Edition (Z30D)" at bounding box center [104, 335] width 171 height 35
